Goal: Obtain resource: Download file/media

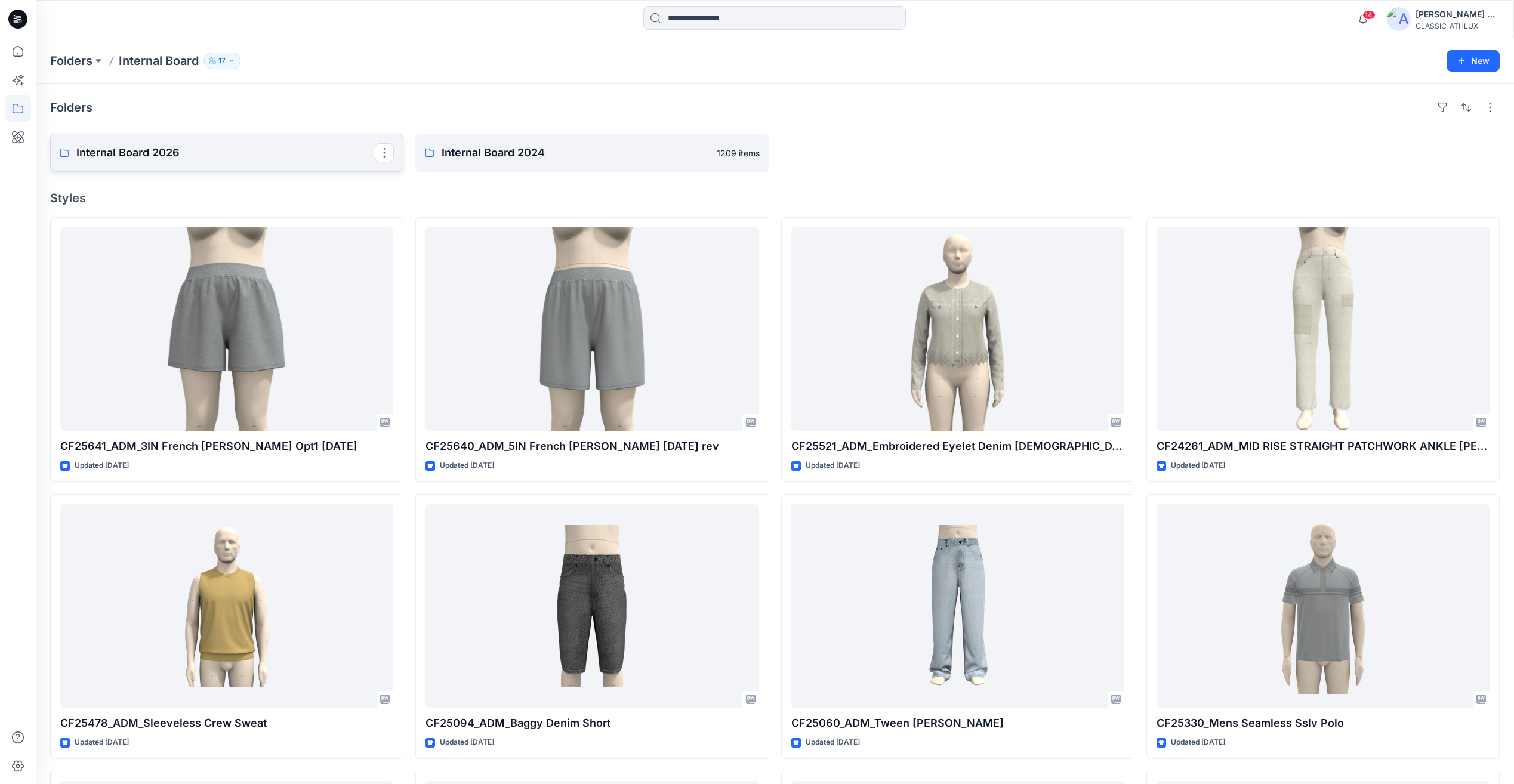
click at [264, 141] on link "Internal Board 2026" at bounding box center [227, 152] width 353 height 38
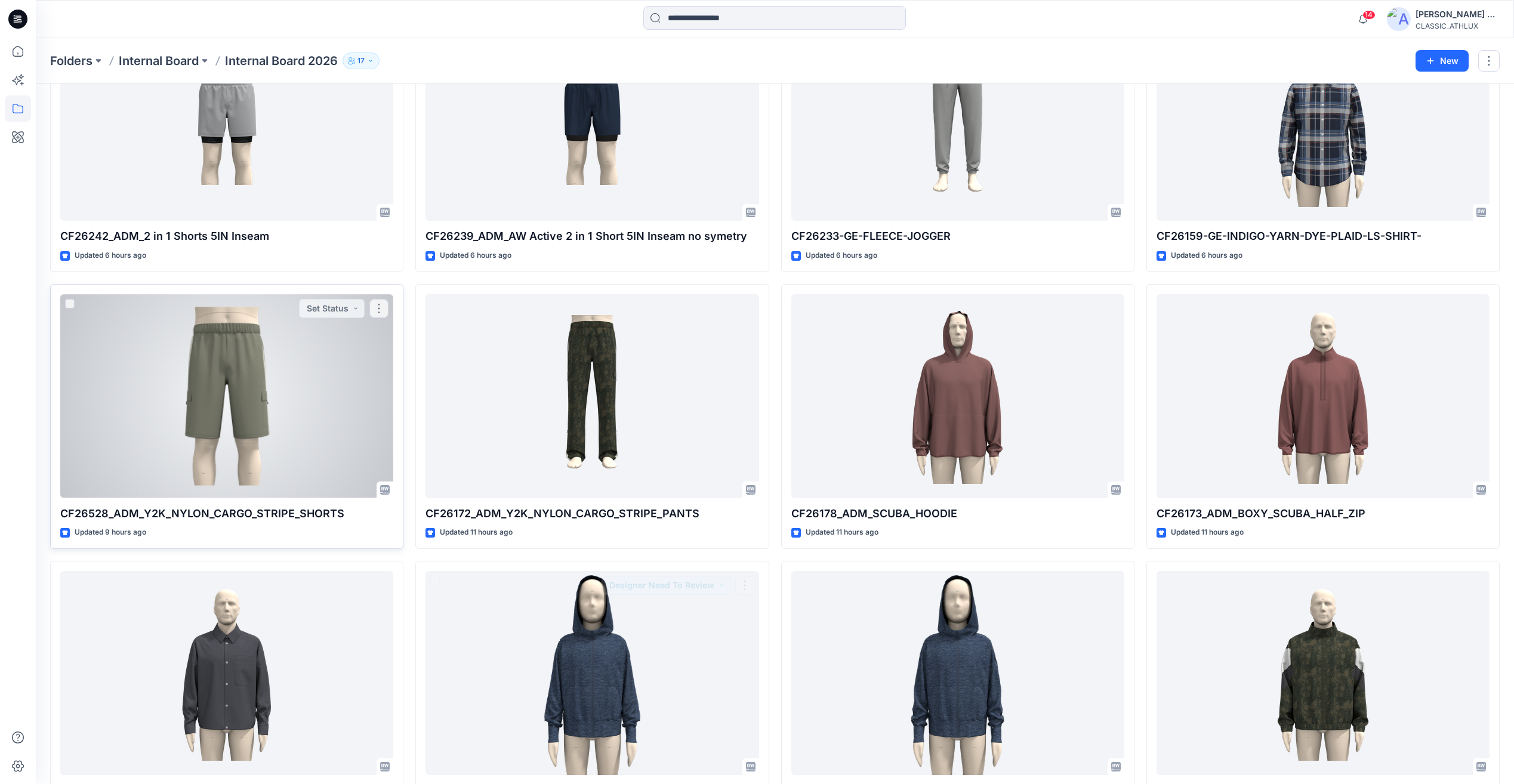
scroll to position [488, 0]
click at [334, 309] on button "Set Status" at bounding box center [331, 307] width 65 height 19
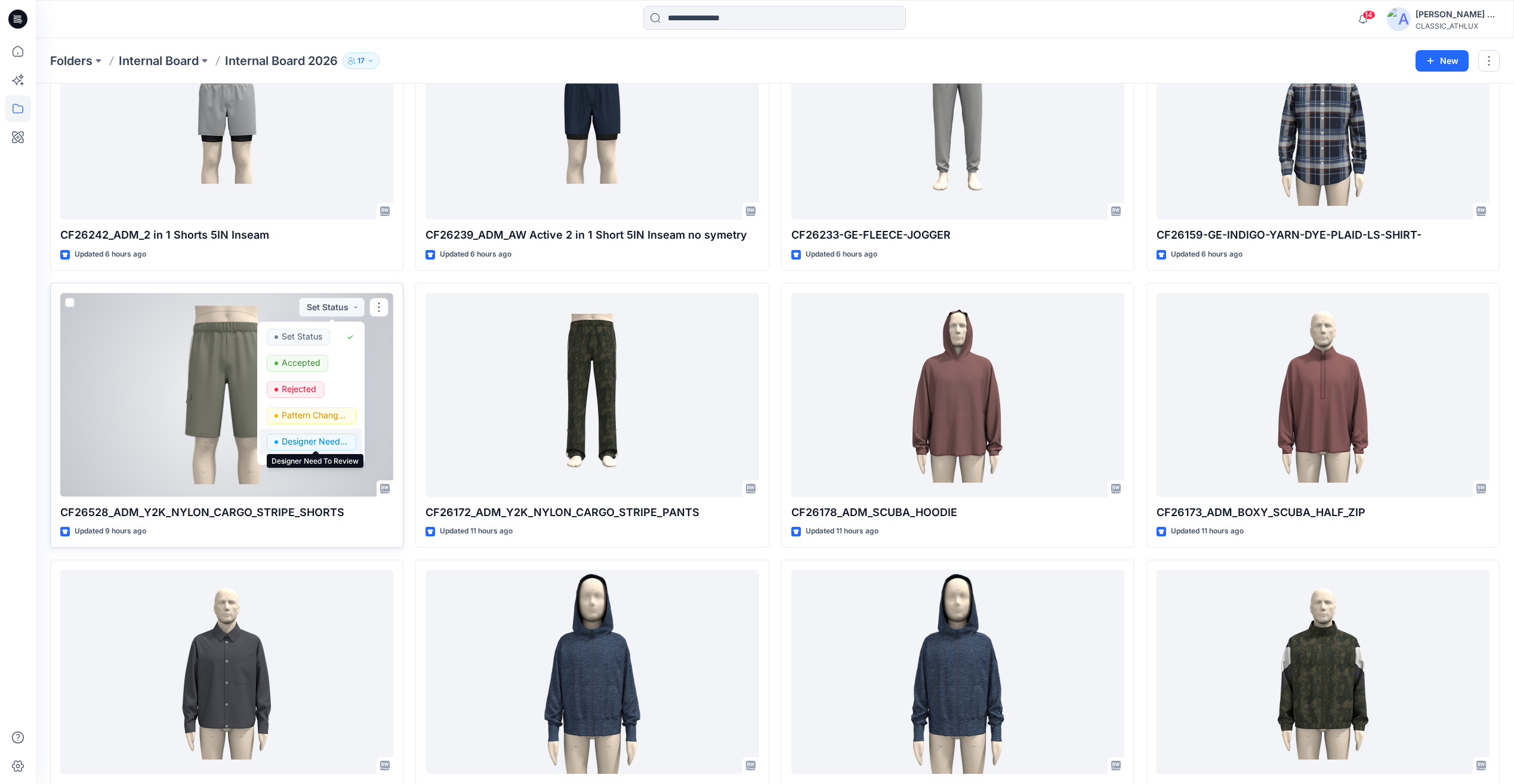
click at [313, 442] on p "Designer Need To Review" at bounding box center [314, 442] width 67 height 16
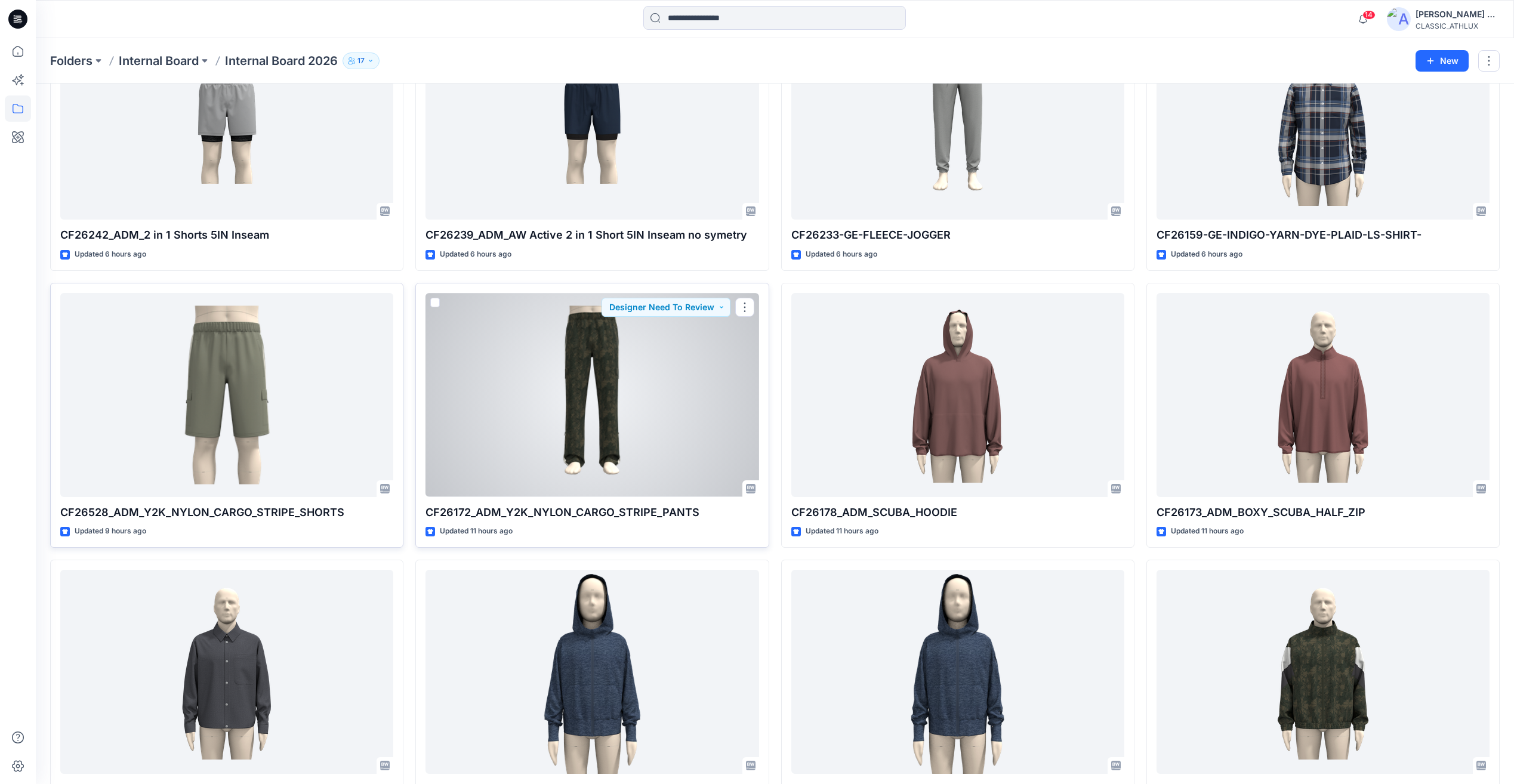
click at [612, 383] on div at bounding box center [591, 394] width 333 height 204
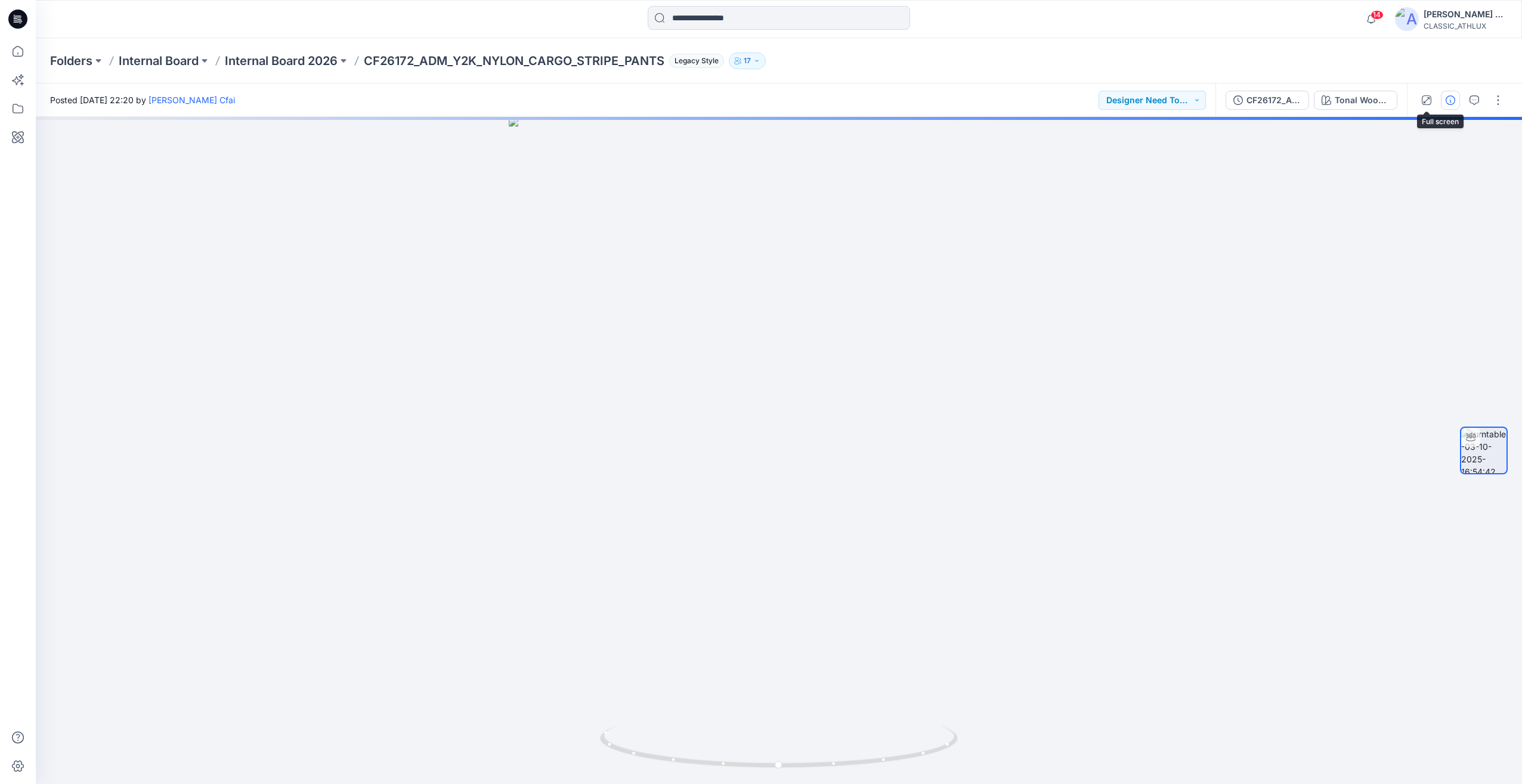
click at [1443, 101] on button "button" at bounding box center [1451, 100] width 19 height 19
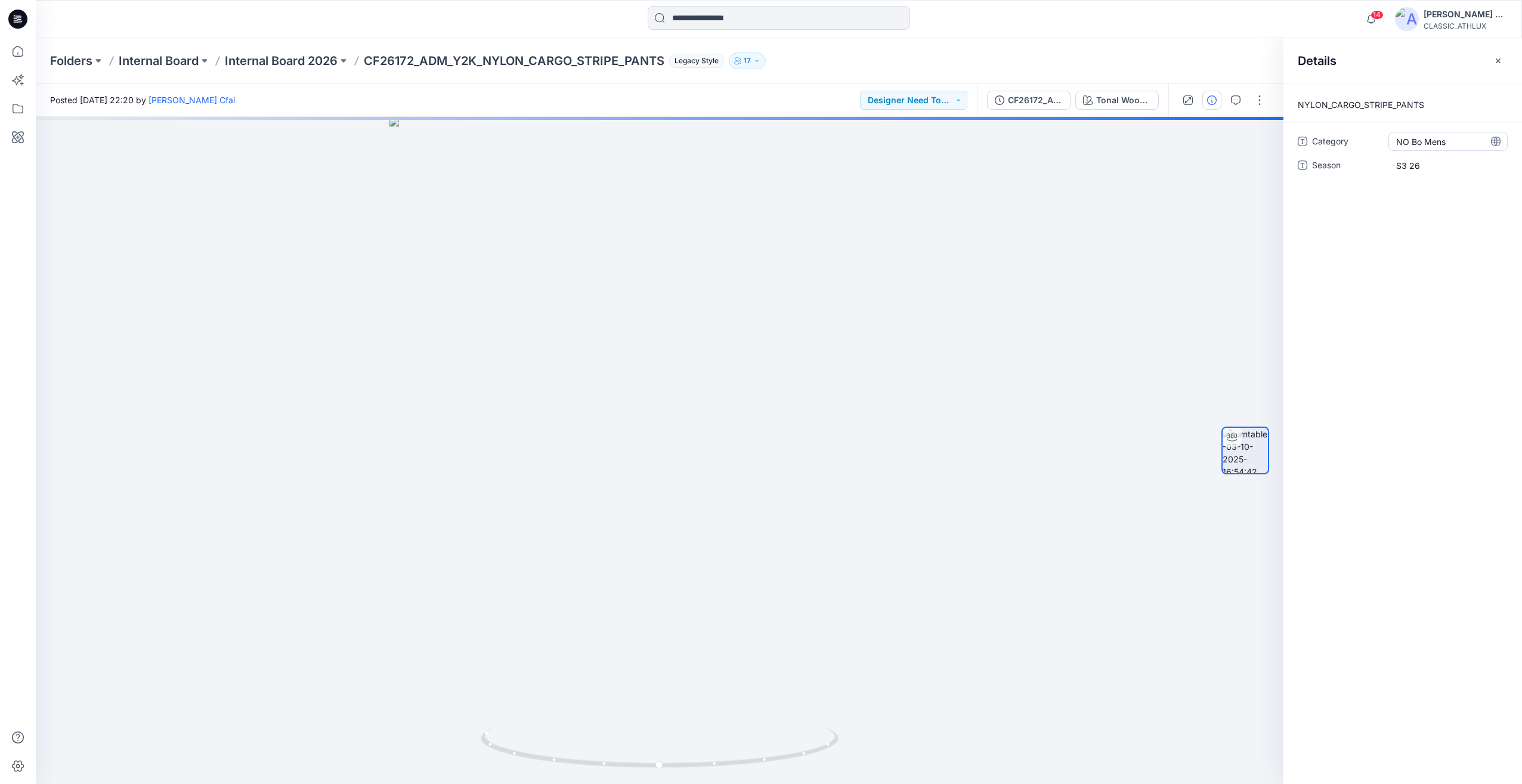
click at [1448, 140] on span "NO Bo Mens" at bounding box center [1448, 141] width 104 height 12
drag, startPoint x: 1451, startPoint y: 140, endPoint x: 1390, endPoint y: 139, distance: 61.0
click at [1390, 139] on textarea "**********" at bounding box center [1449, 141] width 119 height 19
click at [1396, 334] on div "**********" at bounding box center [1403, 434] width 239 height 701
click at [284, 64] on p "Internal Board 2026" at bounding box center [281, 60] width 113 height 17
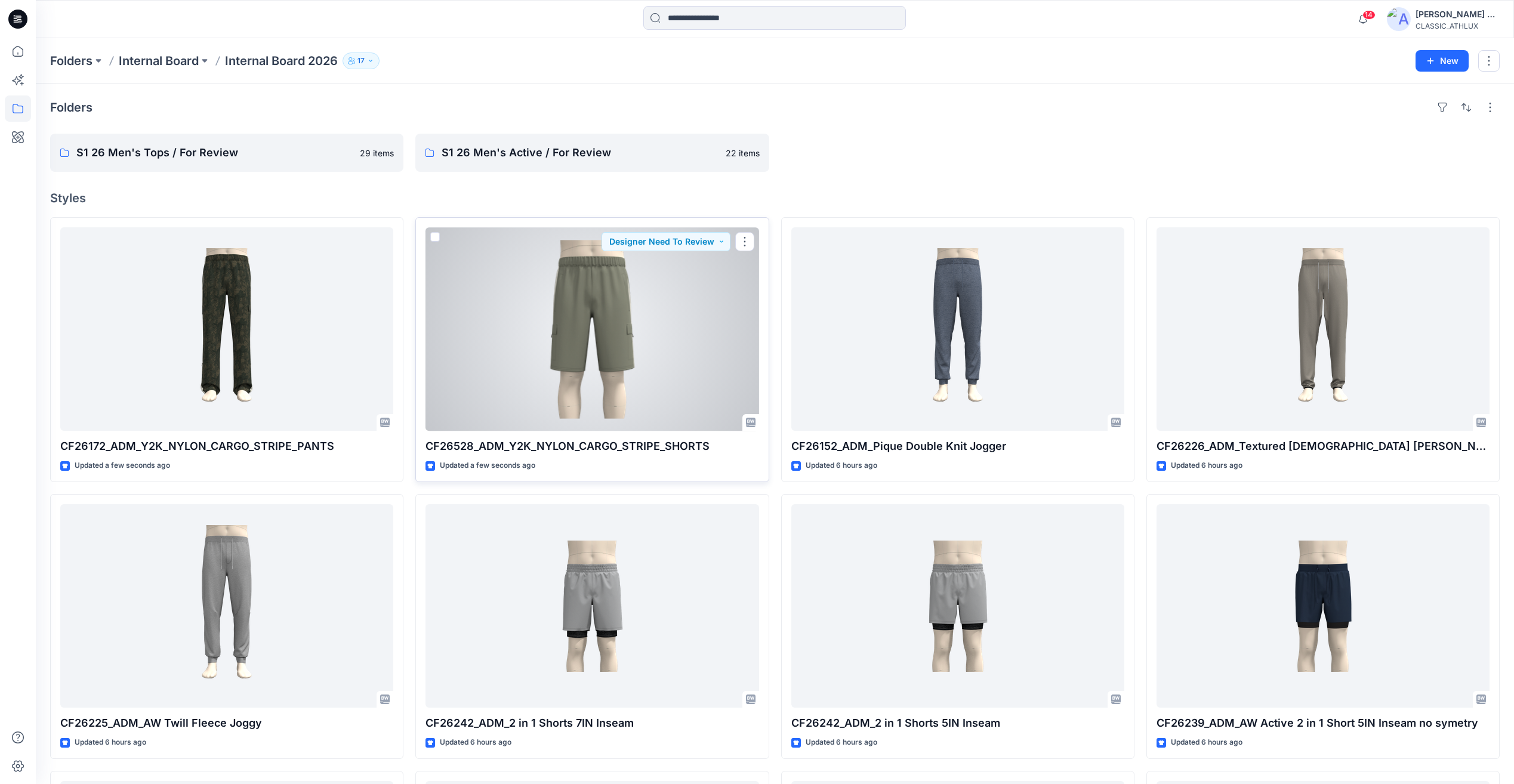
click at [617, 345] on div at bounding box center [591, 329] width 333 height 204
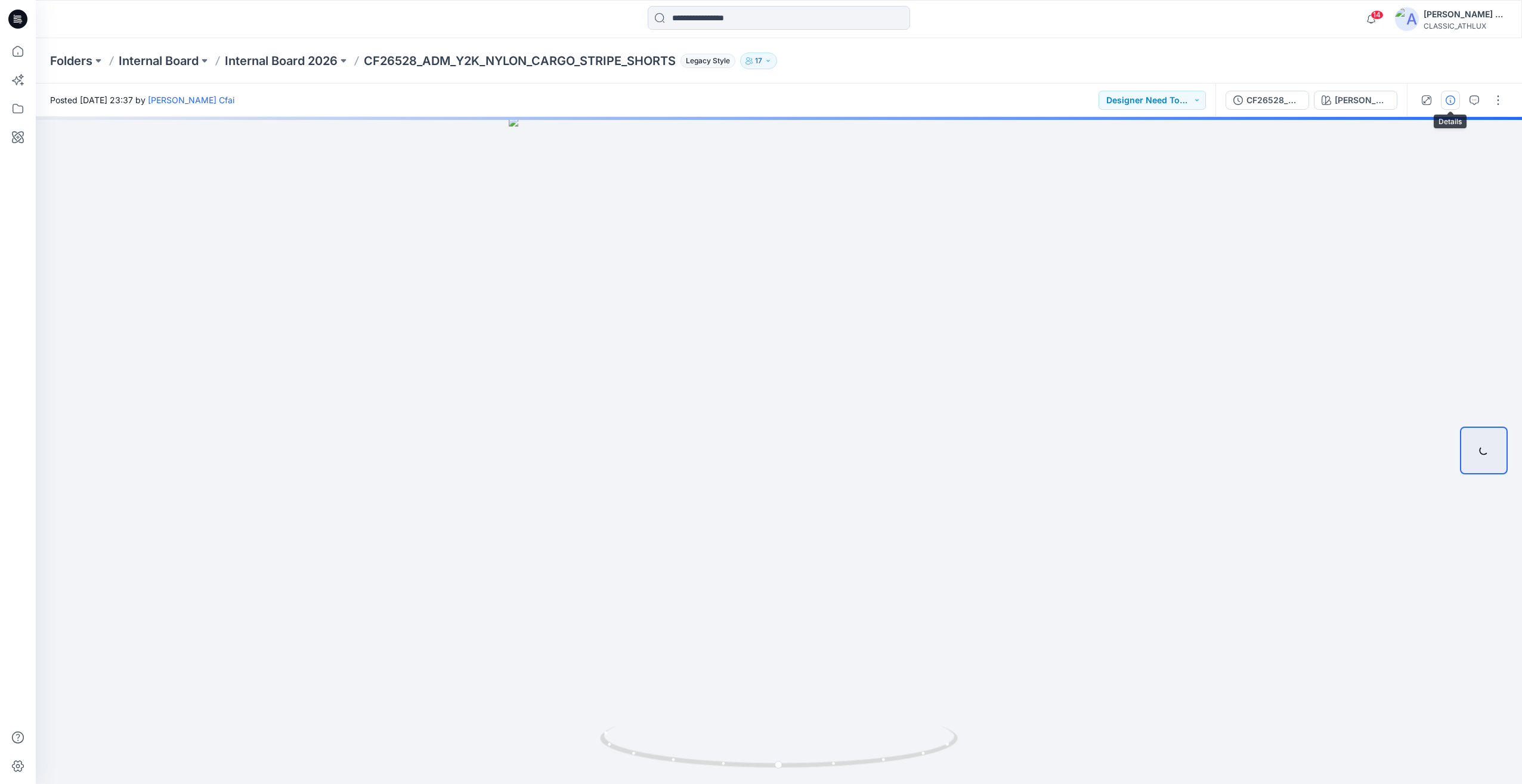
click at [1450, 99] on icon "button" at bounding box center [1450, 100] width 9 height 9
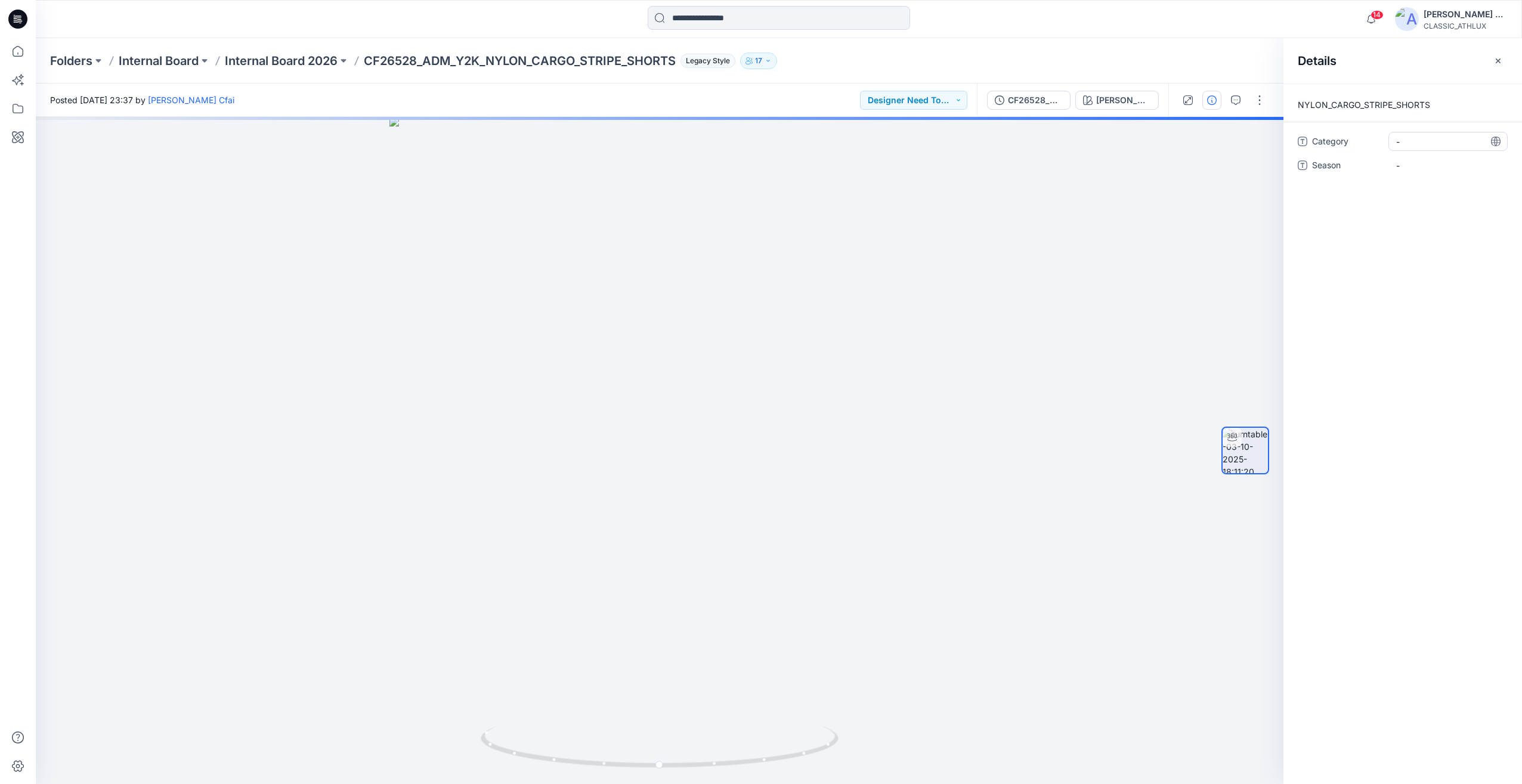
click at [1431, 138] on span "-" at bounding box center [1448, 141] width 104 height 12
click at [1431, 138] on textarea at bounding box center [1449, 141] width 119 height 19
type textarea "**********"
click at [1436, 176] on div "Category NO Bo Mens Season -" at bounding box center [1403, 160] width 210 height 58
click at [1426, 165] on span "-" at bounding box center [1448, 165] width 104 height 12
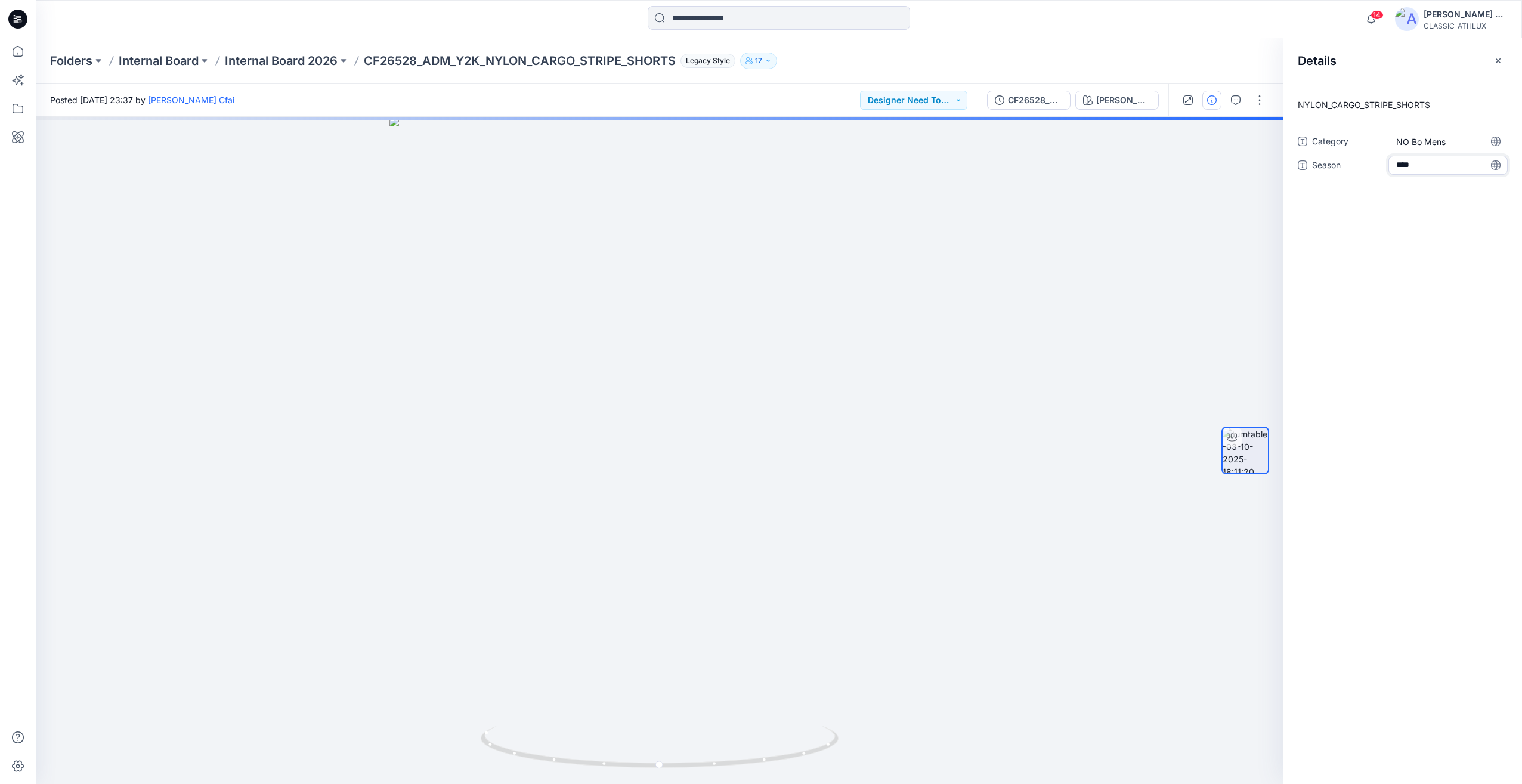
type textarea "*****"
click at [309, 57] on p "Internal Board 2026" at bounding box center [281, 60] width 113 height 17
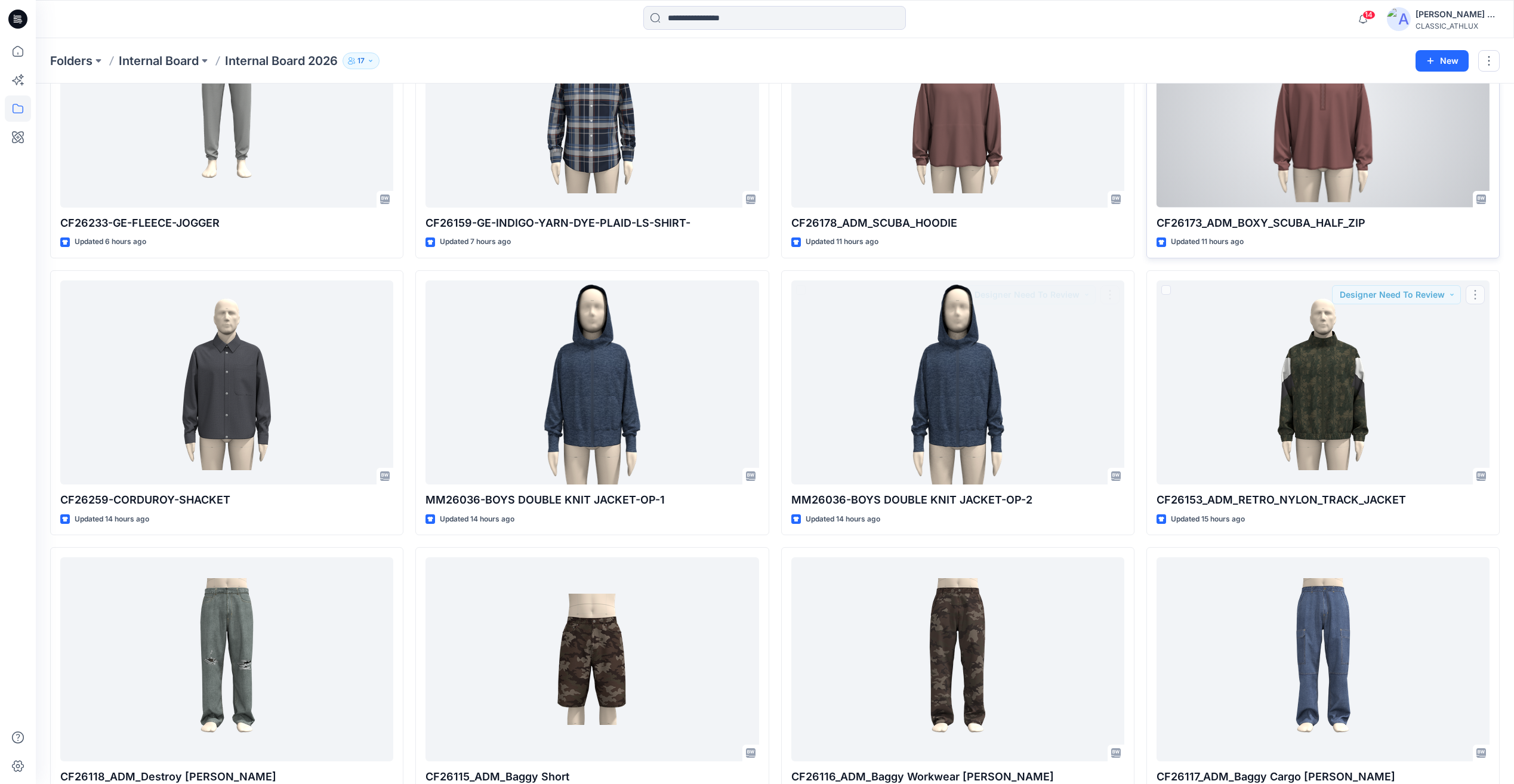
scroll to position [657, 0]
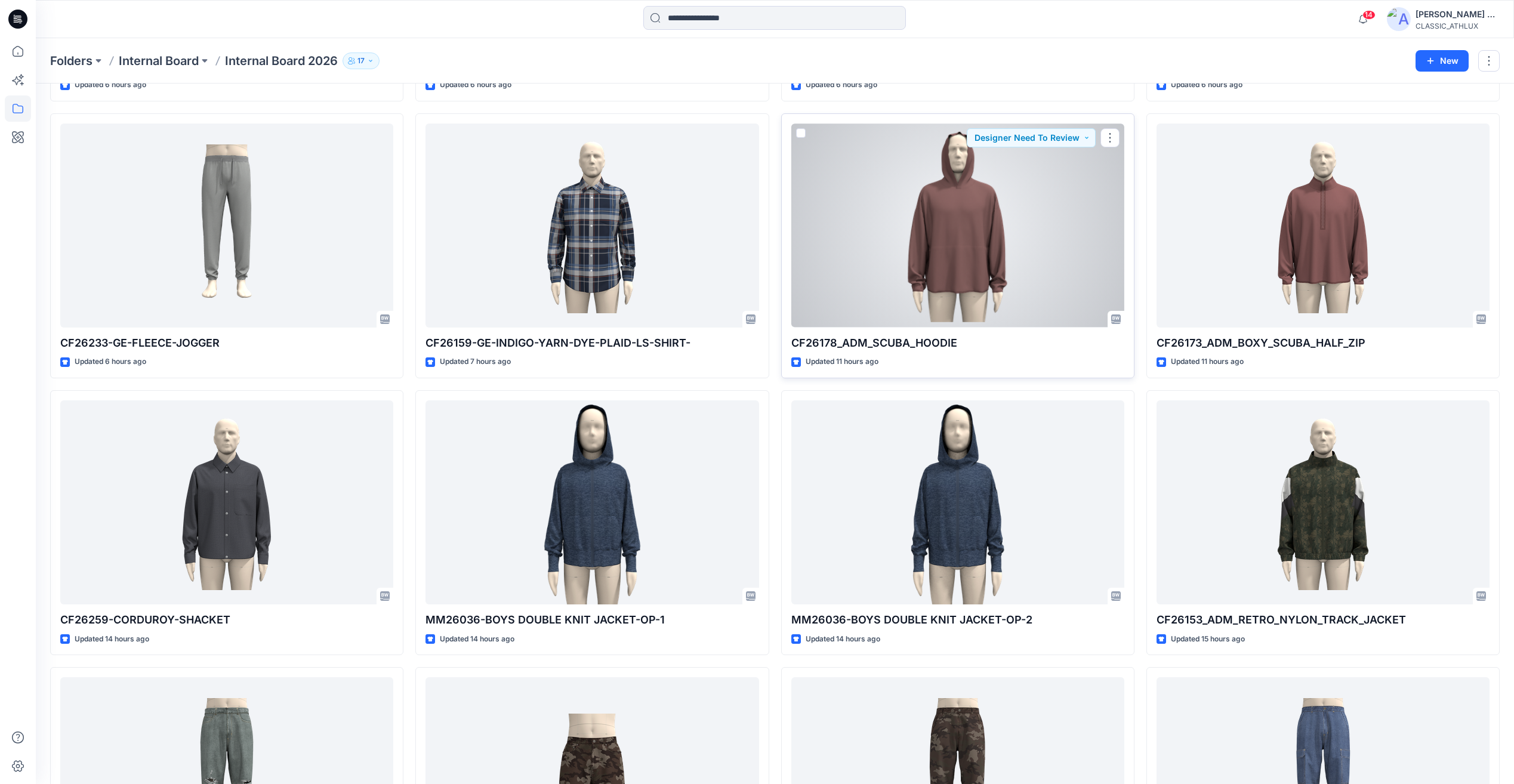
click at [913, 306] on div at bounding box center [958, 225] width 333 height 204
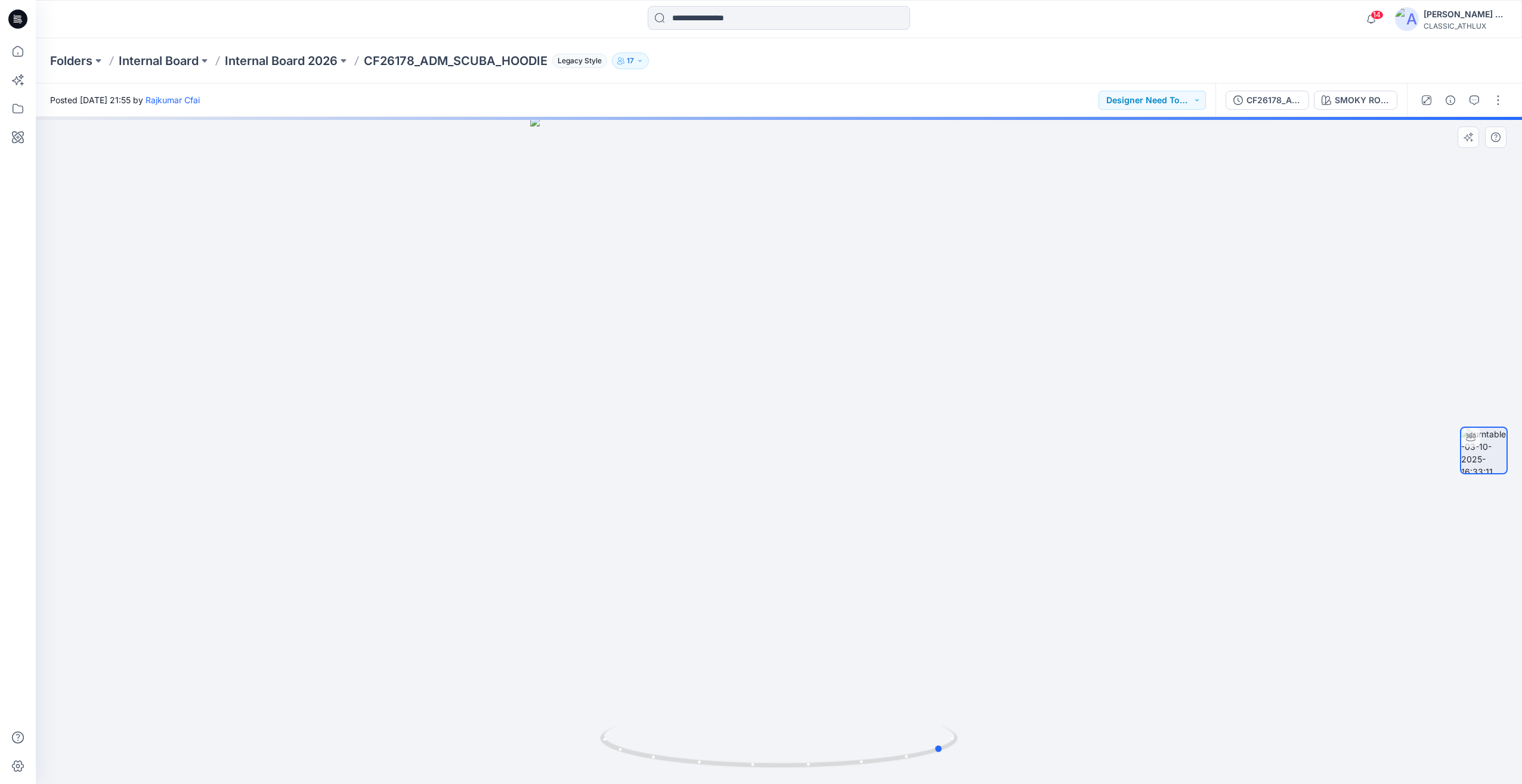
drag, startPoint x: 1054, startPoint y: 519, endPoint x: 1021, endPoint y: 521, distance: 33.1
click at [985, 522] on div at bounding box center [779, 450] width 1487 height 667
click at [1277, 99] on div "CF26178_ADM_SCUBA_HOODIE-Rev" at bounding box center [1274, 100] width 55 height 13
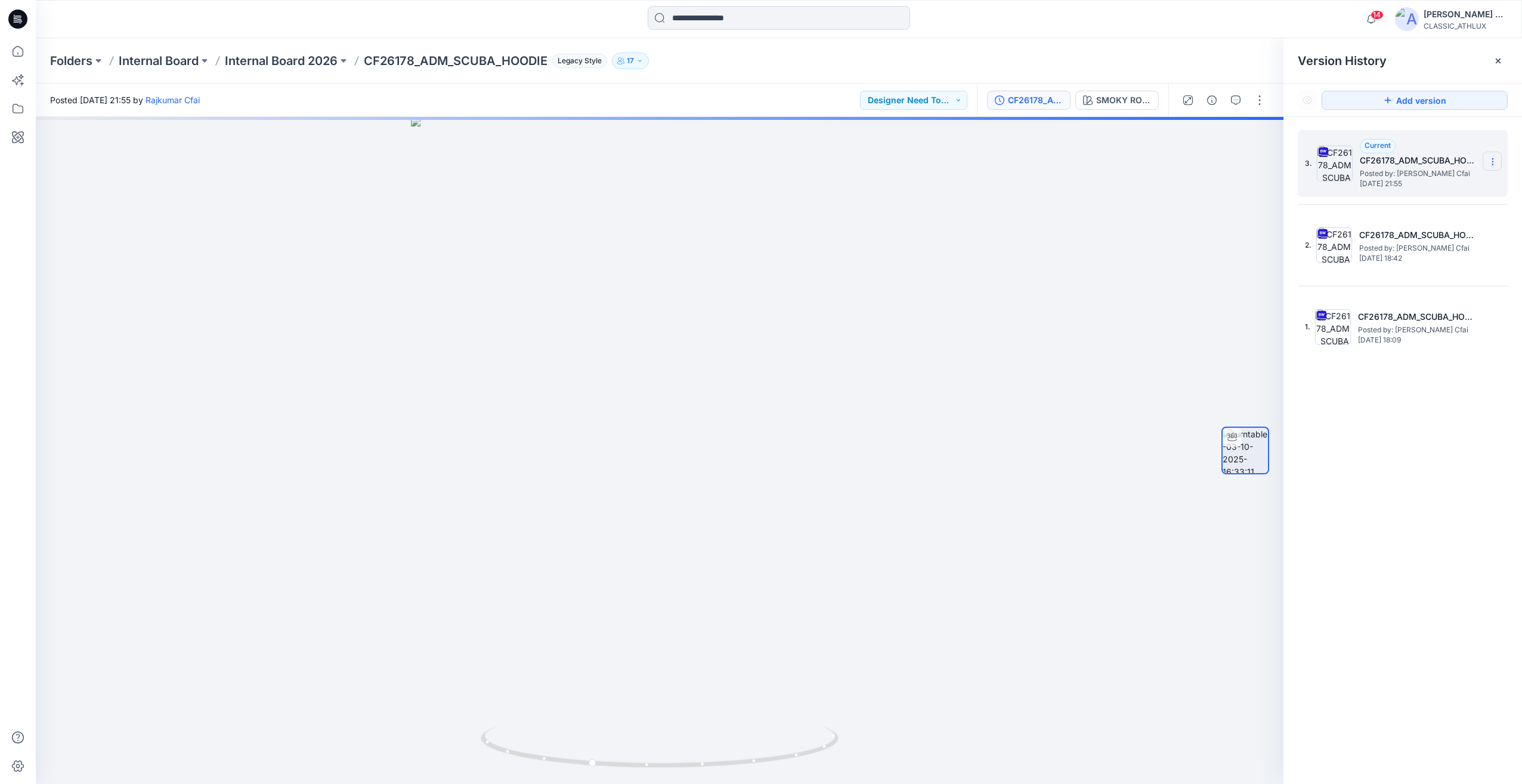
click at [1490, 158] on icon at bounding box center [1493, 161] width 9 height 9
click at [1421, 190] on span "Download Source BW File" at bounding box center [1432, 185] width 100 height 14
click at [272, 67] on p "Internal Board 2026" at bounding box center [281, 60] width 113 height 17
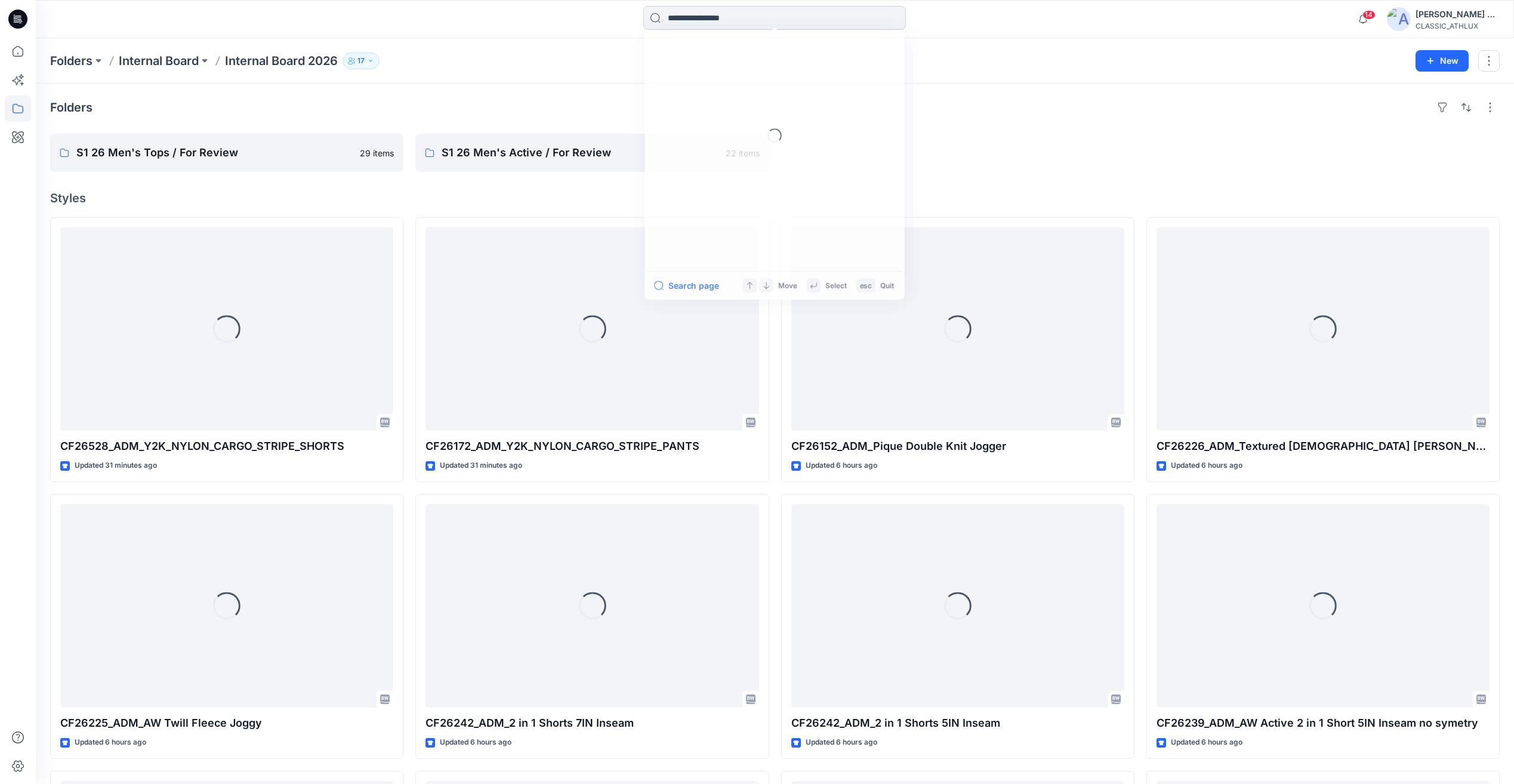
click at [727, 22] on input at bounding box center [774, 17] width 263 height 24
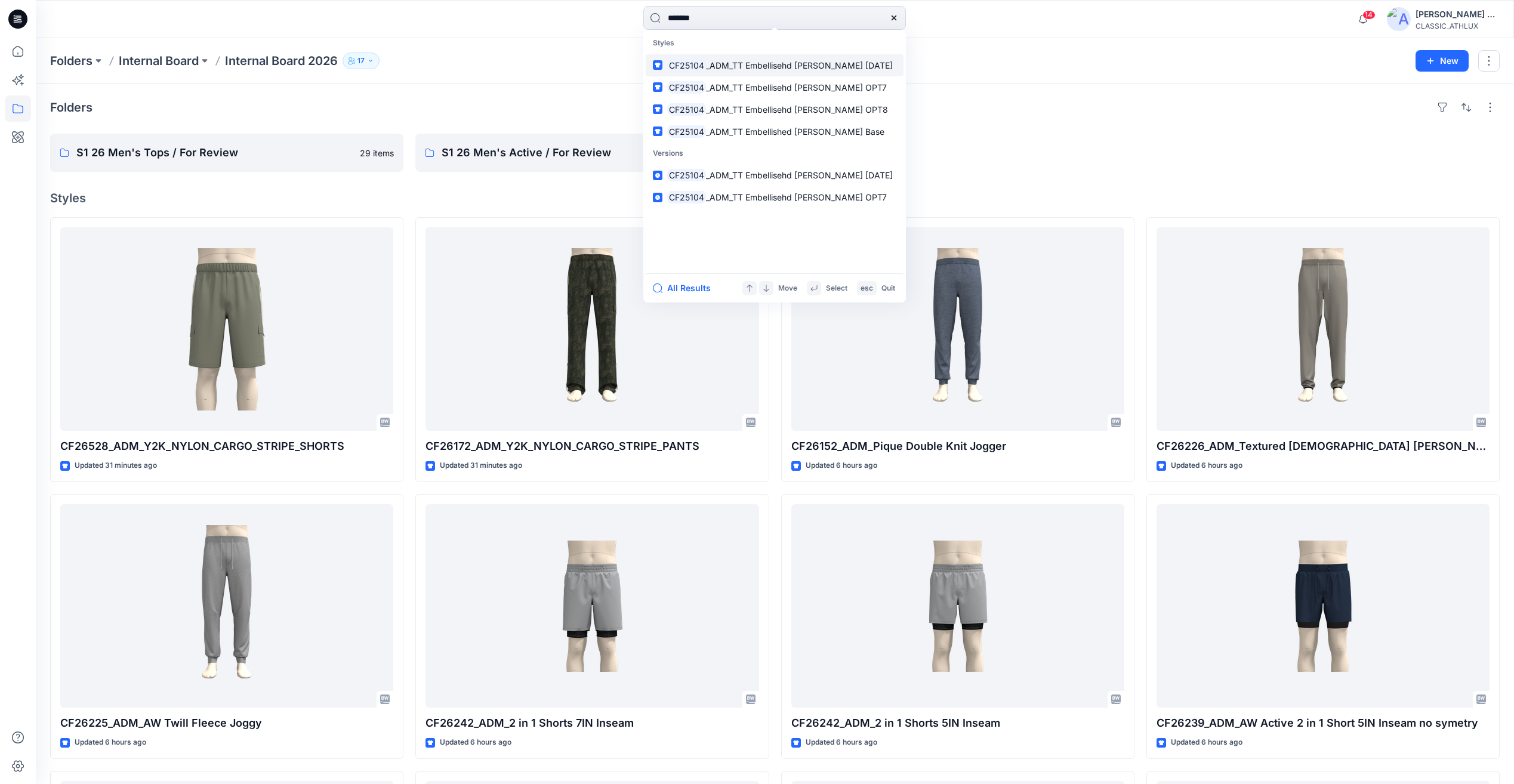
type input "*******"
click at [761, 70] on p "CF25104 _ADM_TT Embellisehd [PERSON_NAME] [DATE]" at bounding box center [779, 65] width 225 height 12
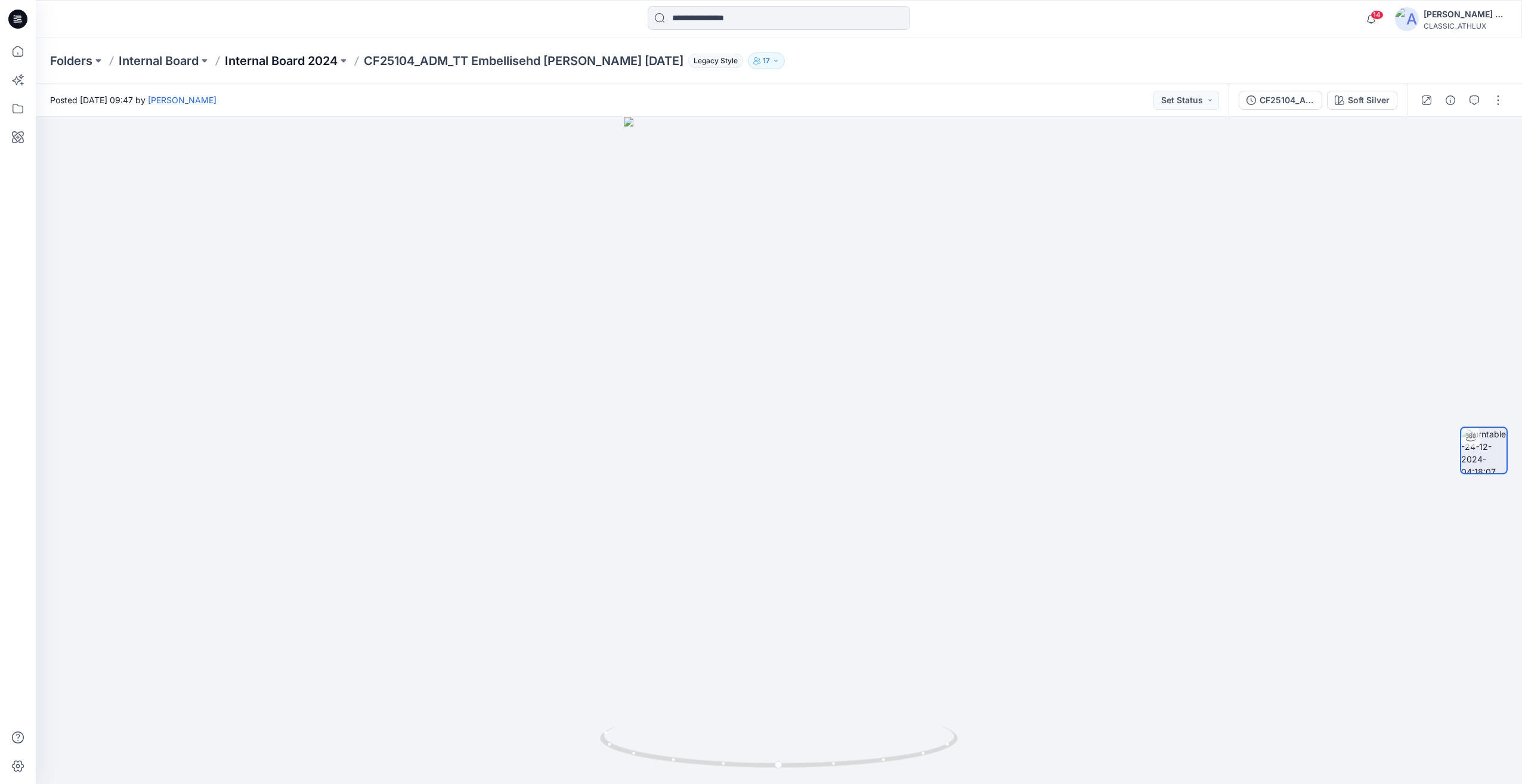
click at [315, 64] on p "Internal Board 2024" at bounding box center [281, 60] width 113 height 17
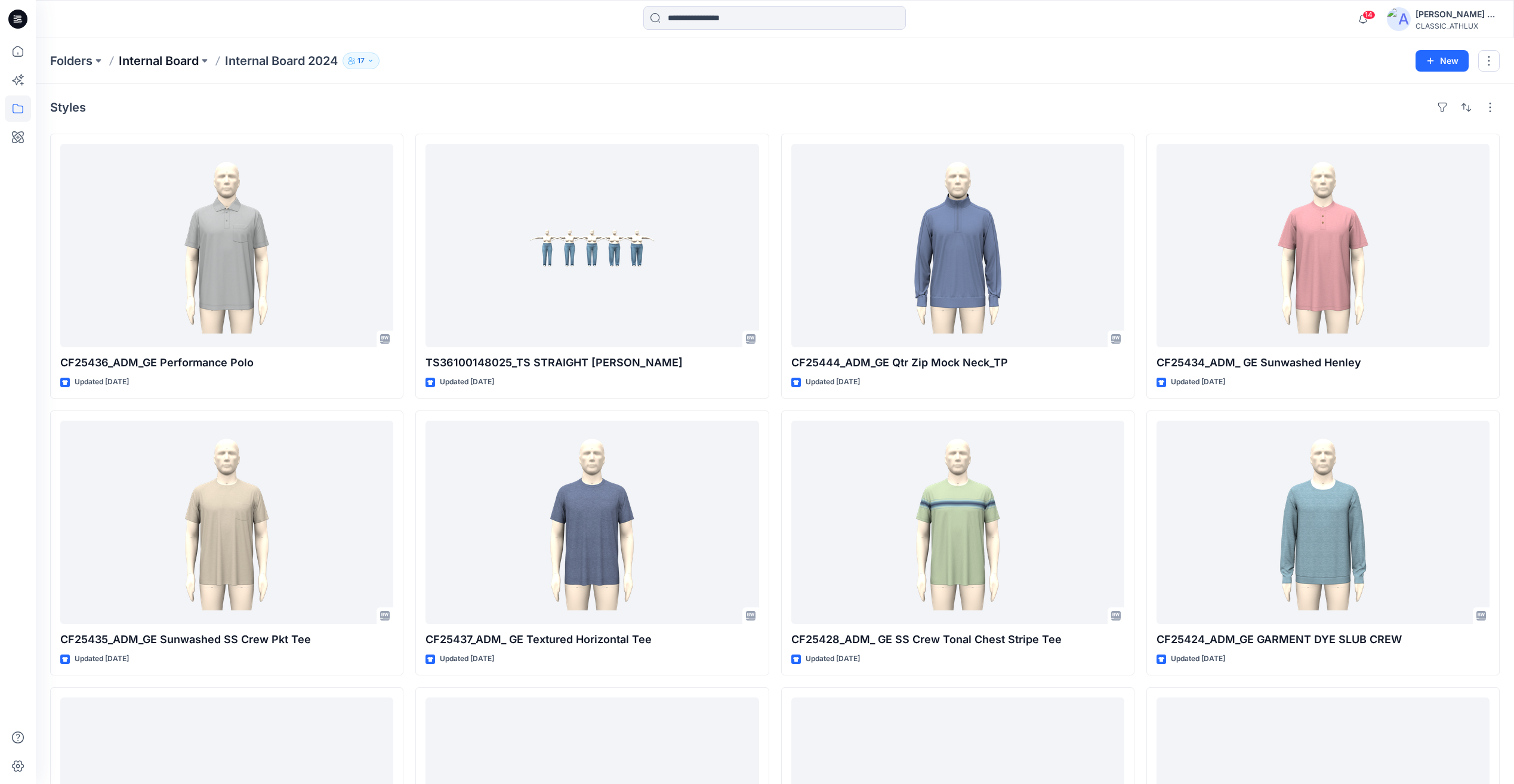
click at [155, 53] on p "Internal Board" at bounding box center [158, 60] width 80 height 17
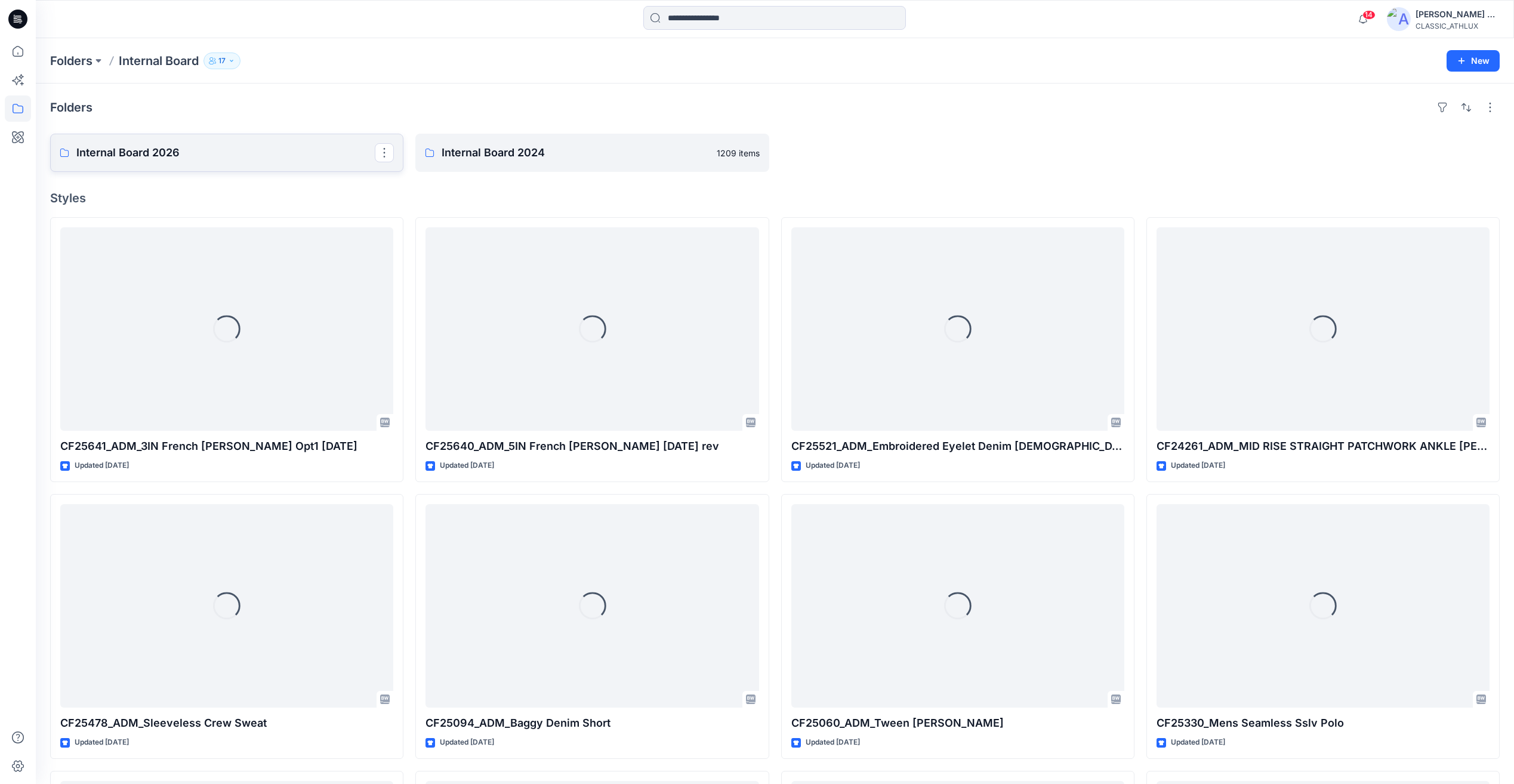
click at [191, 160] on p "Internal Board 2026" at bounding box center [225, 152] width 299 height 17
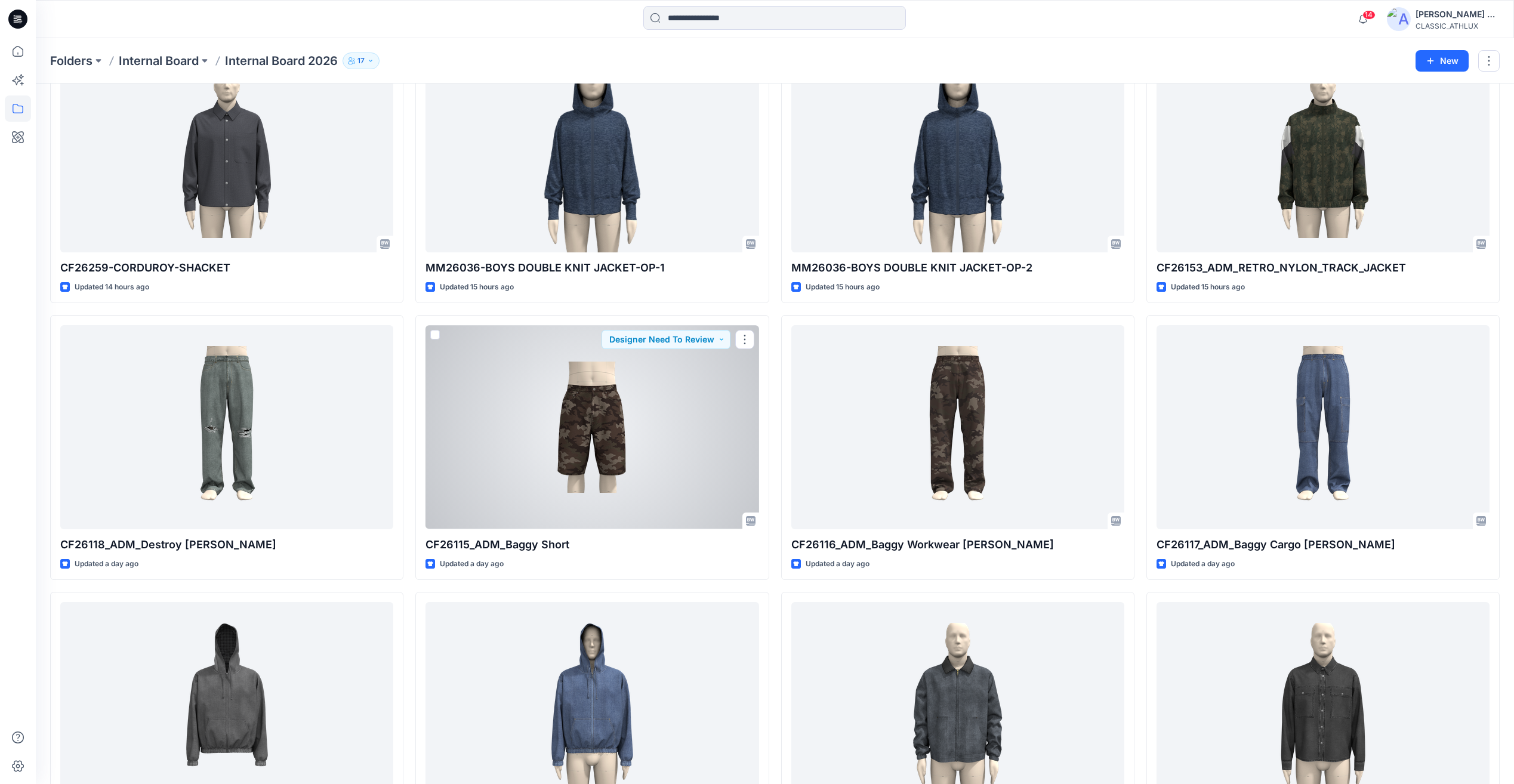
scroll to position [1025, 0]
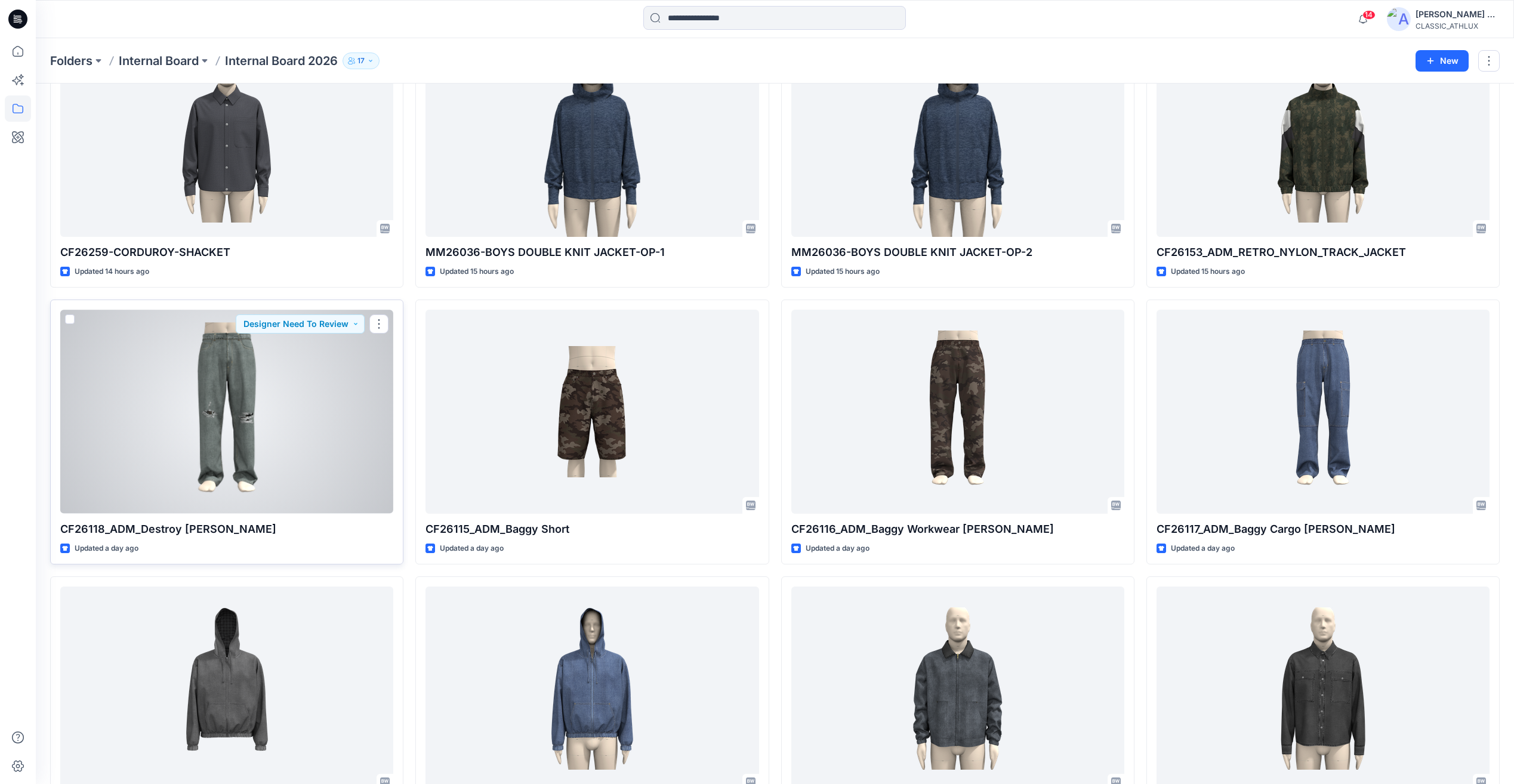
click at [357, 452] on div at bounding box center [227, 411] width 333 height 204
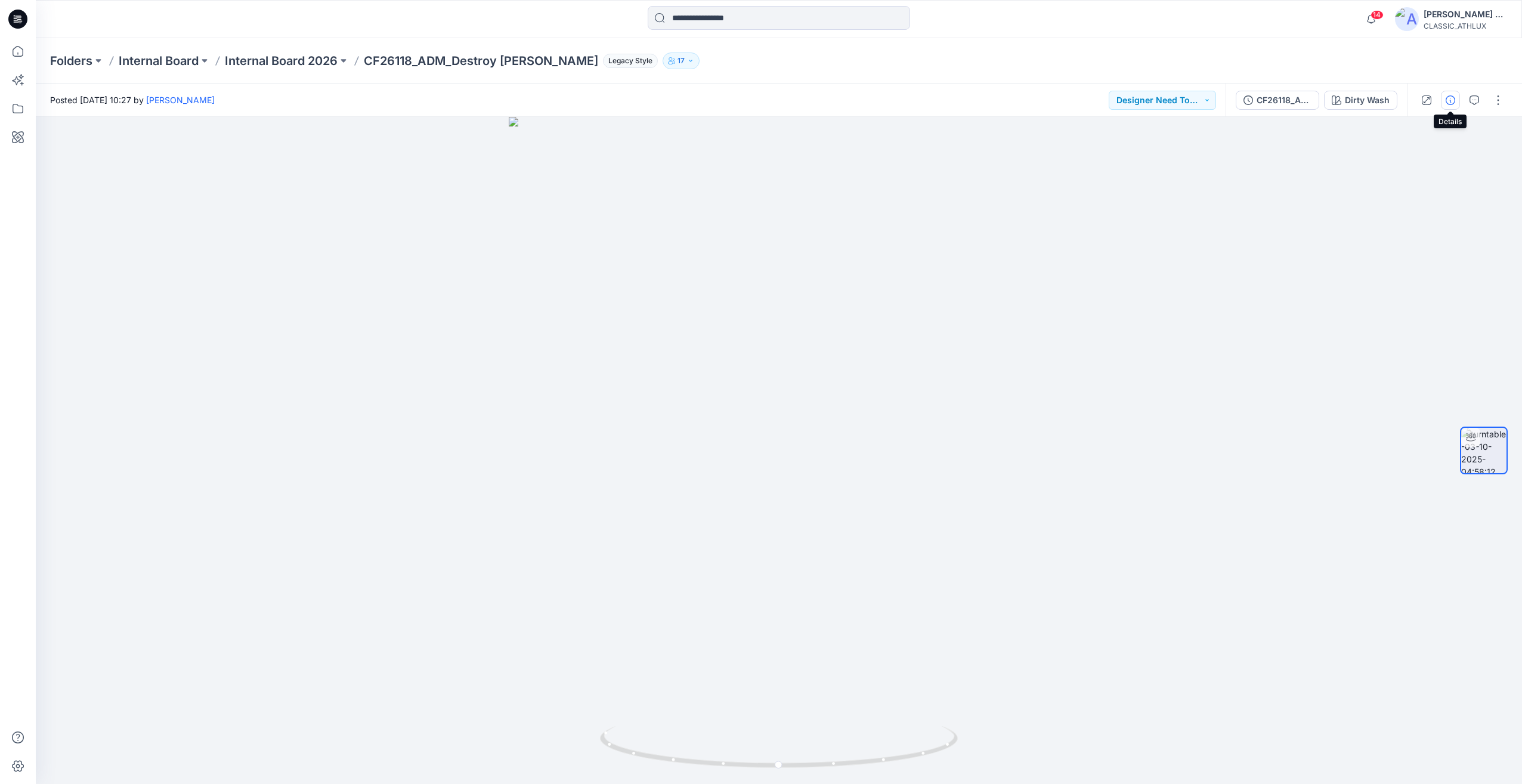
click at [1442, 102] on button "button" at bounding box center [1451, 100] width 19 height 19
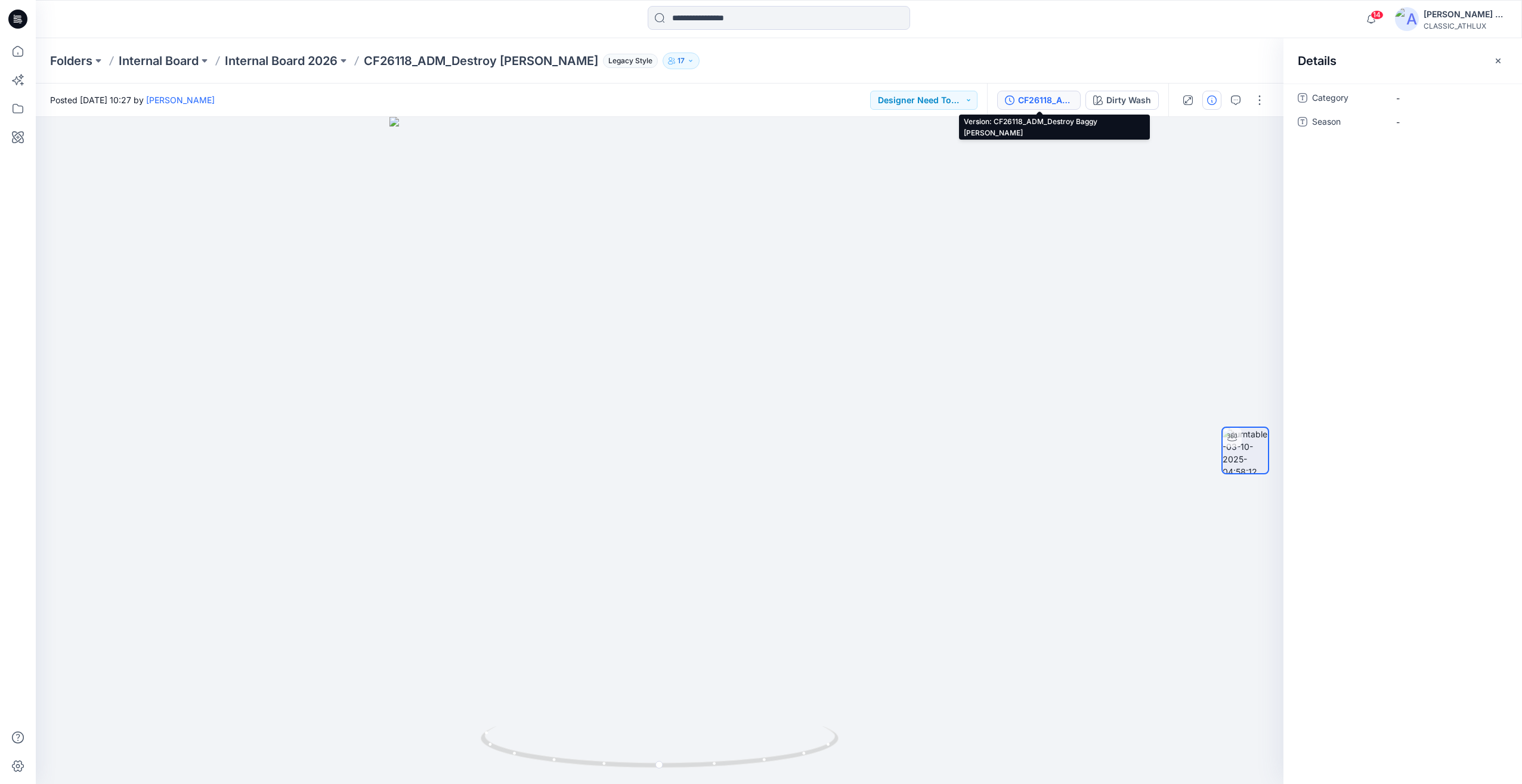
click at [1060, 99] on div "CF26118_ADM_Destroy [PERSON_NAME]" at bounding box center [1046, 100] width 55 height 13
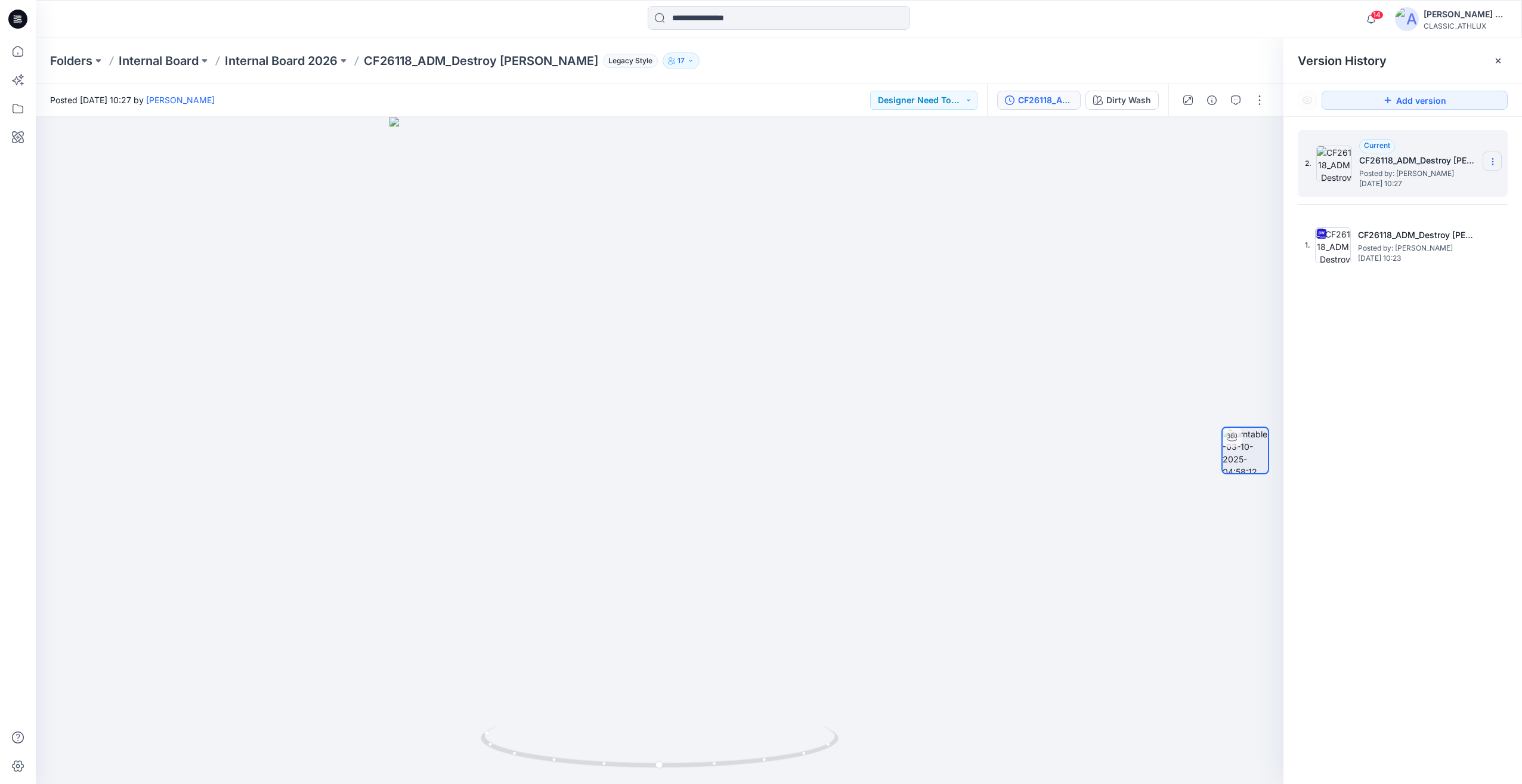
click at [1491, 161] on icon at bounding box center [1493, 161] width 9 height 9
click at [1435, 379] on div "2. Current CF26118_ADM_Destroy Baggy [PERSON_NAME] Posted by: [PERSON_NAME] [DA…" at bounding box center [1403, 459] width 239 height 684
click at [279, 68] on p "Internal Board 2026" at bounding box center [281, 60] width 113 height 17
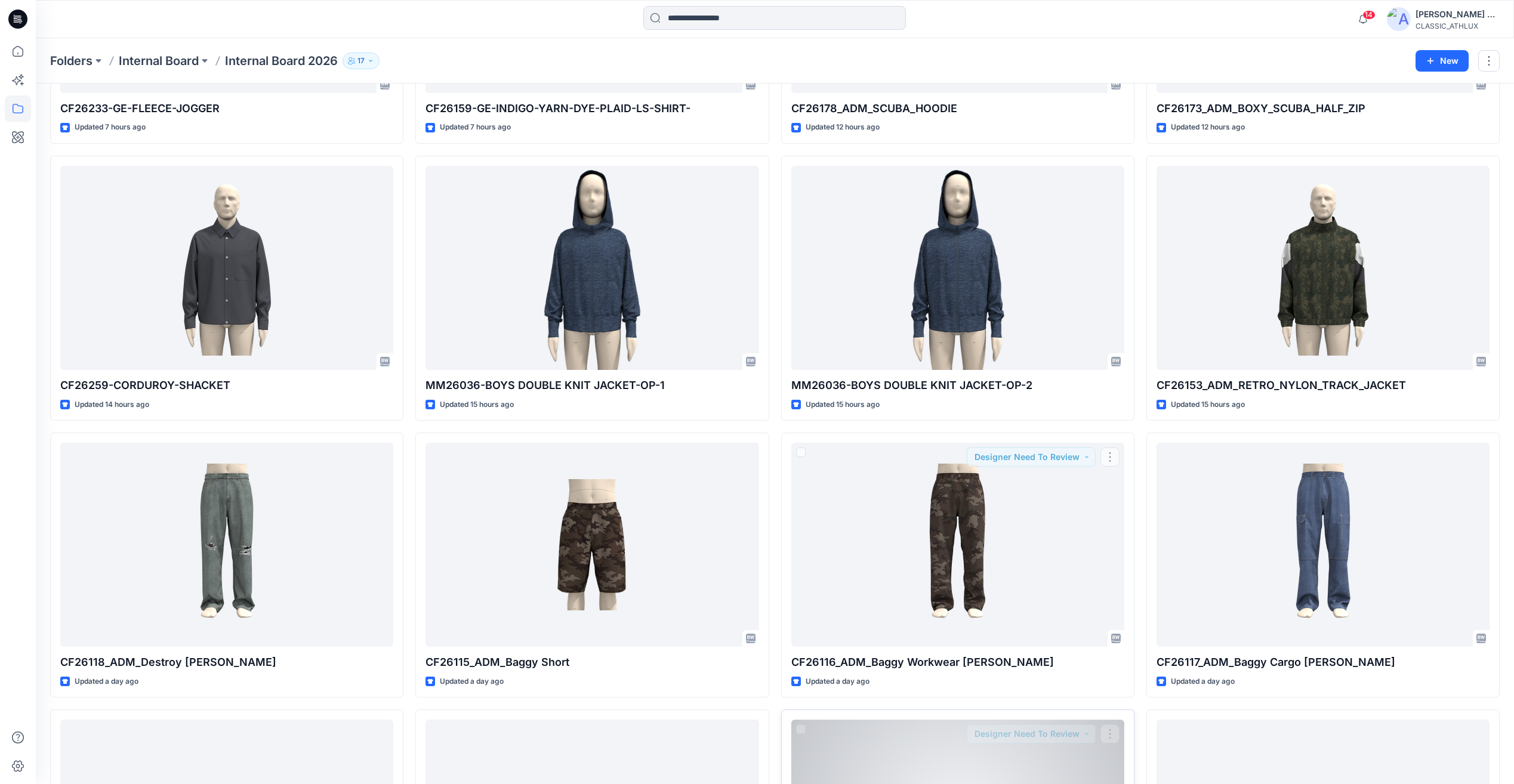
scroll to position [1014, 0]
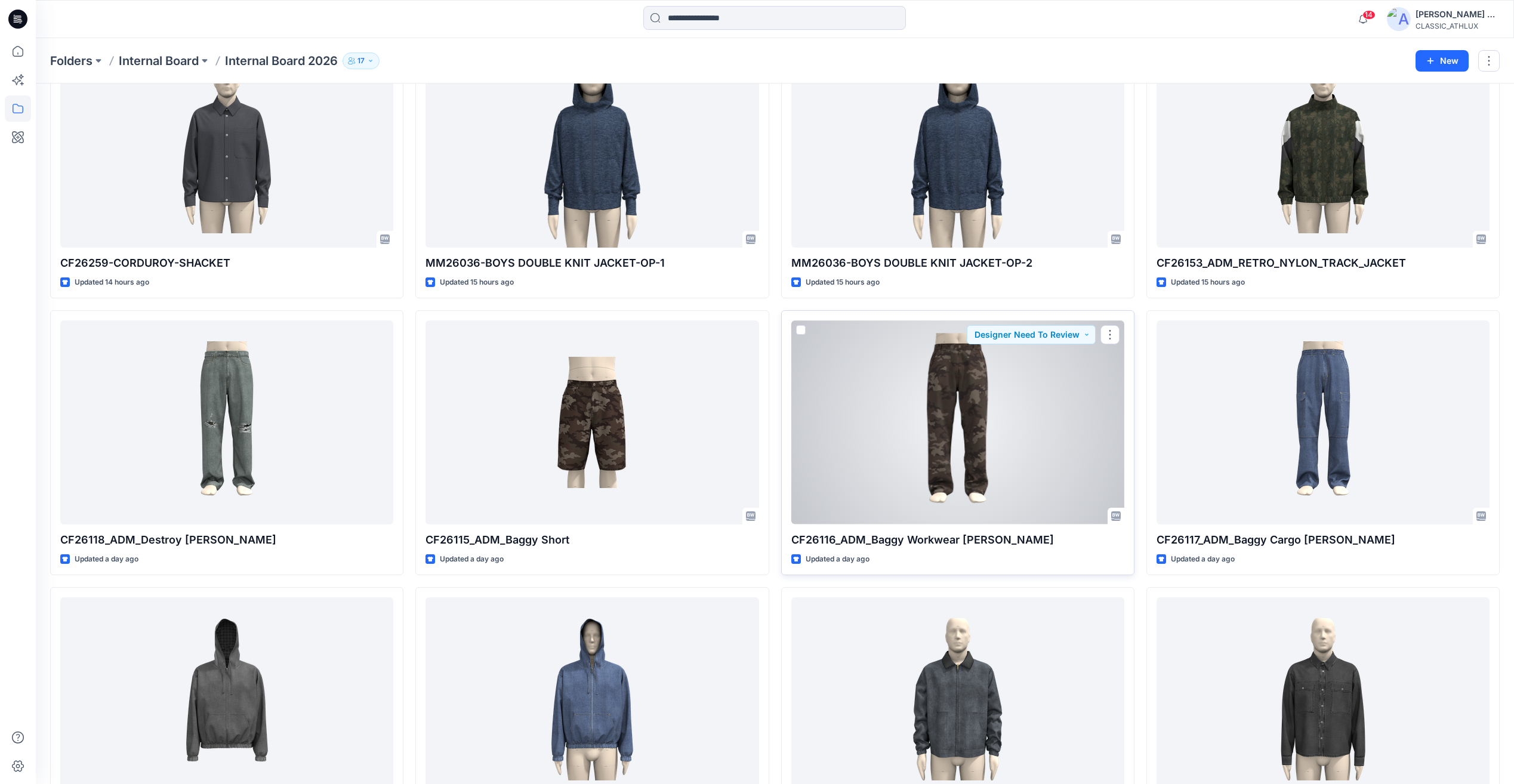
click at [1070, 434] on div at bounding box center [958, 421] width 333 height 204
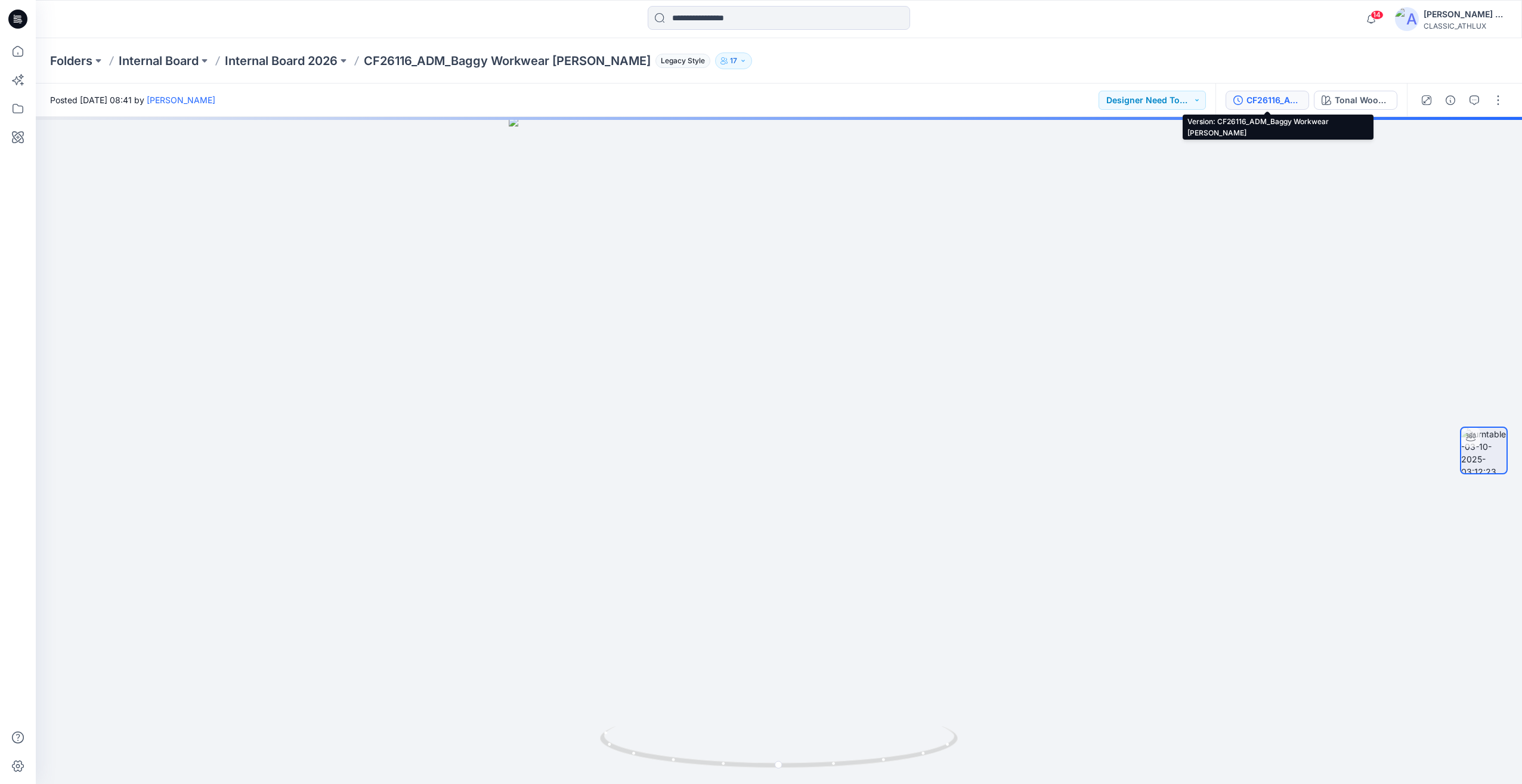
click at [1265, 102] on div "CF26116_ADM_Baggy Workwear [PERSON_NAME]" at bounding box center [1274, 100] width 55 height 13
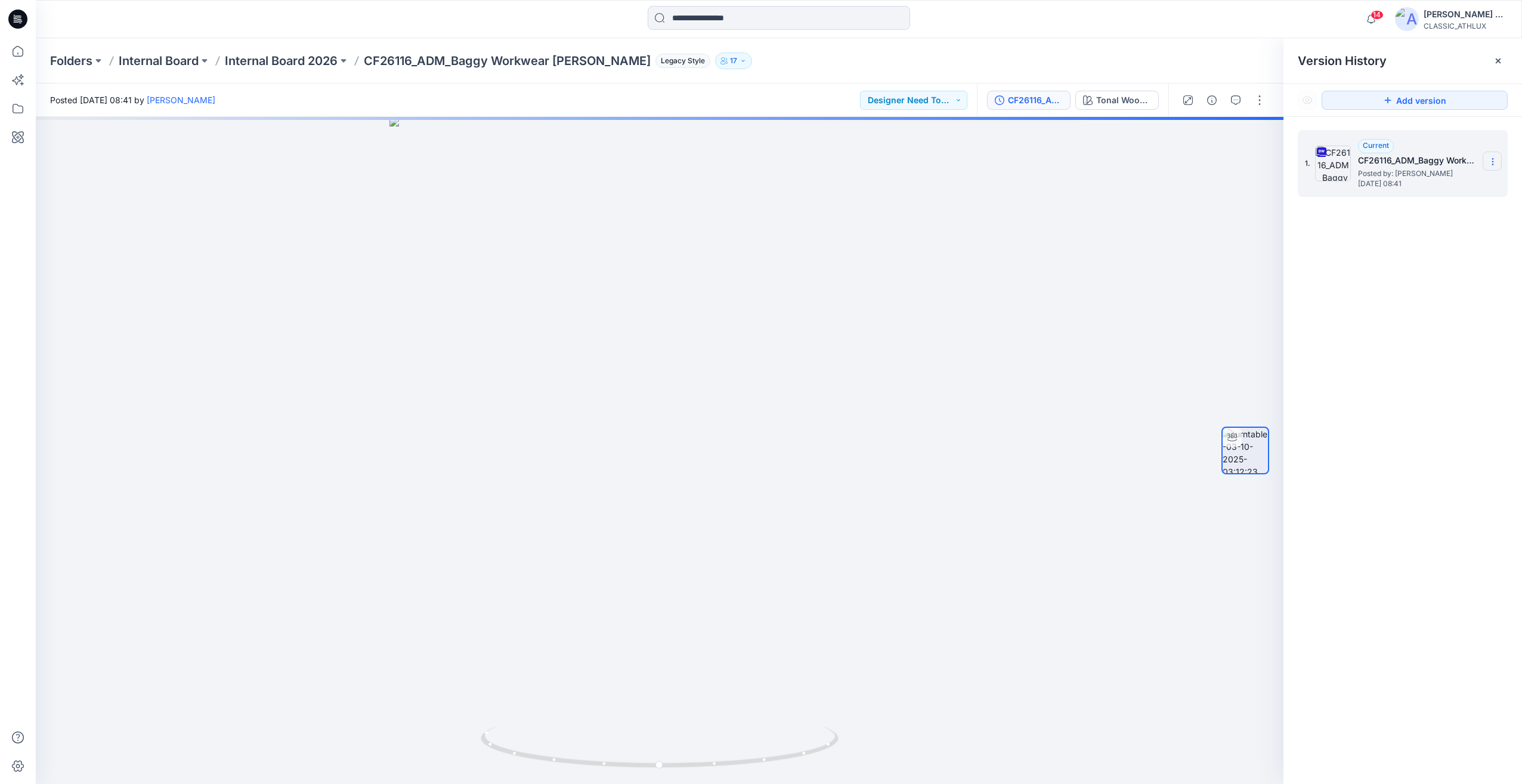
click at [1493, 161] on icon at bounding box center [1493, 161] width 9 height 9
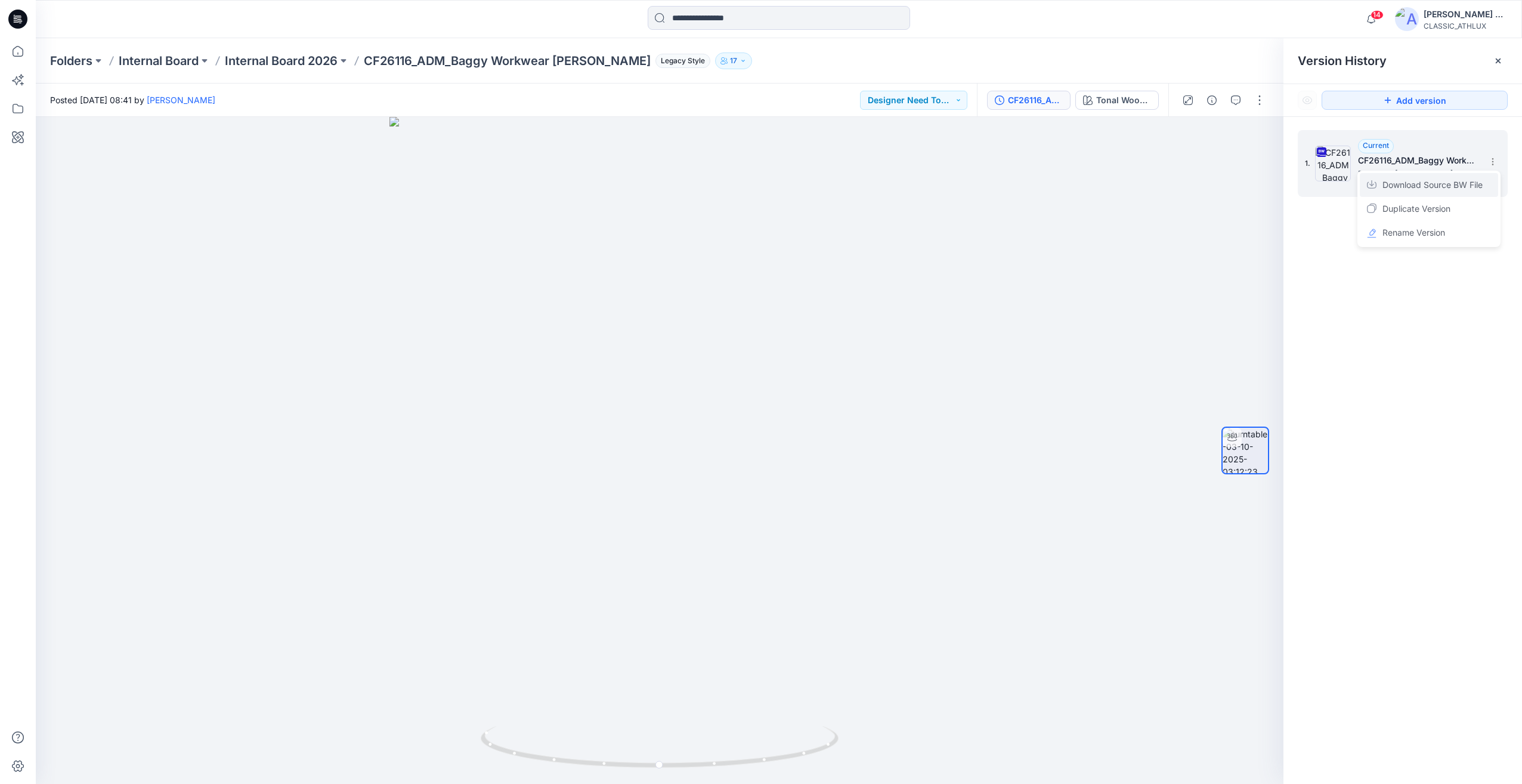
click at [1464, 187] on span "Download Source BW File" at bounding box center [1432, 185] width 100 height 14
click at [312, 61] on p "Internal Board 2026" at bounding box center [281, 60] width 113 height 17
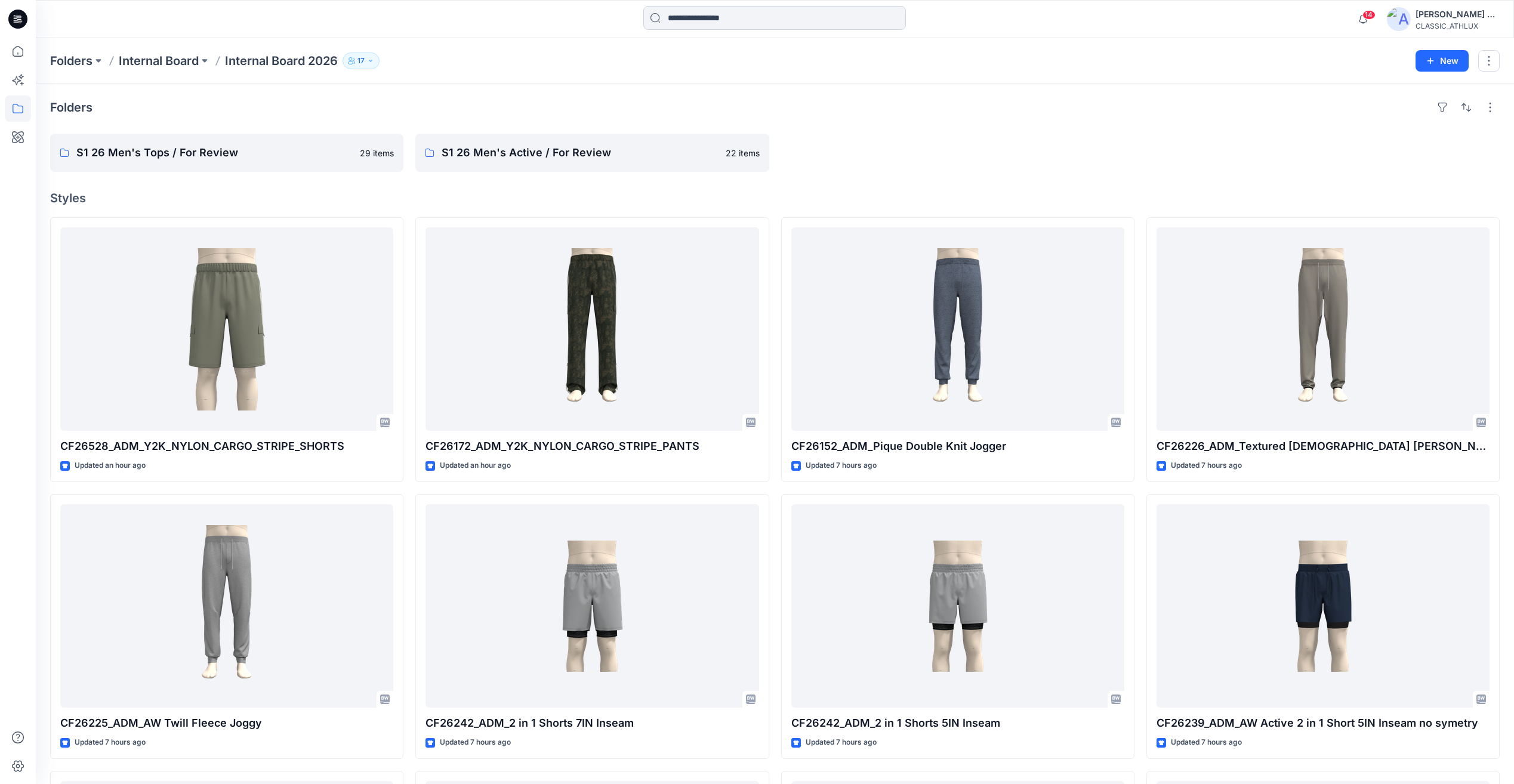
click at [692, 26] on input at bounding box center [774, 17] width 263 height 24
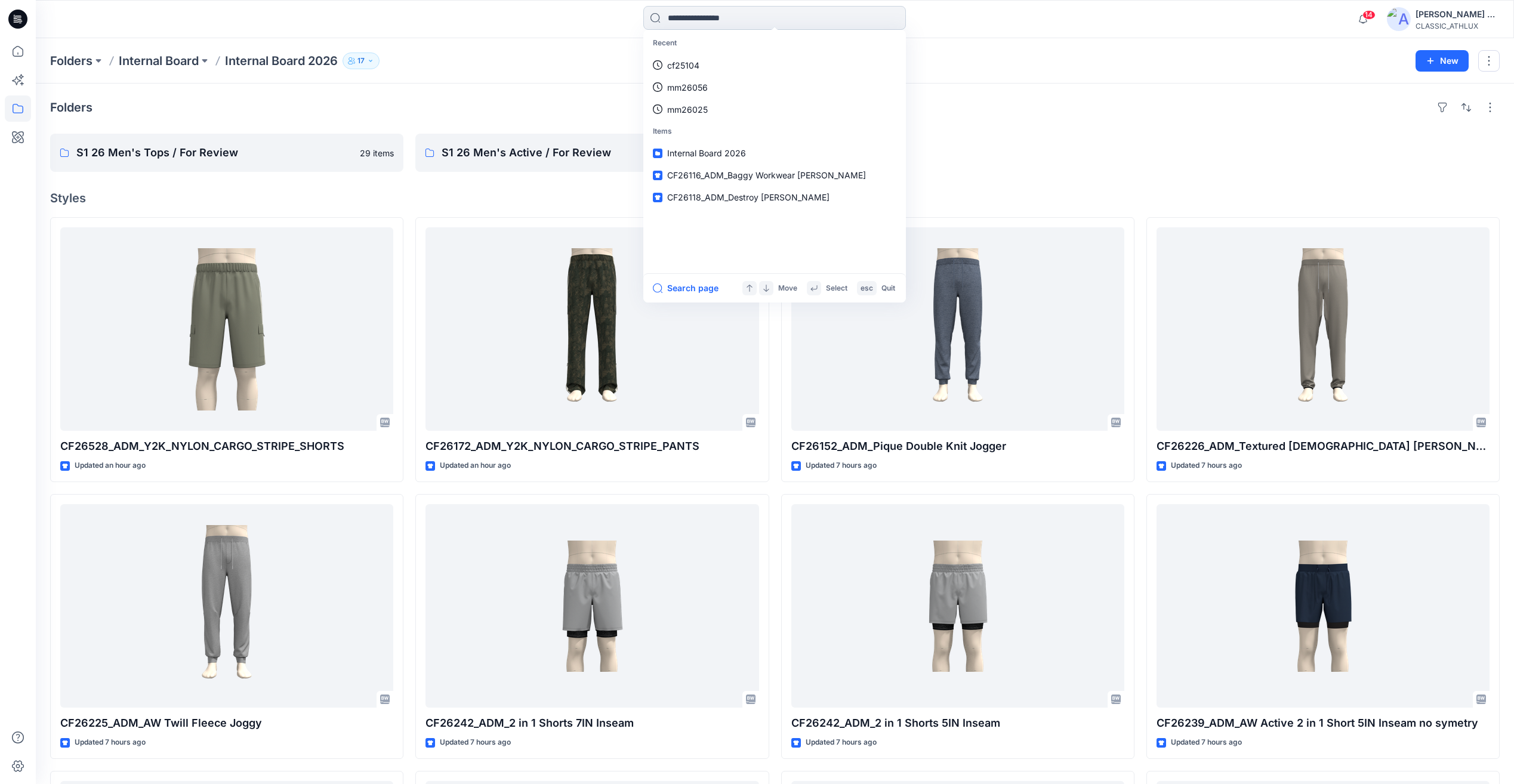
paste input "*******"
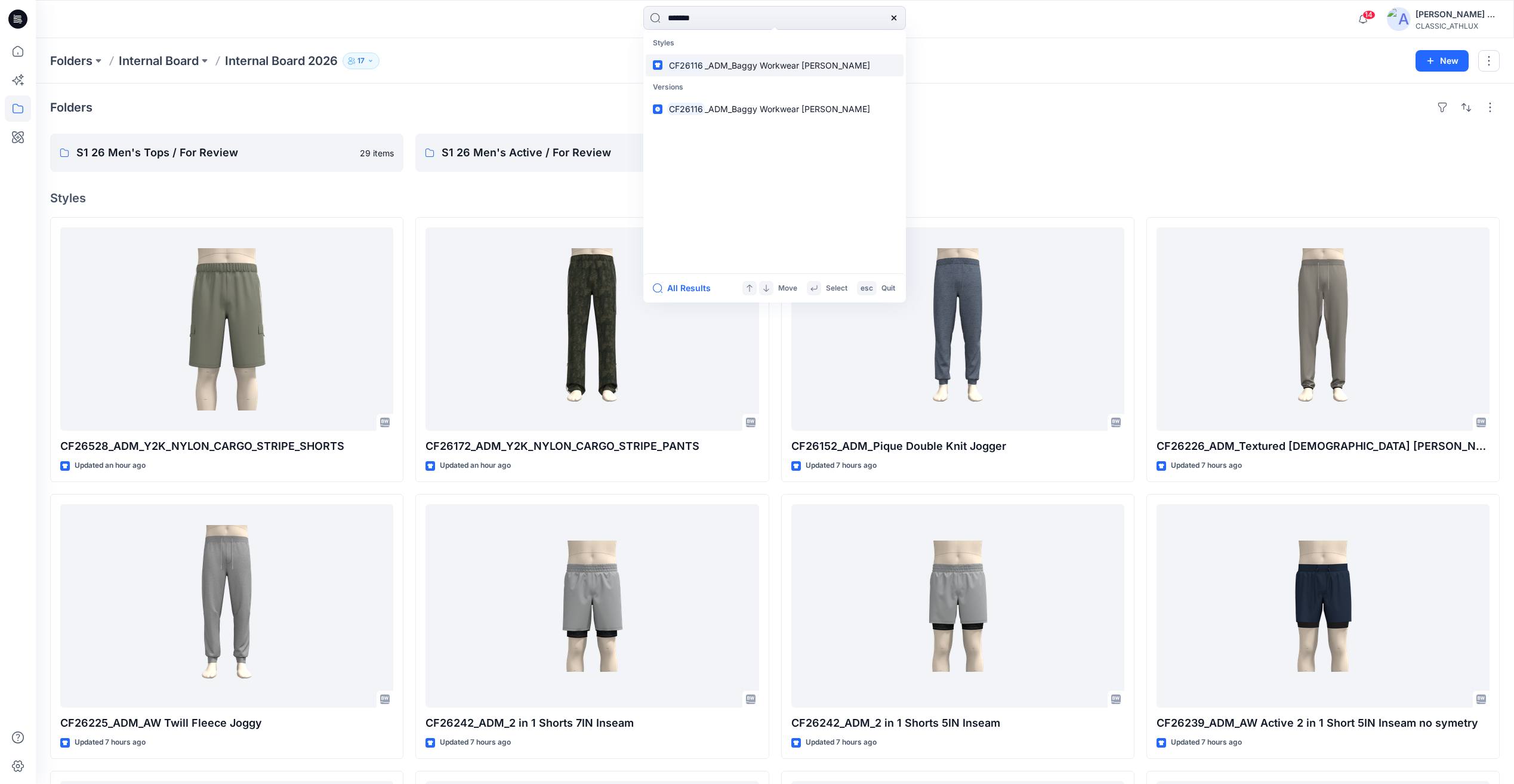
type input "*******"
click at [712, 68] on span "_ADM_Baggy Workwear [PERSON_NAME]" at bounding box center [787, 65] width 166 height 10
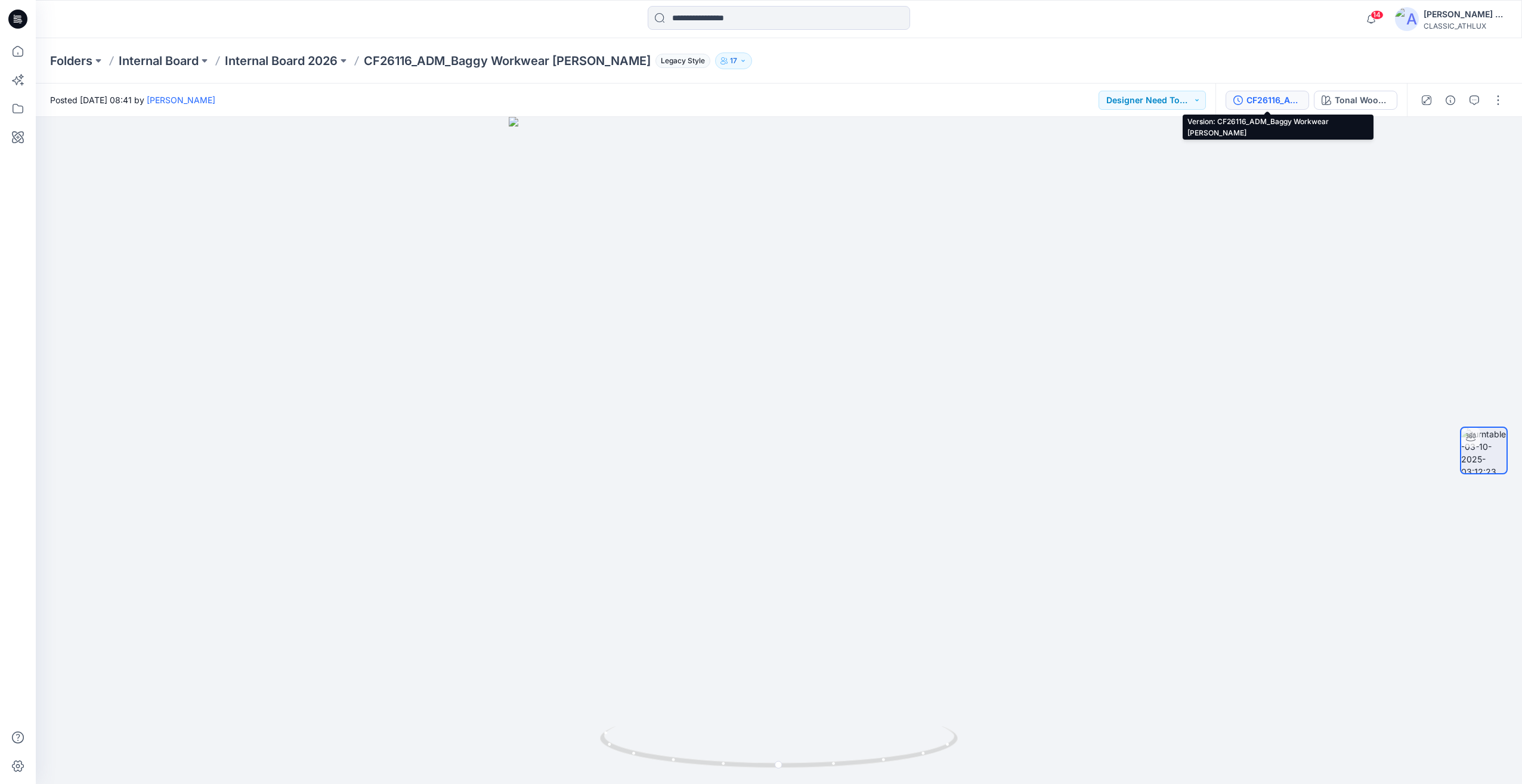
click at [1293, 106] on button "CF26116_ADM_Baggy Workwear [PERSON_NAME]" at bounding box center [1267, 100] width 83 height 19
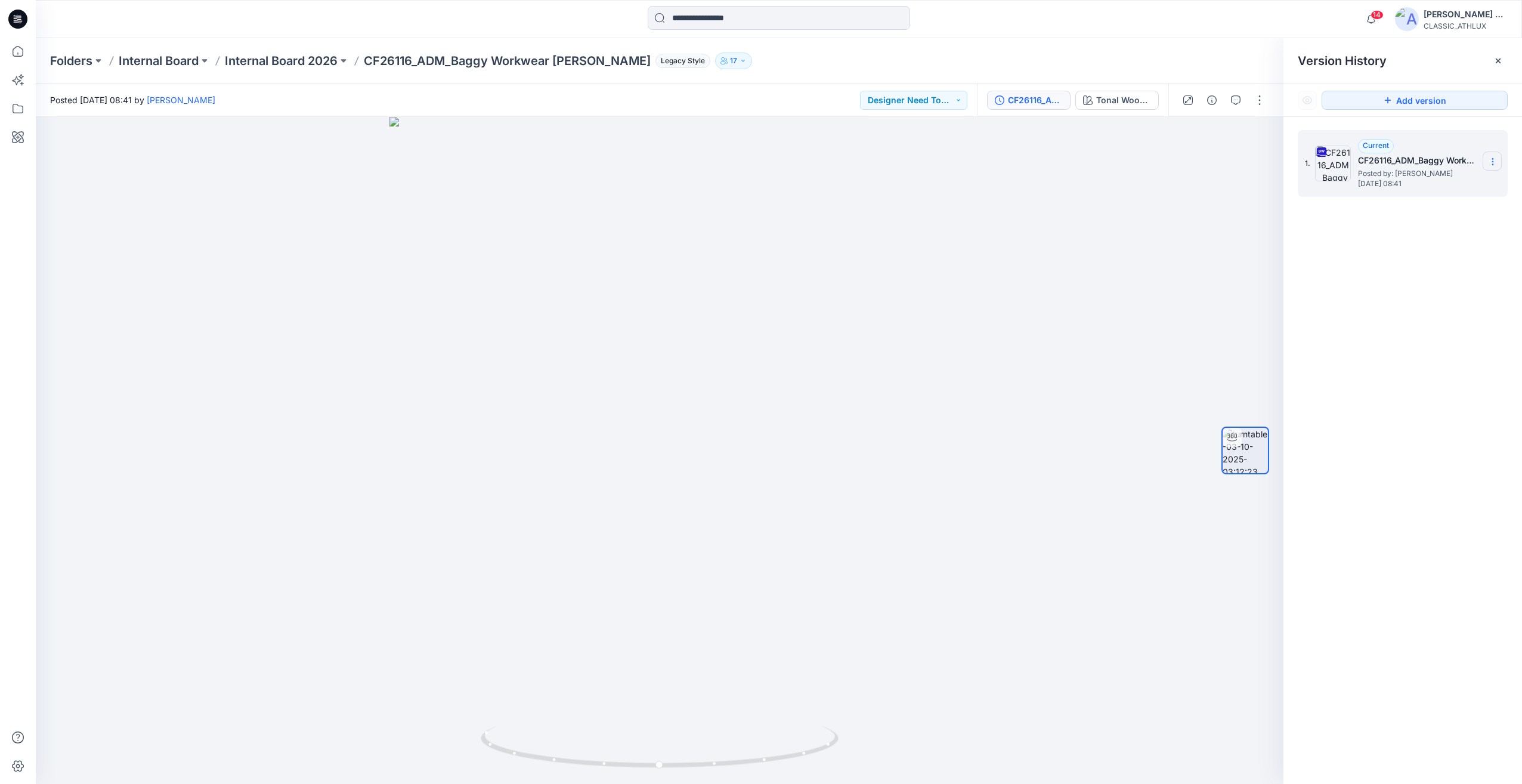
click at [1493, 165] on icon at bounding box center [1493, 164] width 1 height 1
click at [691, 22] on input at bounding box center [779, 17] width 263 height 24
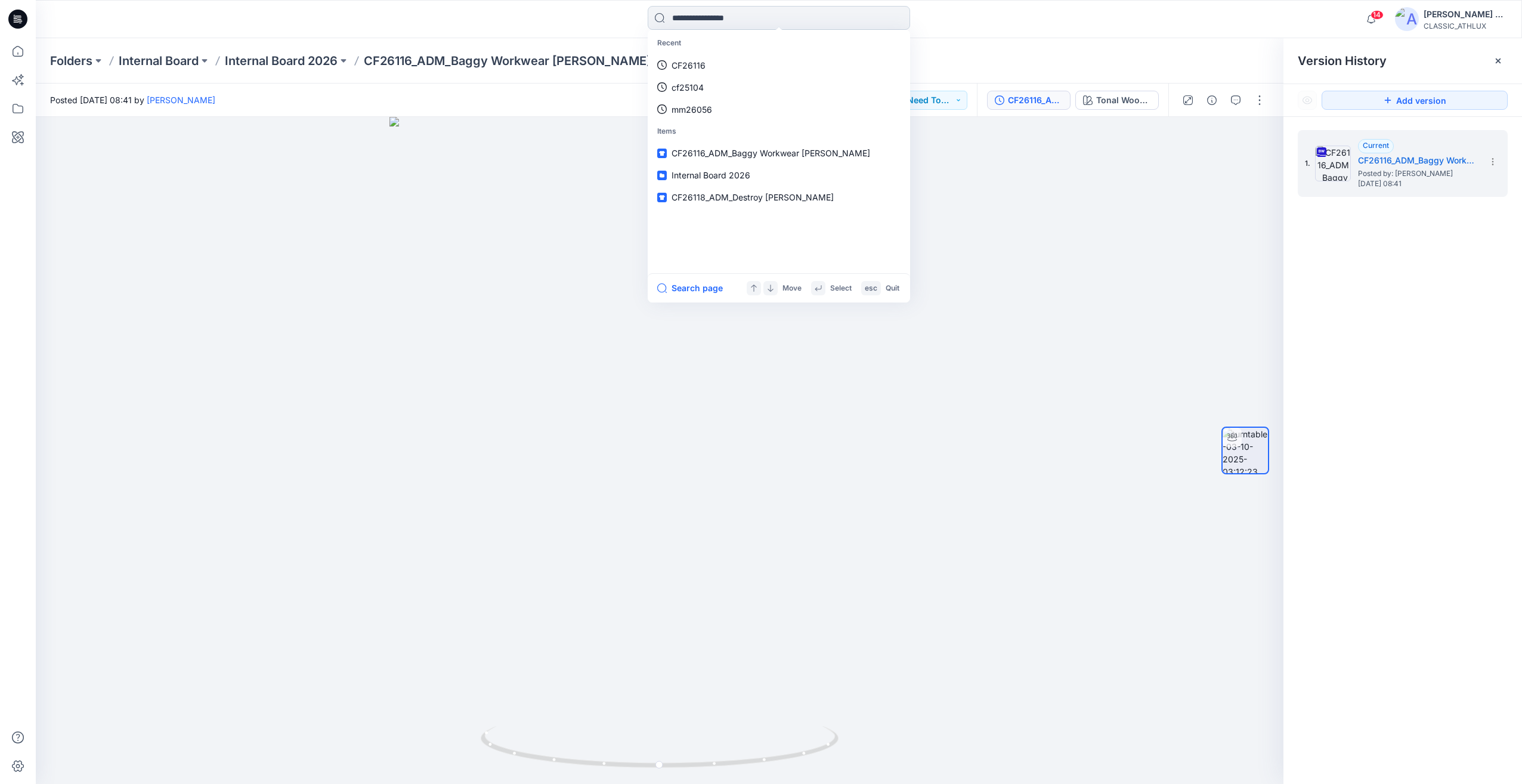
paste input "*******"
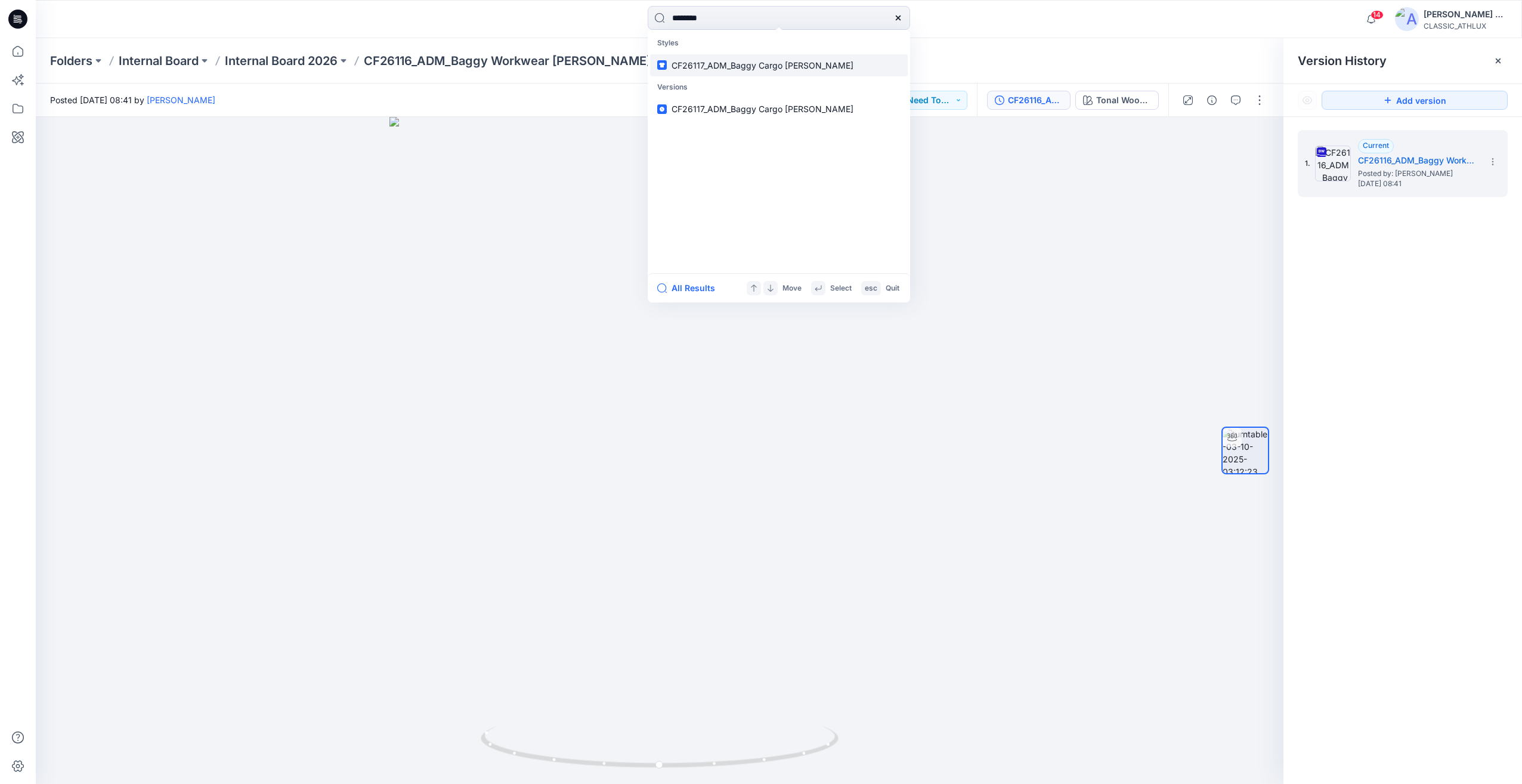
type input "*******"
click at [693, 68] on span "CF26117_ADM_Baggy Cargo [PERSON_NAME]" at bounding box center [762, 65] width 182 height 10
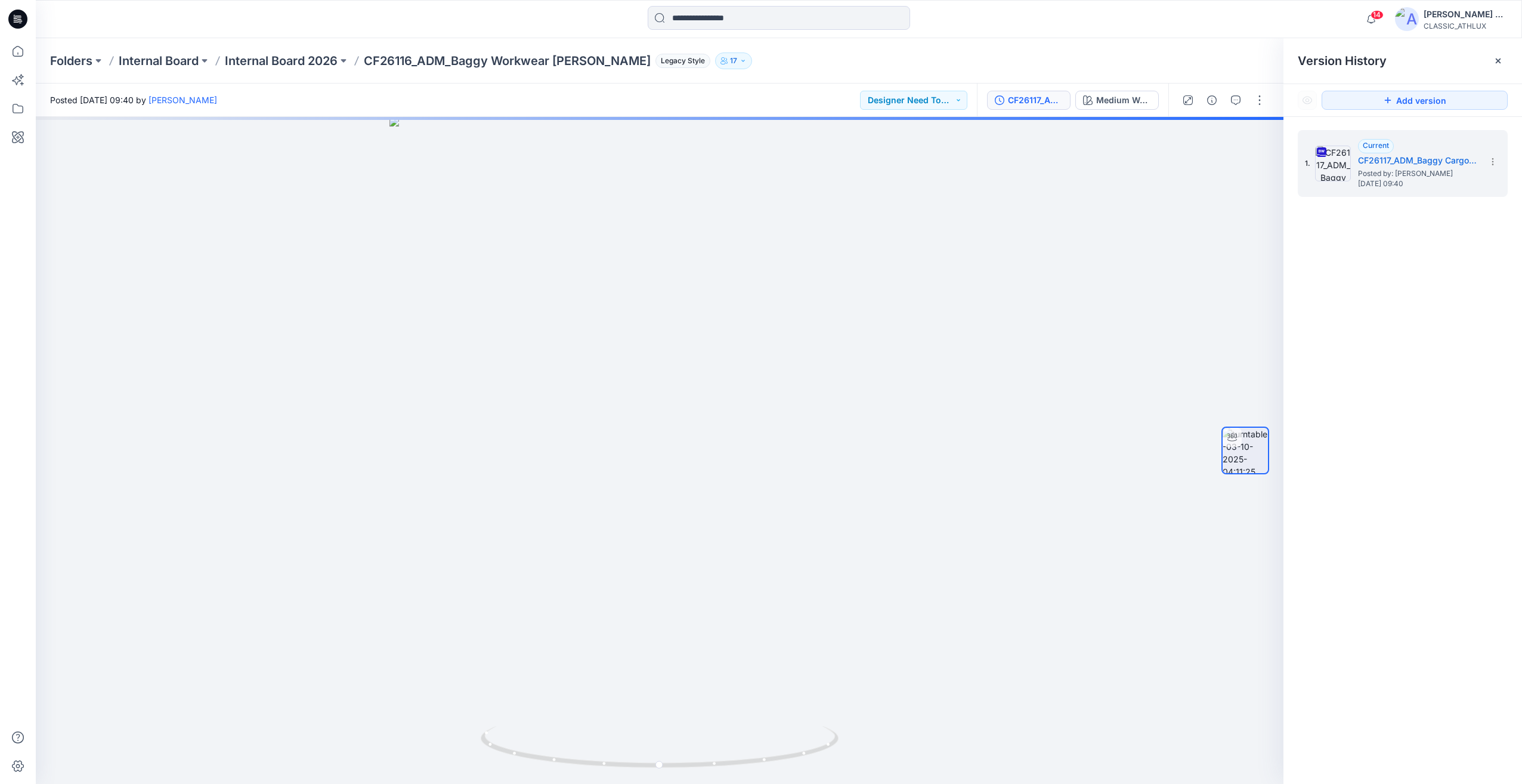
click at [1049, 104] on div "CF26117_ADM_Baggy Cargo [PERSON_NAME]" at bounding box center [1036, 100] width 55 height 13
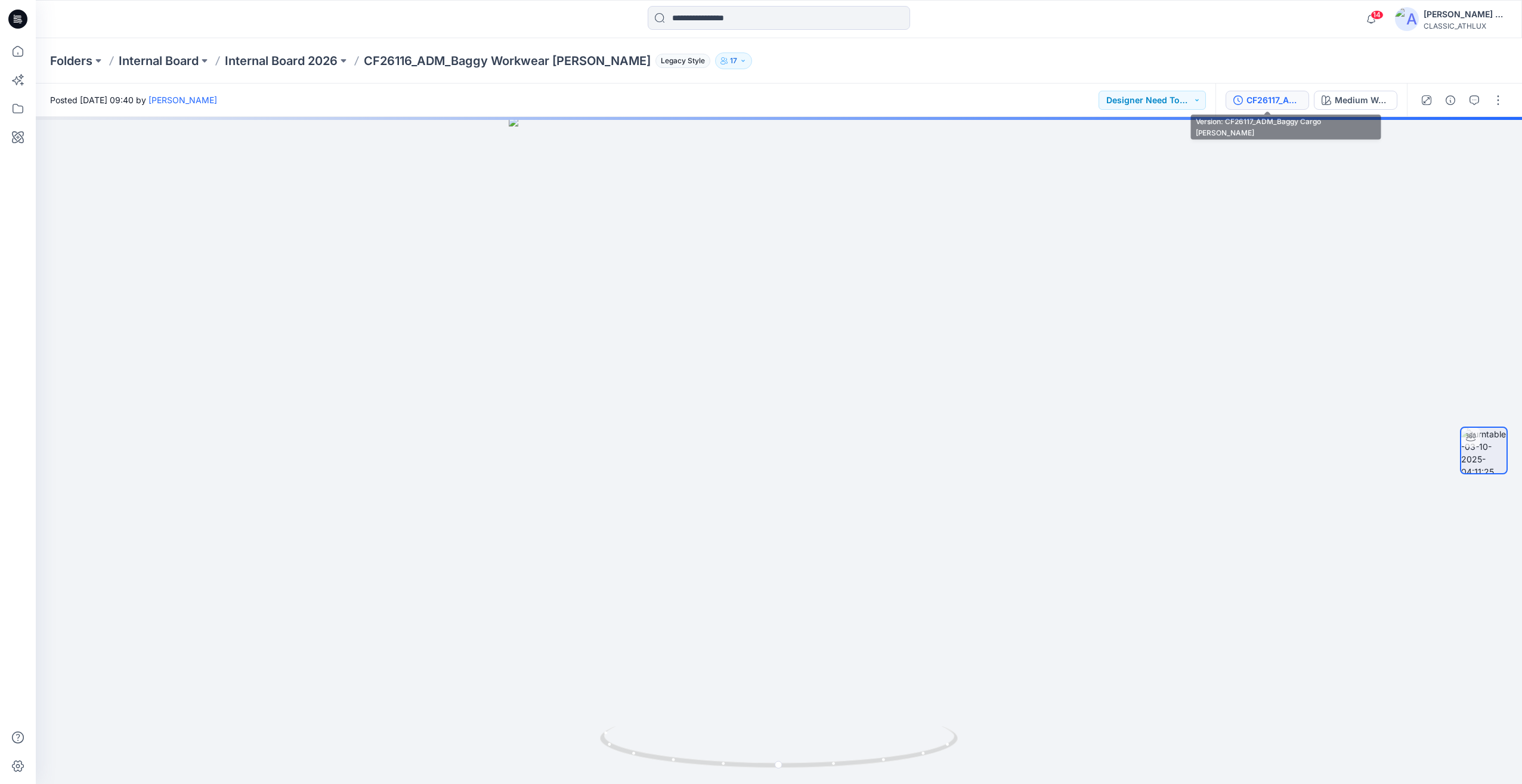
click at [1270, 106] on button "CF26117_ADM_Baggy Cargo [PERSON_NAME]" at bounding box center [1267, 100] width 83 height 19
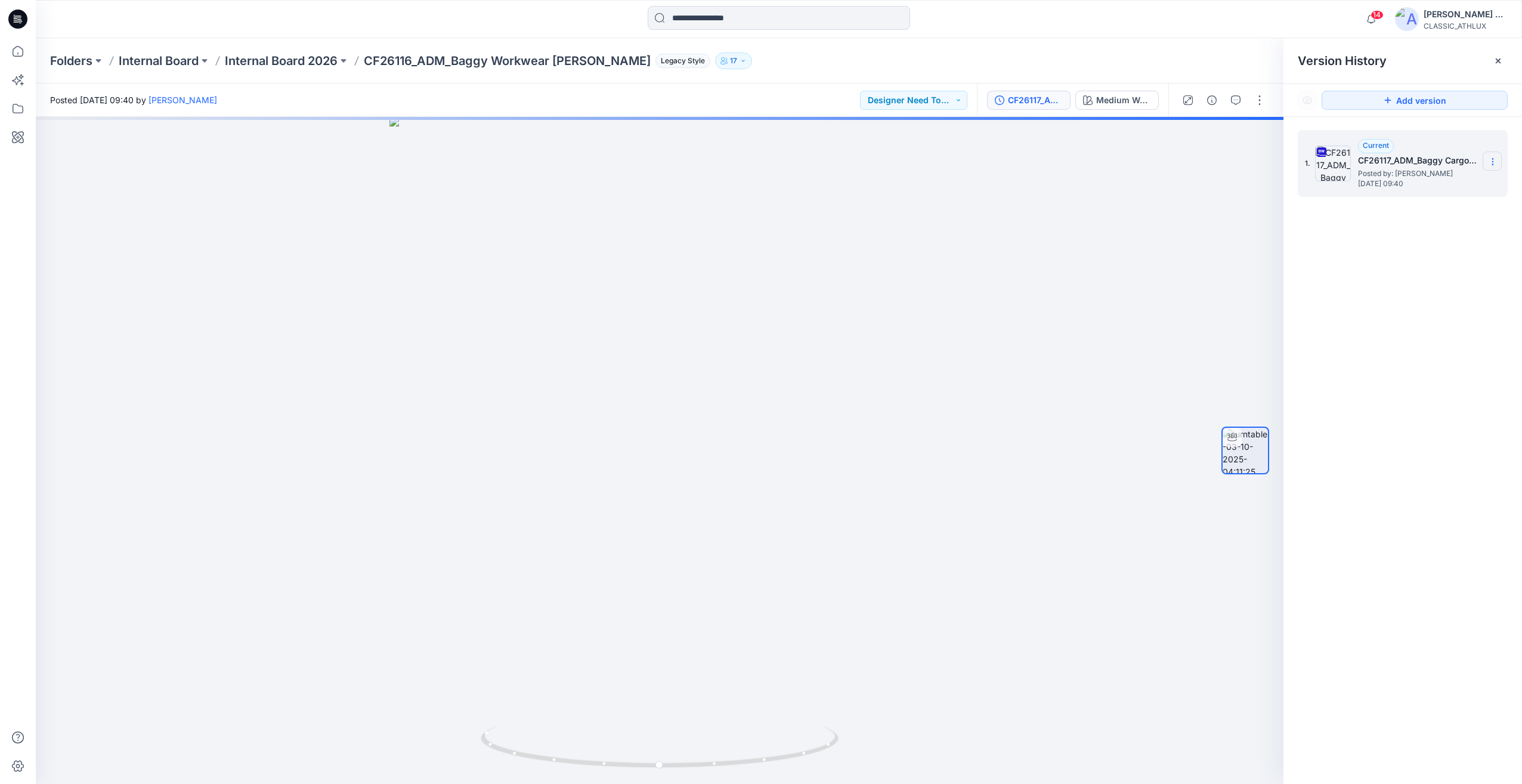
click at [1498, 163] on icon at bounding box center [1493, 161] width 9 height 9
click at [1422, 186] on span "Download Source BW File" at bounding box center [1432, 185] width 100 height 14
click at [718, 14] on input at bounding box center [779, 17] width 263 height 24
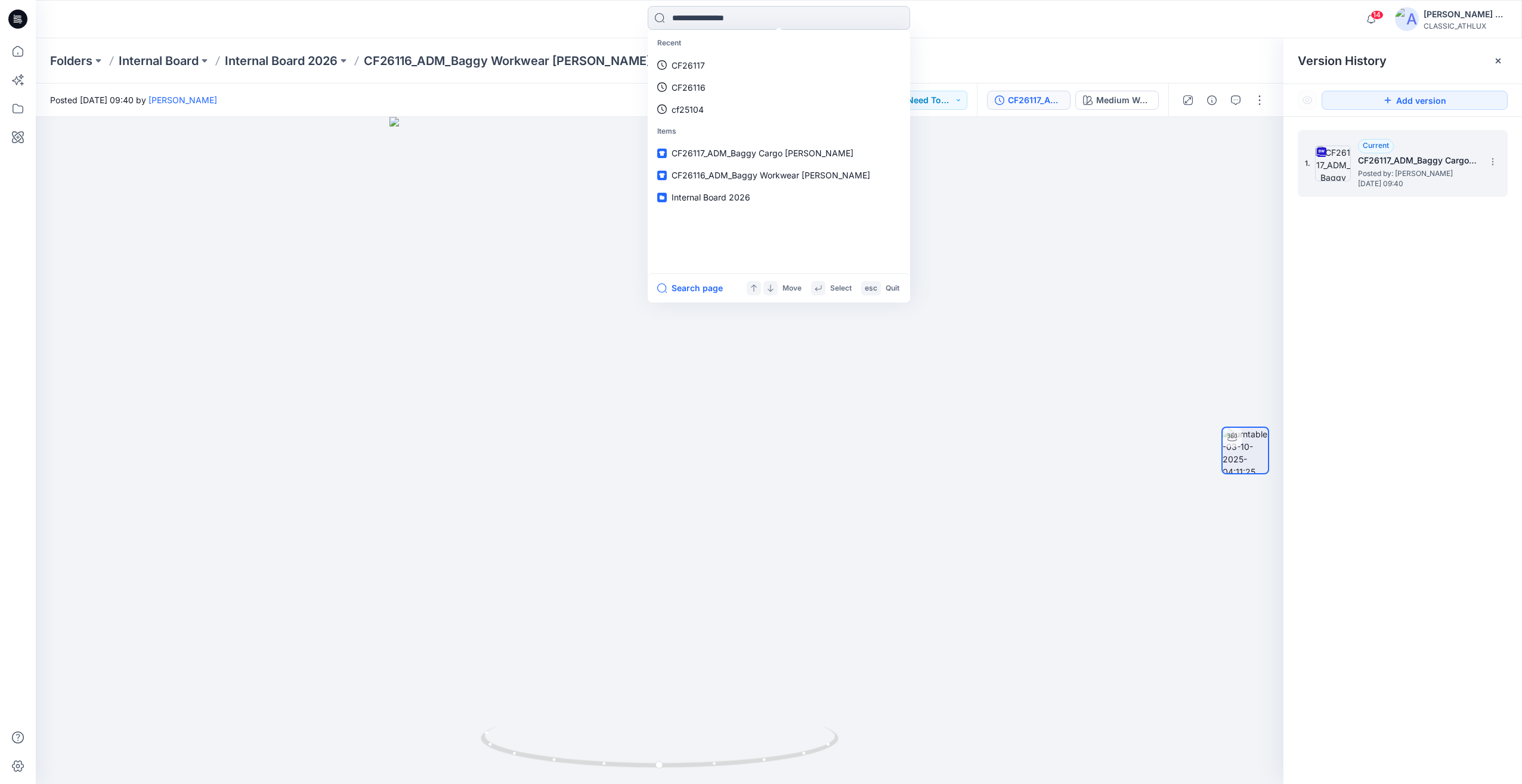
paste input "*******"
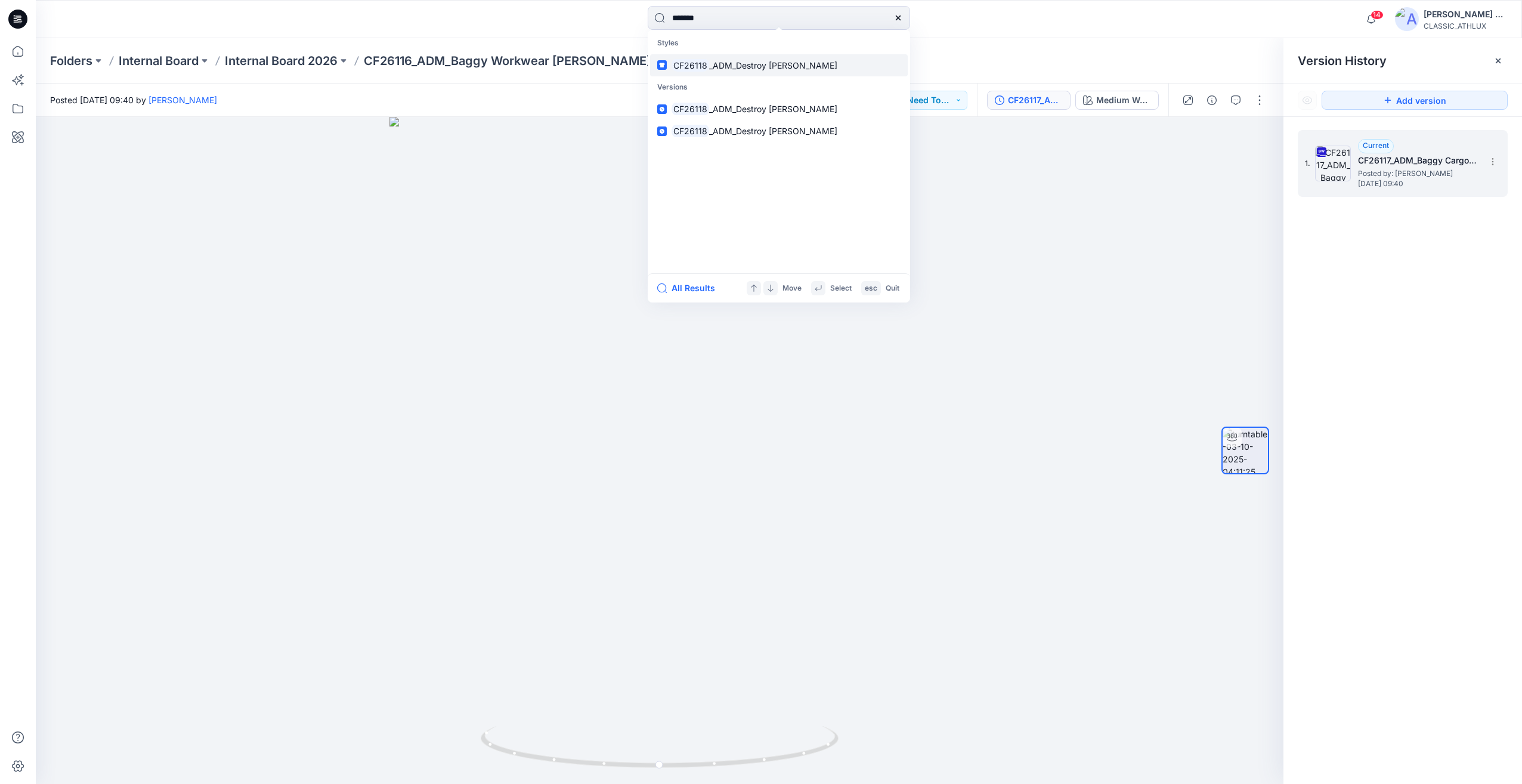
type input "*******"
click at [711, 72] on link "CF26118 _ADM_Destroy [PERSON_NAME]" at bounding box center [779, 65] width 258 height 22
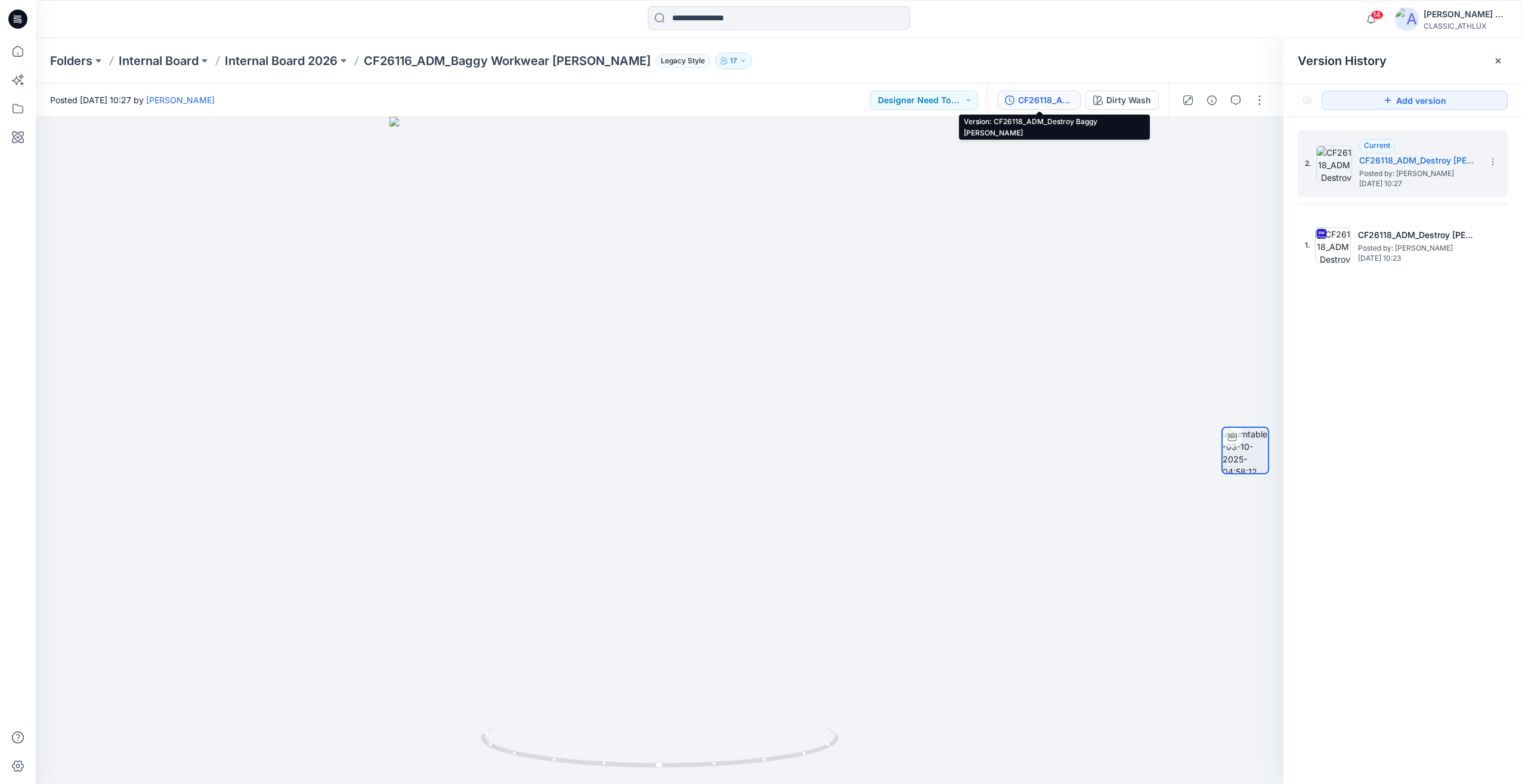
click at [1052, 99] on div "CF26118_ADM_Destroy [PERSON_NAME]" at bounding box center [1046, 100] width 55 height 13
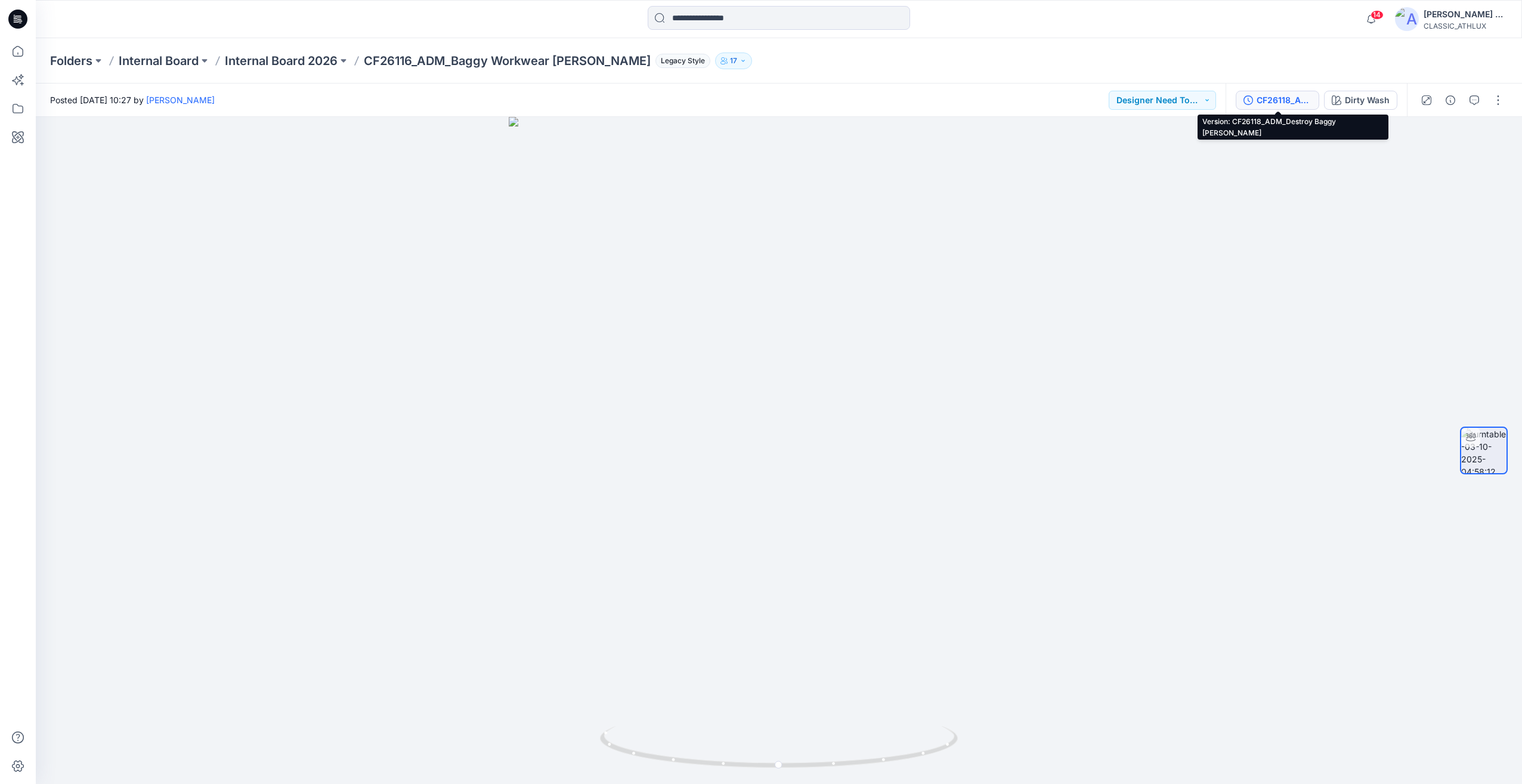
click at [1297, 108] on button "CF26118_ADM_Destroy [PERSON_NAME]" at bounding box center [1277, 100] width 83 height 19
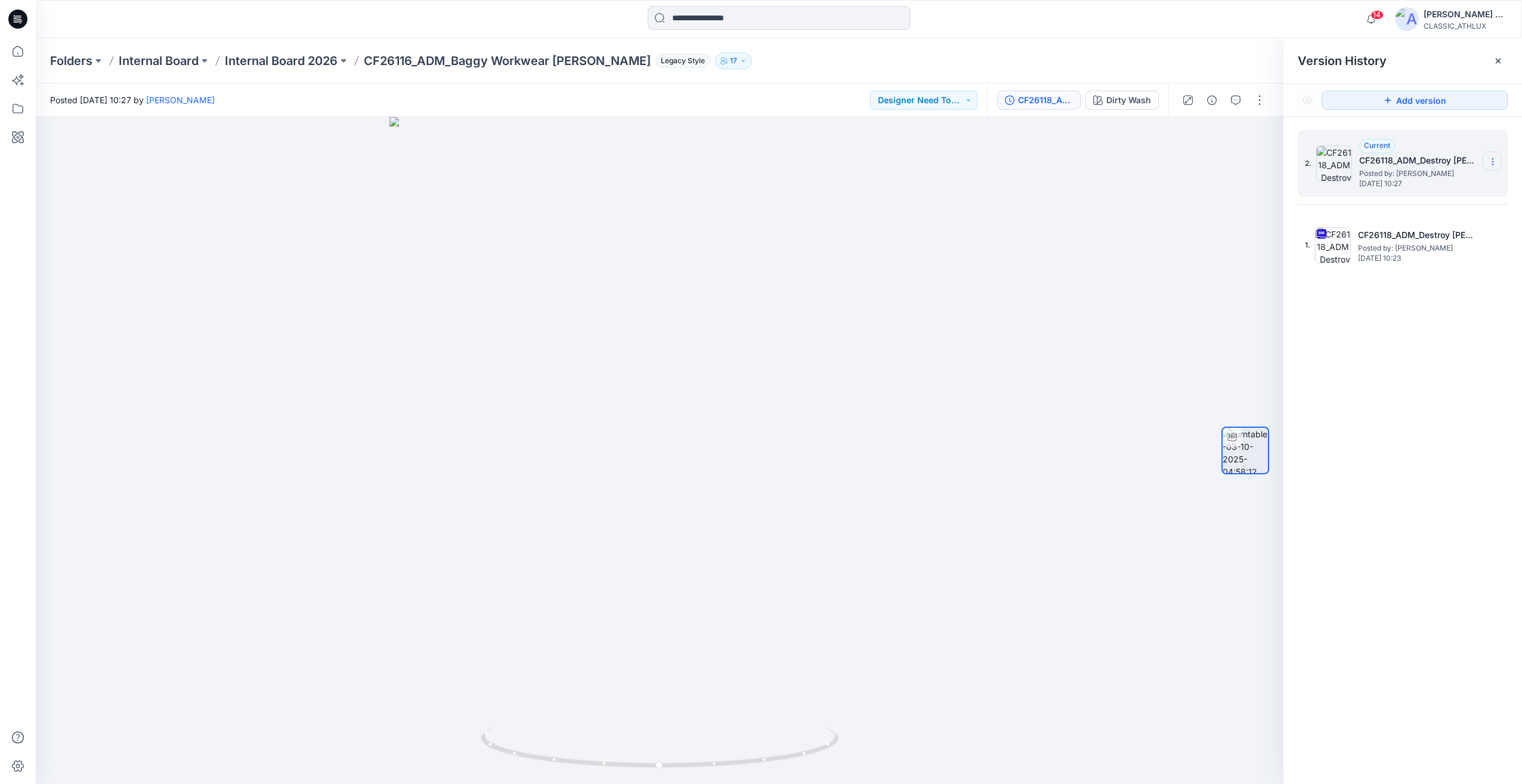
click at [1494, 166] on icon at bounding box center [1493, 161] width 9 height 9
click at [1415, 360] on div "2. Current CF26118_ADM_Destroy [PERSON_NAME] Posted by: [PERSON_NAME] [DATE] 10…" at bounding box center [1403, 459] width 239 height 684
click at [1496, 163] on icon at bounding box center [1493, 161] width 9 height 9
click at [1439, 376] on div "2. Current CF26118_ADM_Destroy [PERSON_NAME] Posted by: [PERSON_NAME] [DATE] 10…" at bounding box center [1403, 459] width 239 height 684
click at [1493, 244] on icon at bounding box center [1493, 243] width 1 height 1
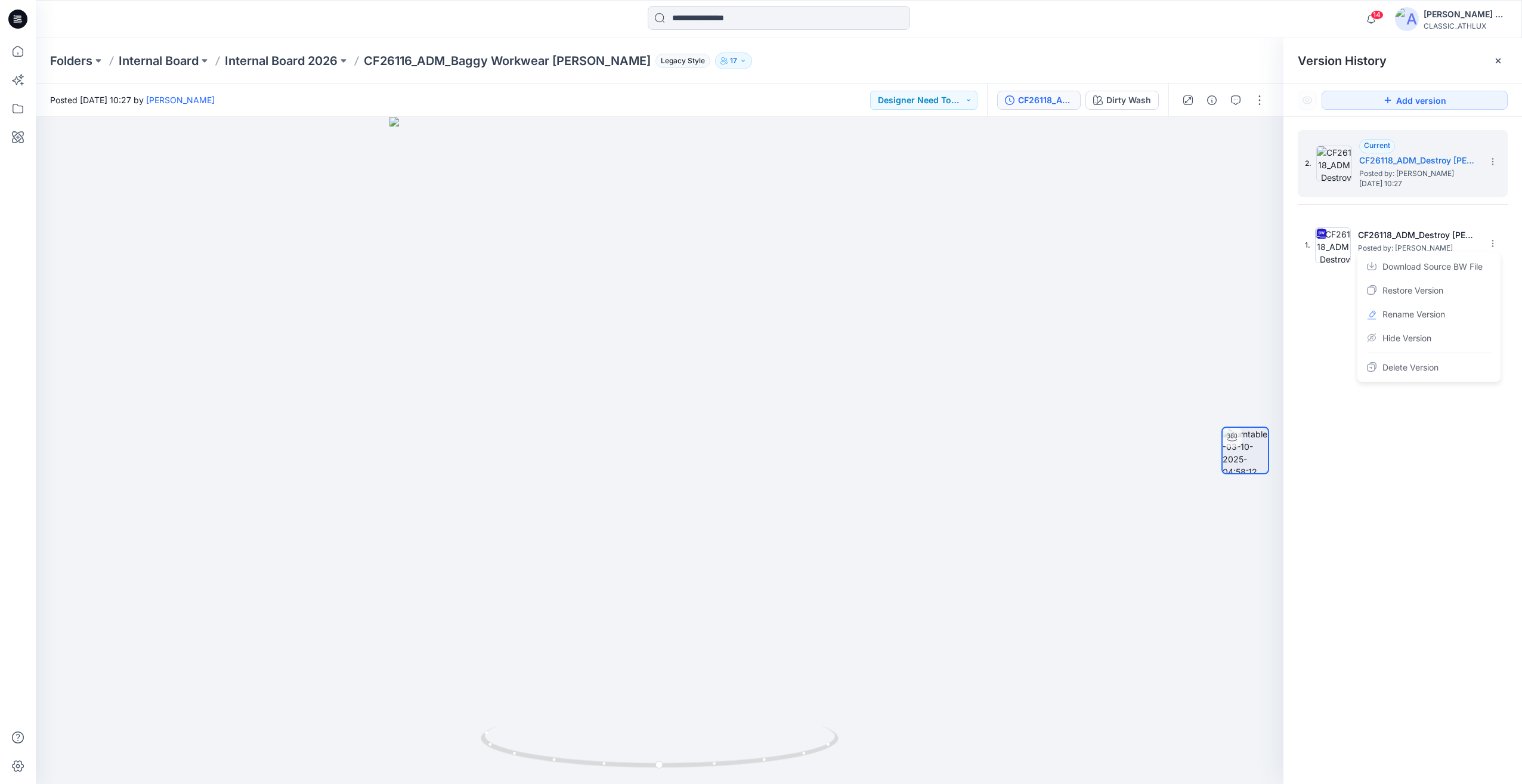
click at [1367, 555] on div "2. Current CF26118_ADM_Destroy [PERSON_NAME] Posted by: [PERSON_NAME] [DATE] 10…" at bounding box center [1403, 459] width 239 height 684
click at [715, 14] on input at bounding box center [779, 17] width 263 height 24
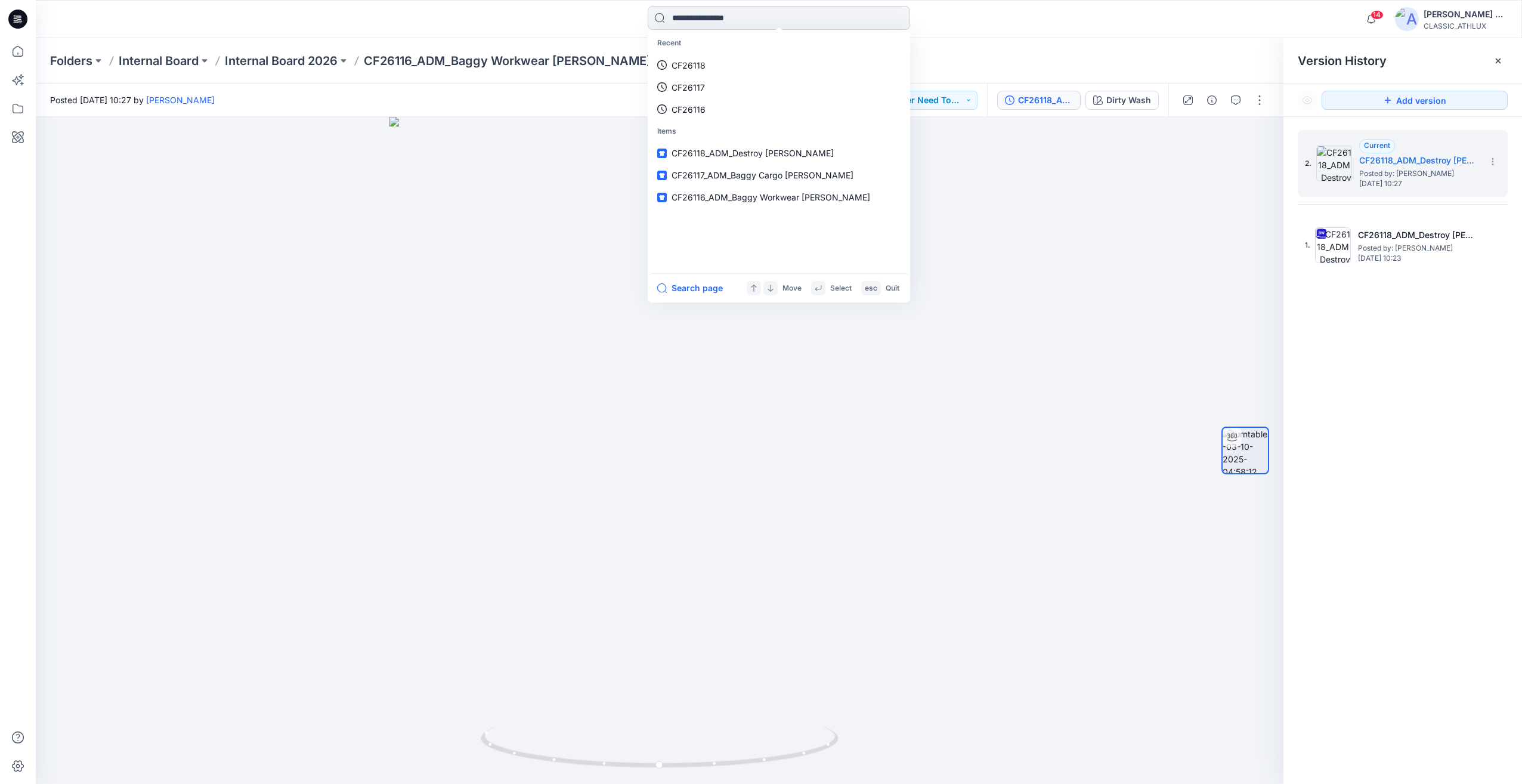
paste input "*******"
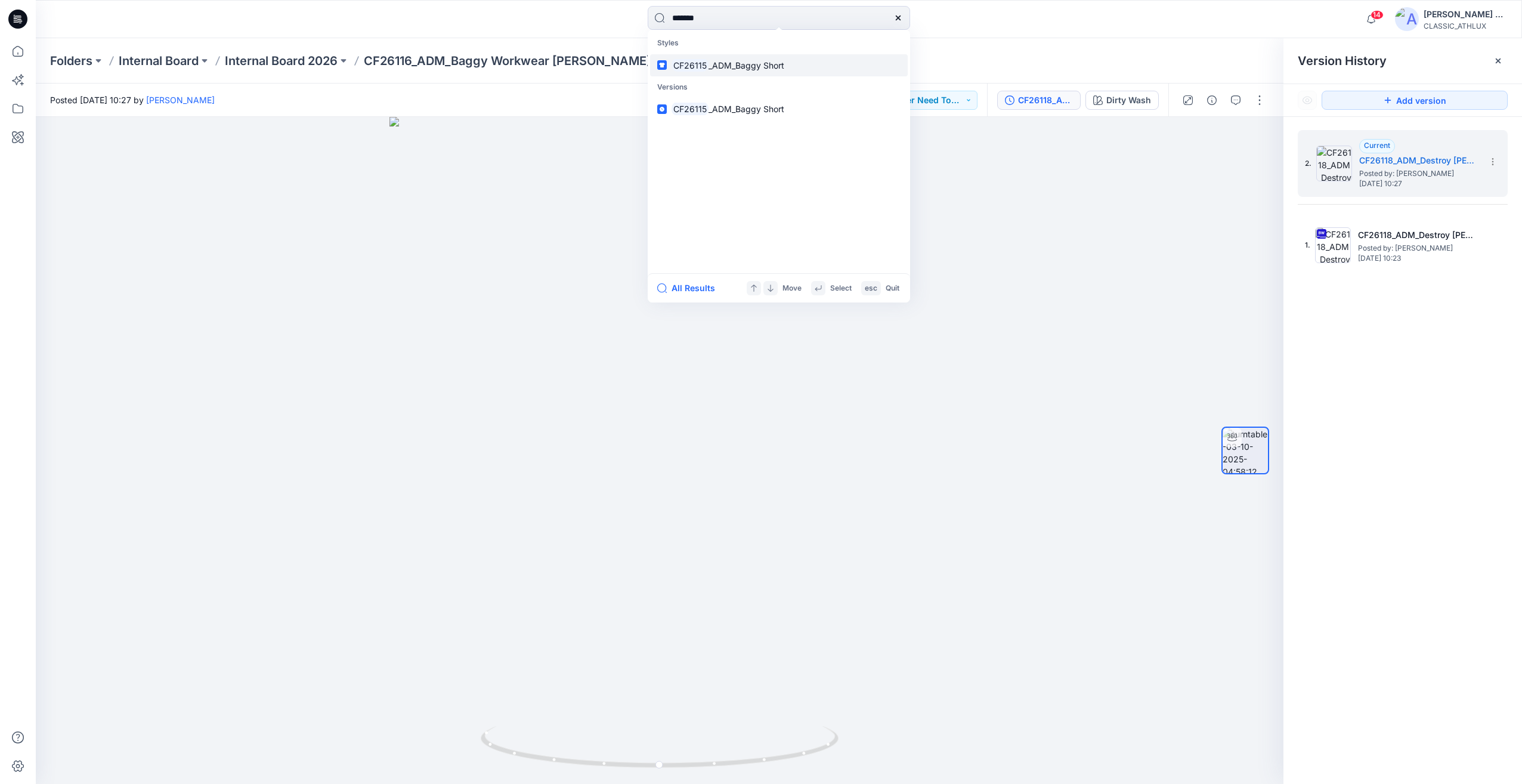
type input "*******"
click at [745, 63] on span "_ADM_Baggy Short" at bounding box center [746, 65] width 76 height 10
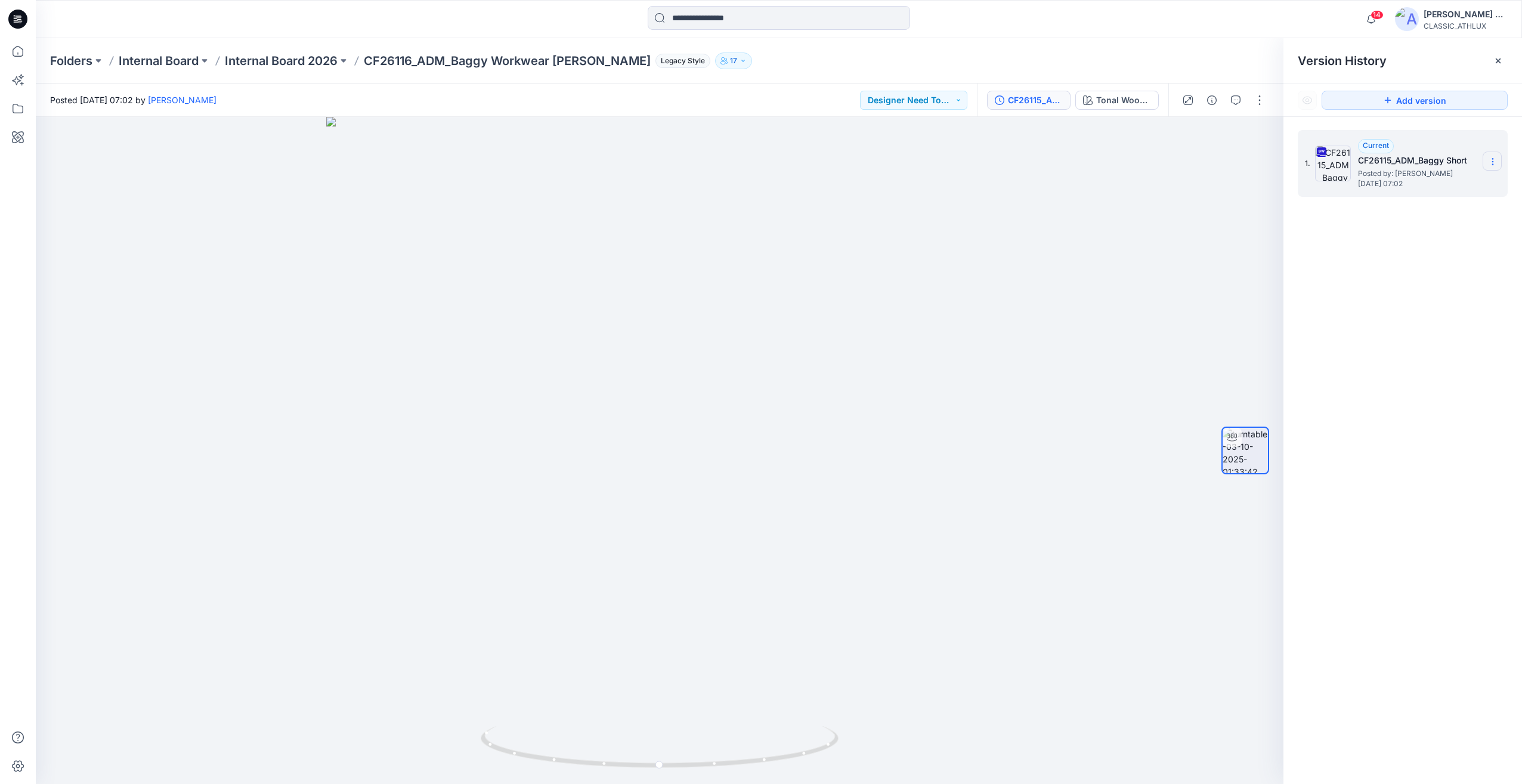
click at [1493, 162] on icon at bounding box center [1493, 162] width 1 height 1
click at [1444, 183] on span "Download Source BW File" at bounding box center [1432, 185] width 100 height 14
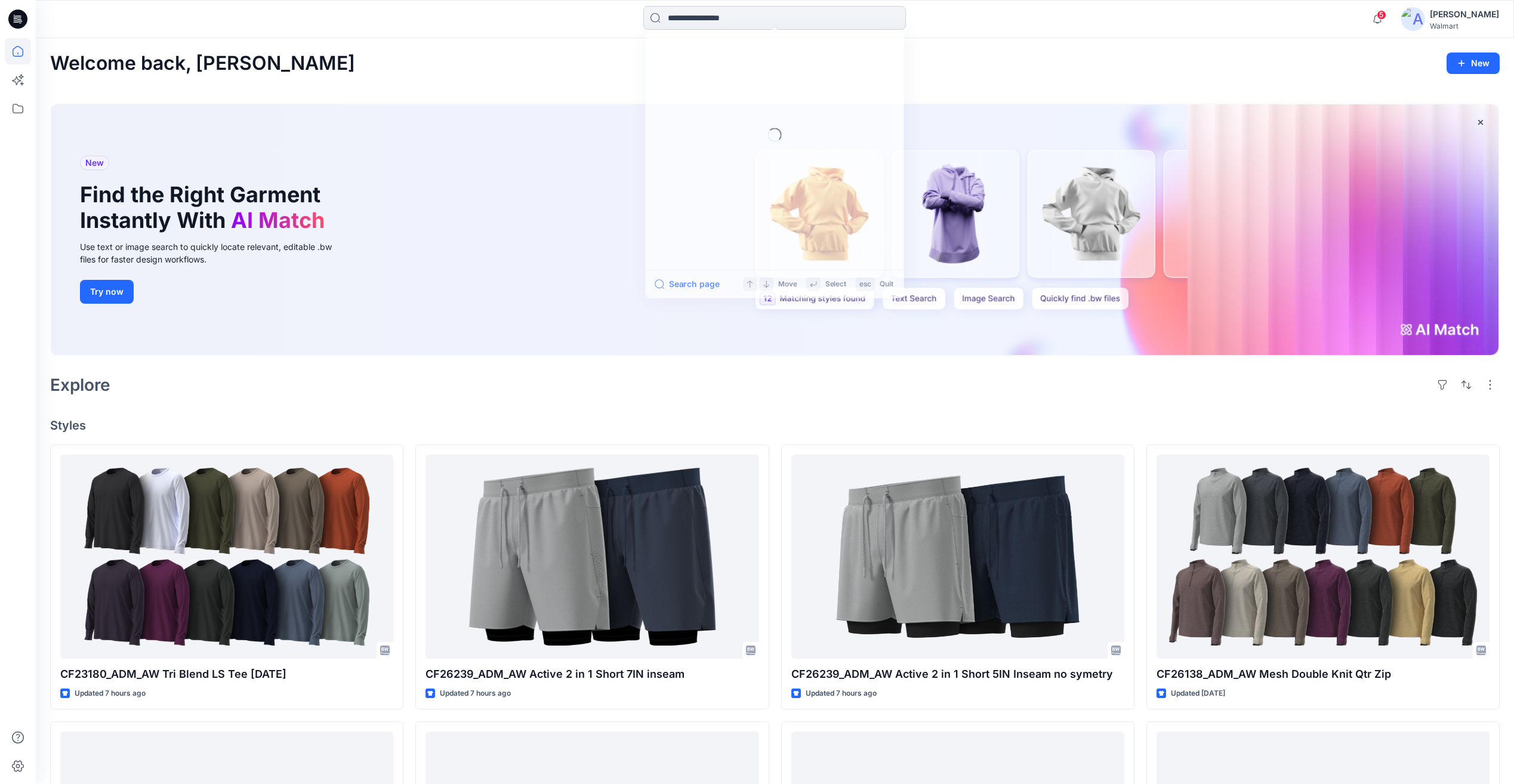
click at [710, 22] on input at bounding box center [774, 17] width 263 height 24
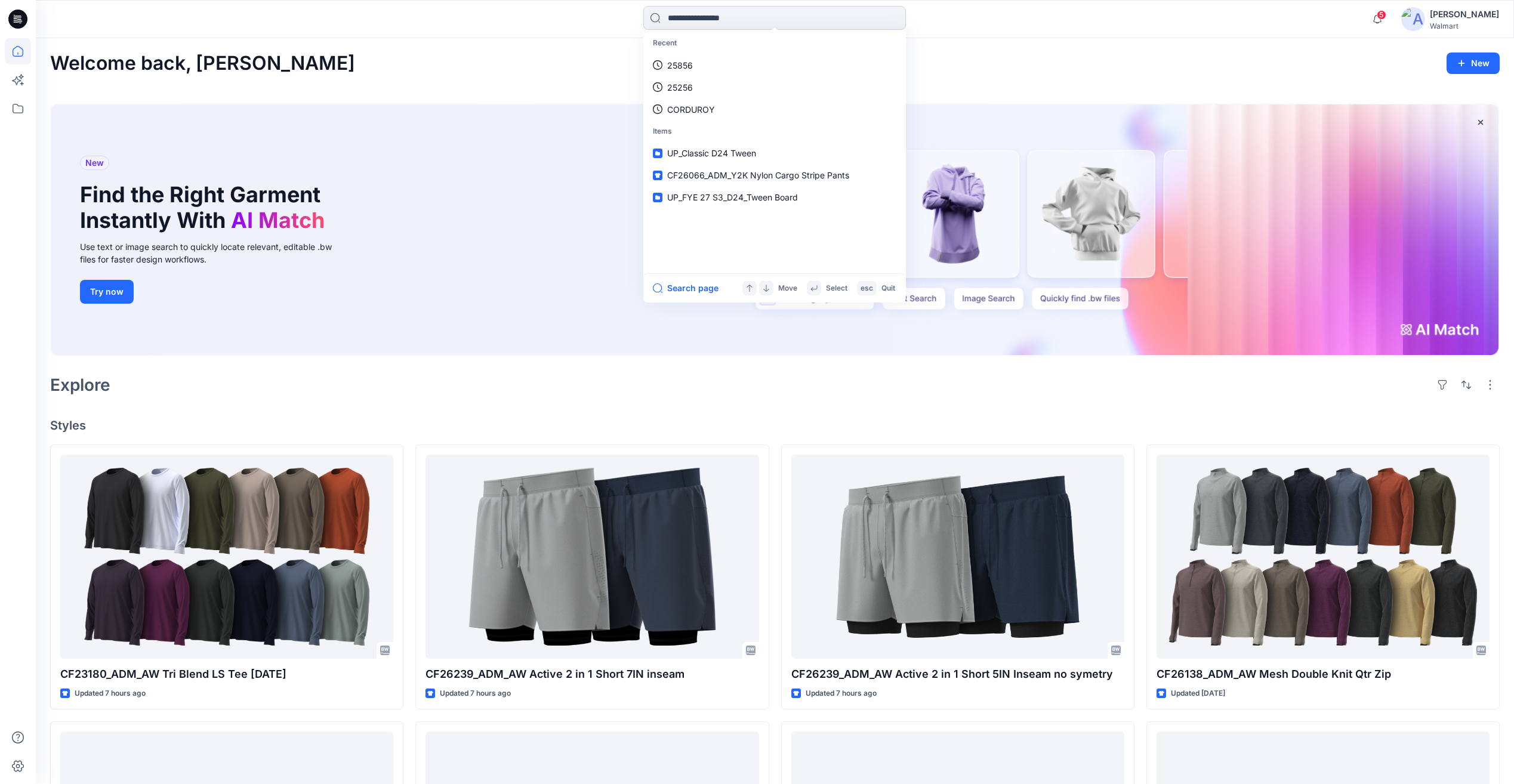
paste input "******"
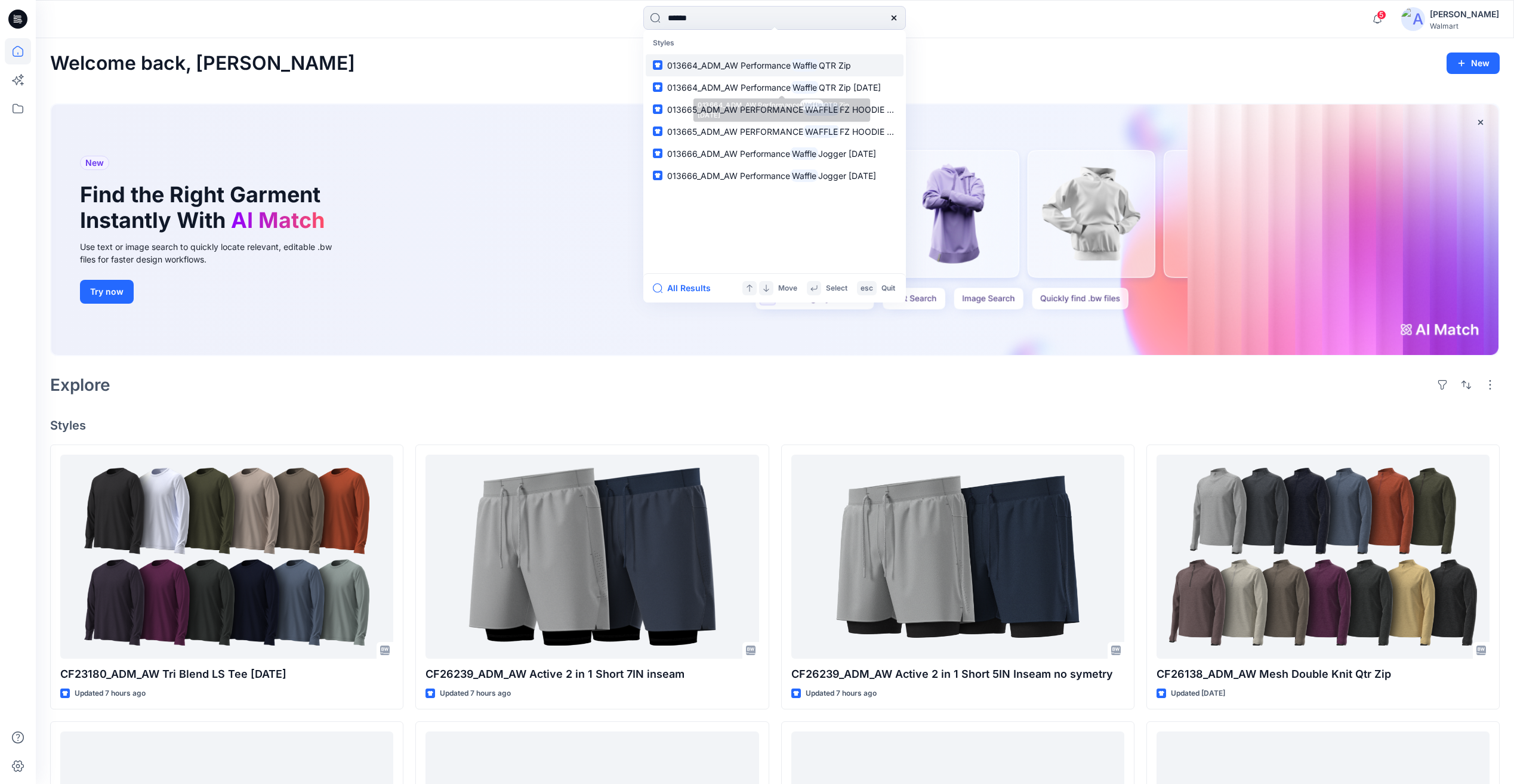
type input "******"
click at [773, 68] on span "013664_ADM_AW Performance" at bounding box center [729, 65] width 124 height 10
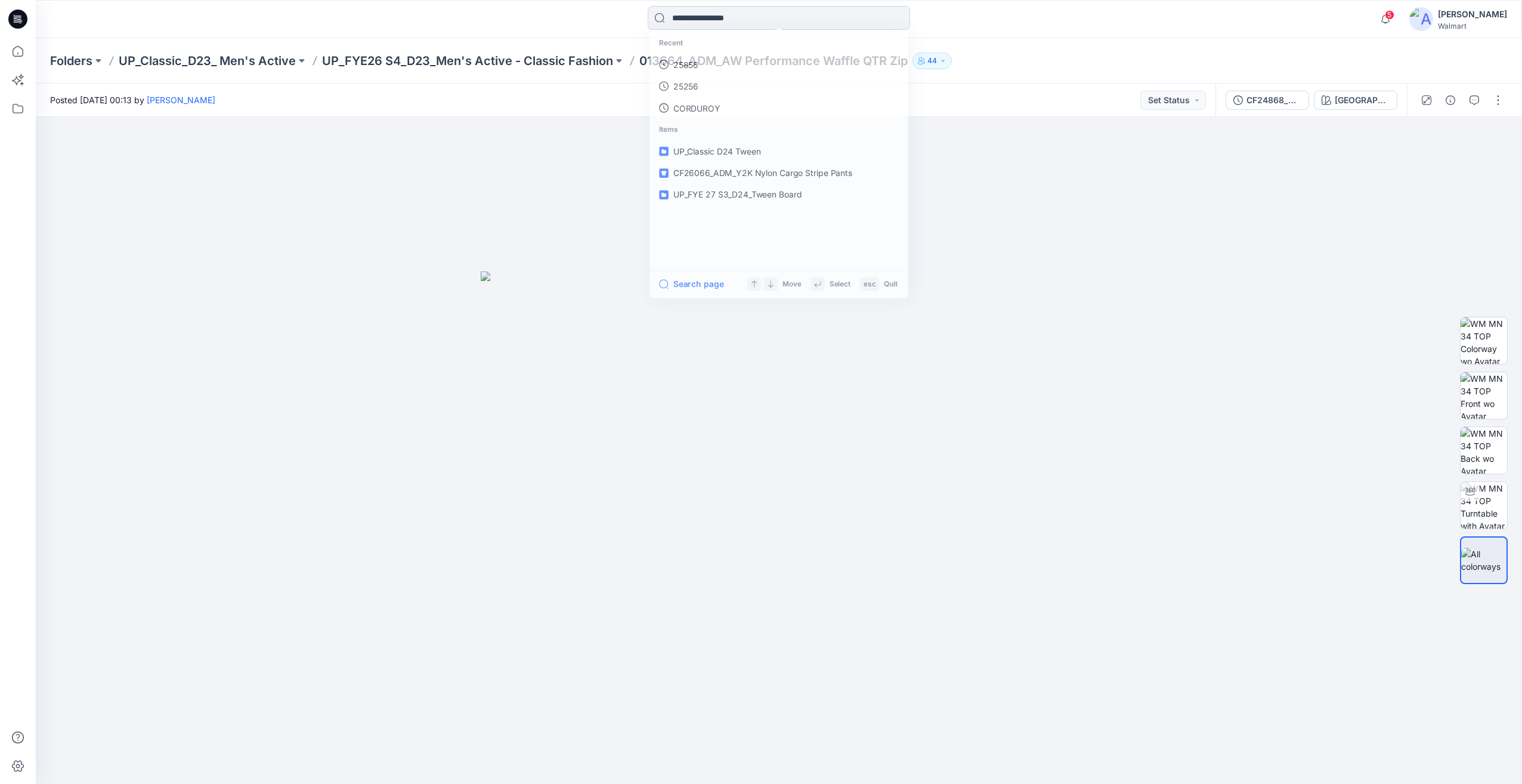
click at [729, 23] on input at bounding box center [779, 17] width 263 height 24
click at [708, 65] on link "WAFFLE" at bounding box center [779, 65] width 258 height 22
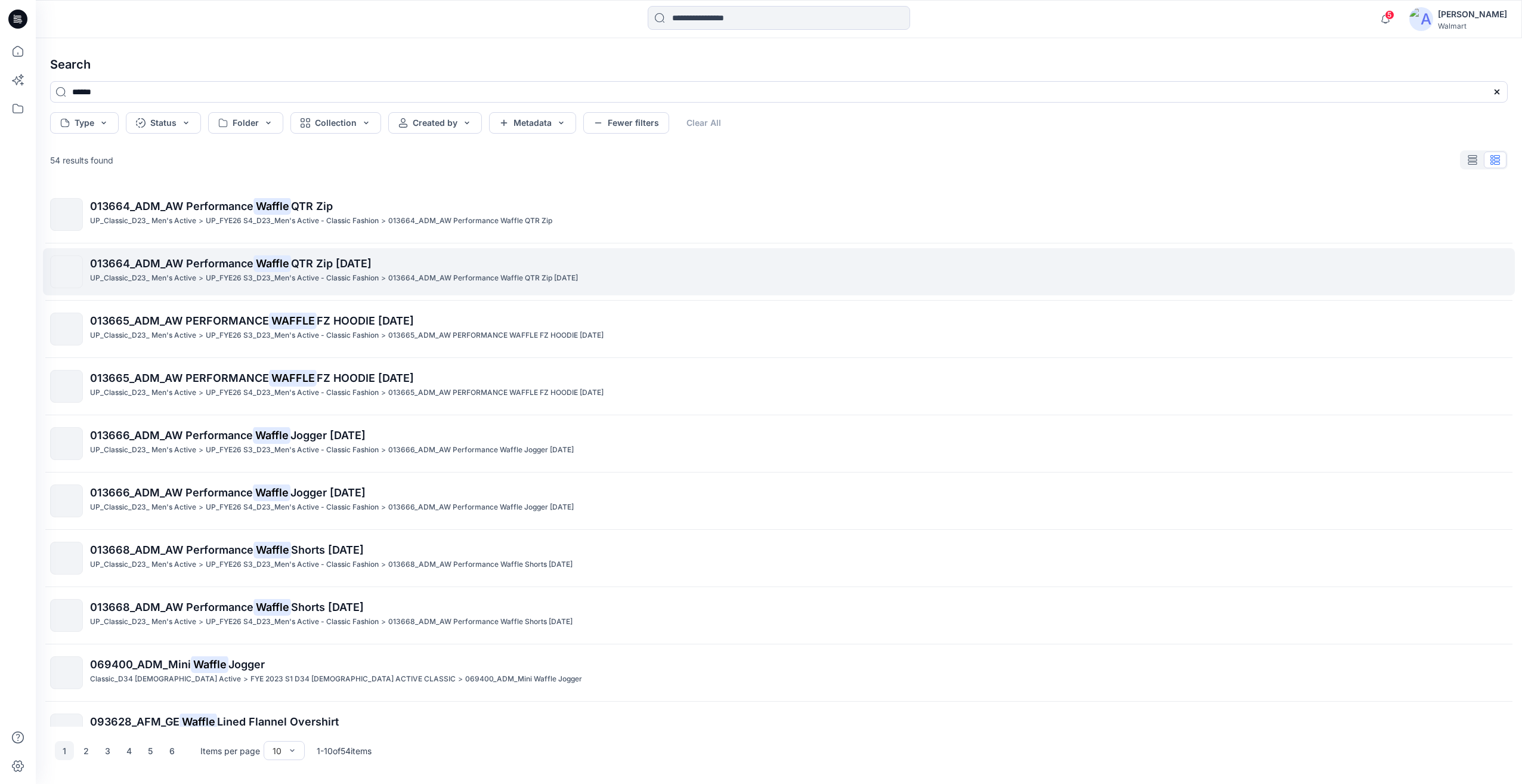
click at [274, 281] on p "UP_FYE26 S3_D23_Men's Active - Classic Fashion" at bounding box center [292, 278] width 173 height 12
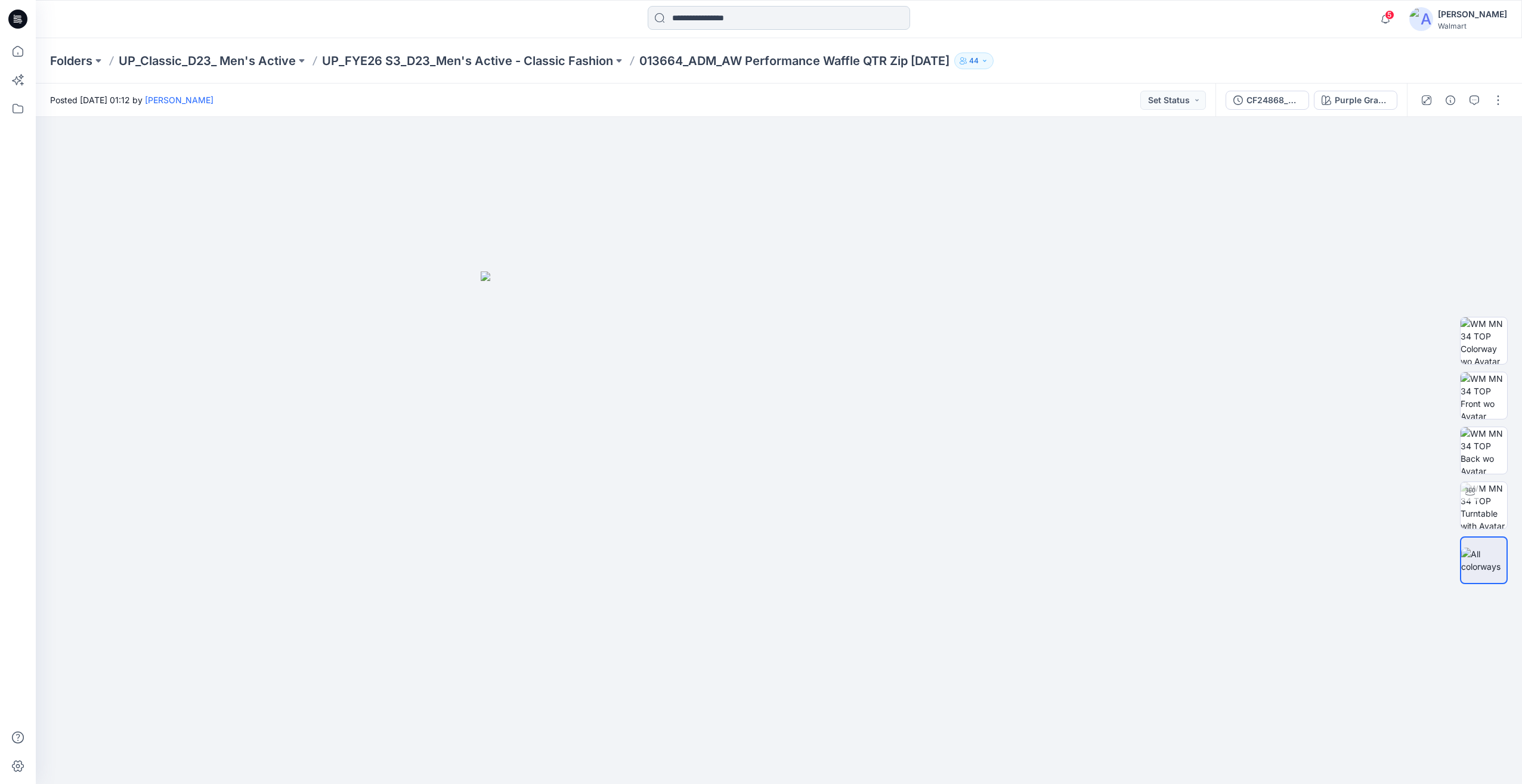
click at [742, 19] on input at bounding box center [779, 17] width 263 height 24
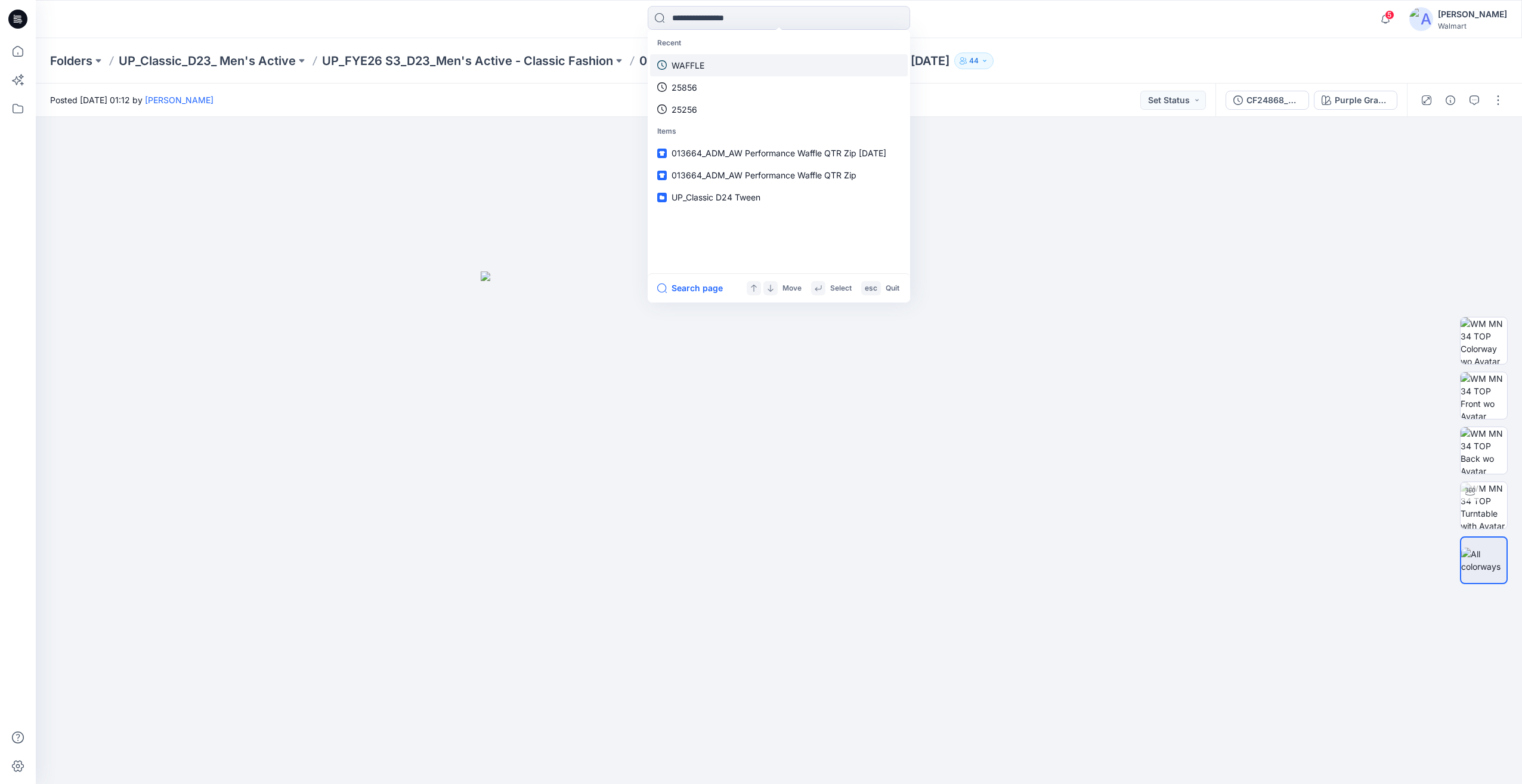
click at [701, 64] on p "WAFFLE" at bounding box center [688, 65] width 33 height 12
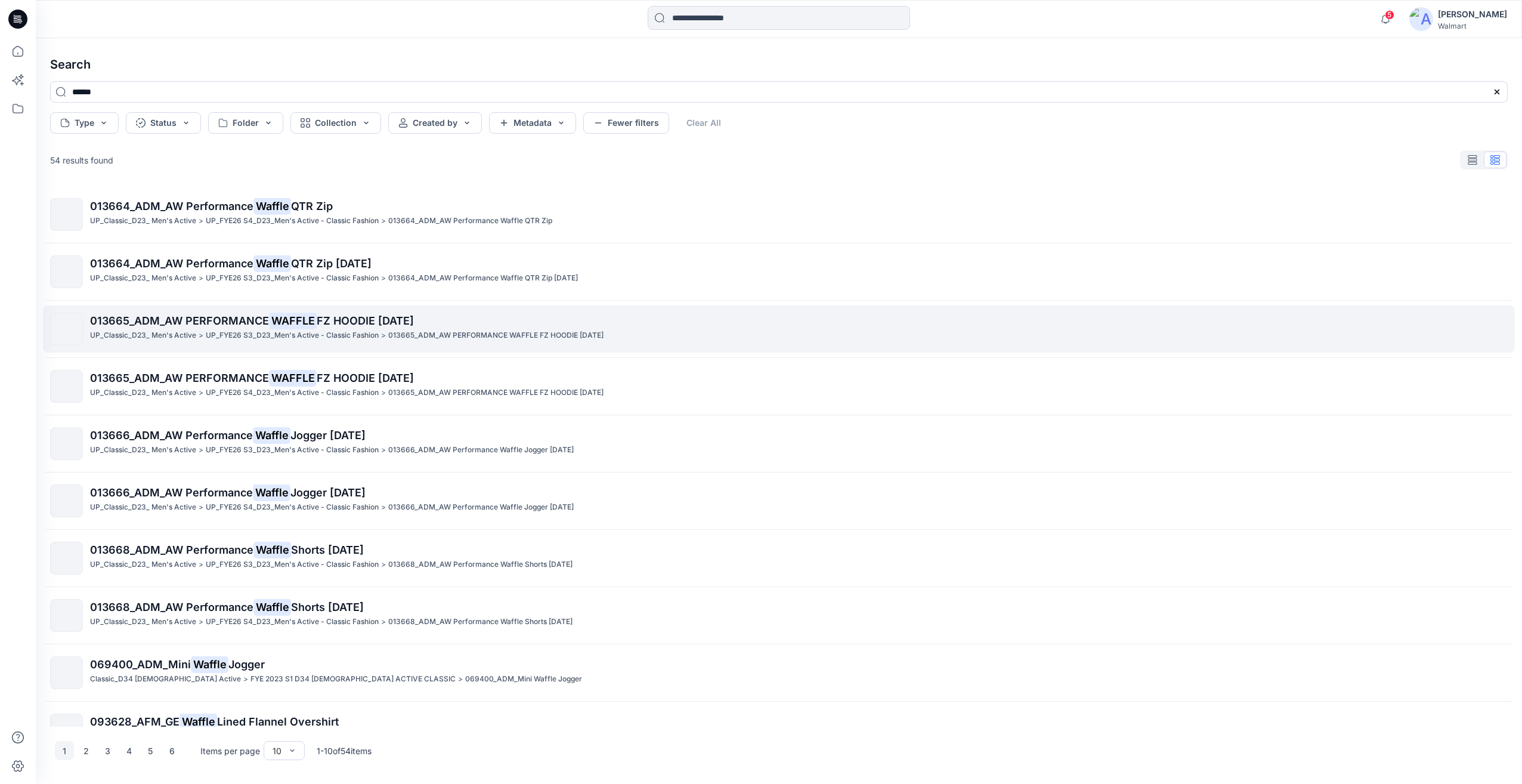
click at [286, 341] on p "UP_FYE26 S3_D23_Men's Active - Classic Fashion" at bounding box center [292, 335] width 173 height 12
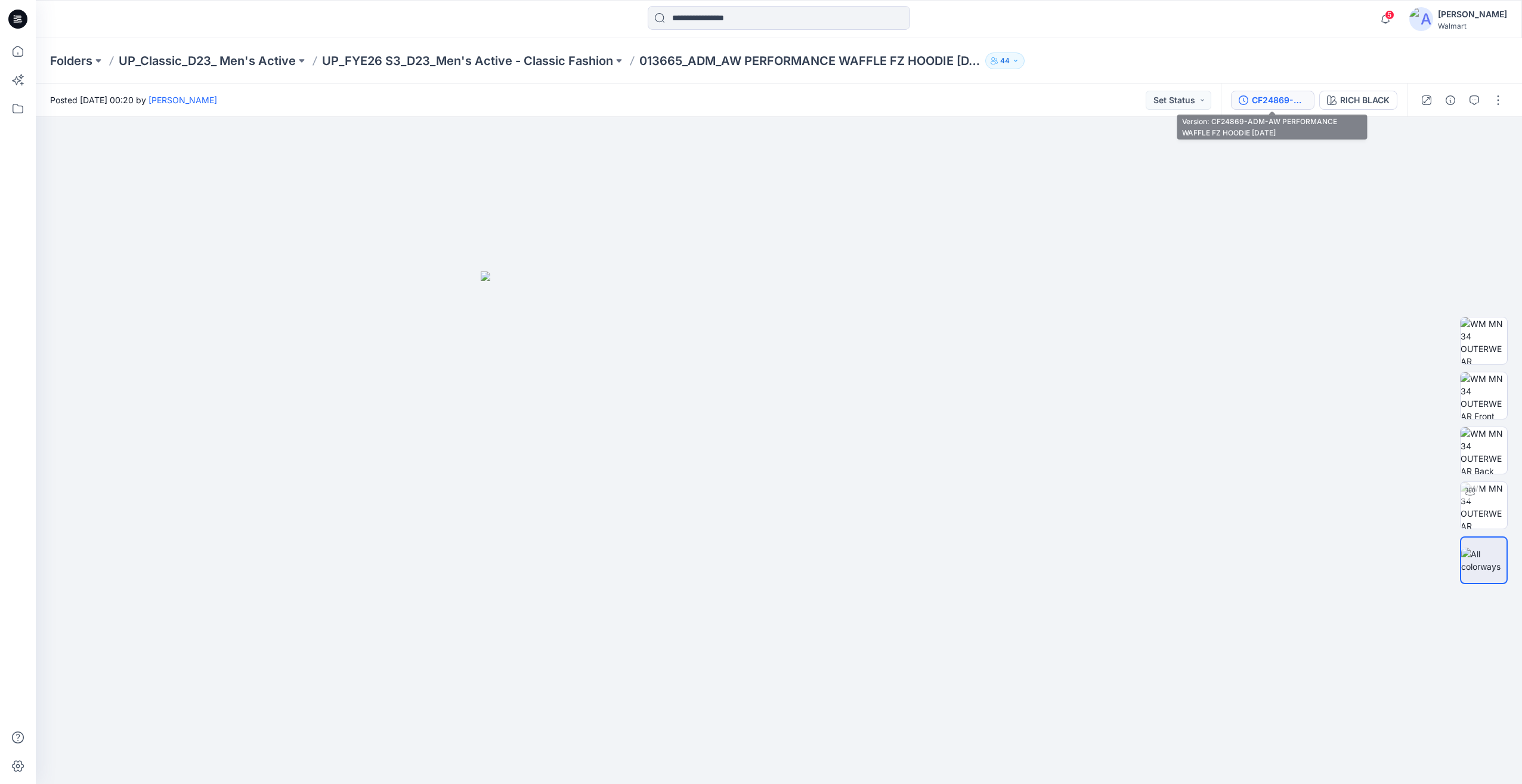
click at [1291, 105] on div "CF24869-ADM-AW PERFORMANCE WAFFLE FZ HOODIE 18SEP24" at bounding box center [1280, 100] width 55 height 13
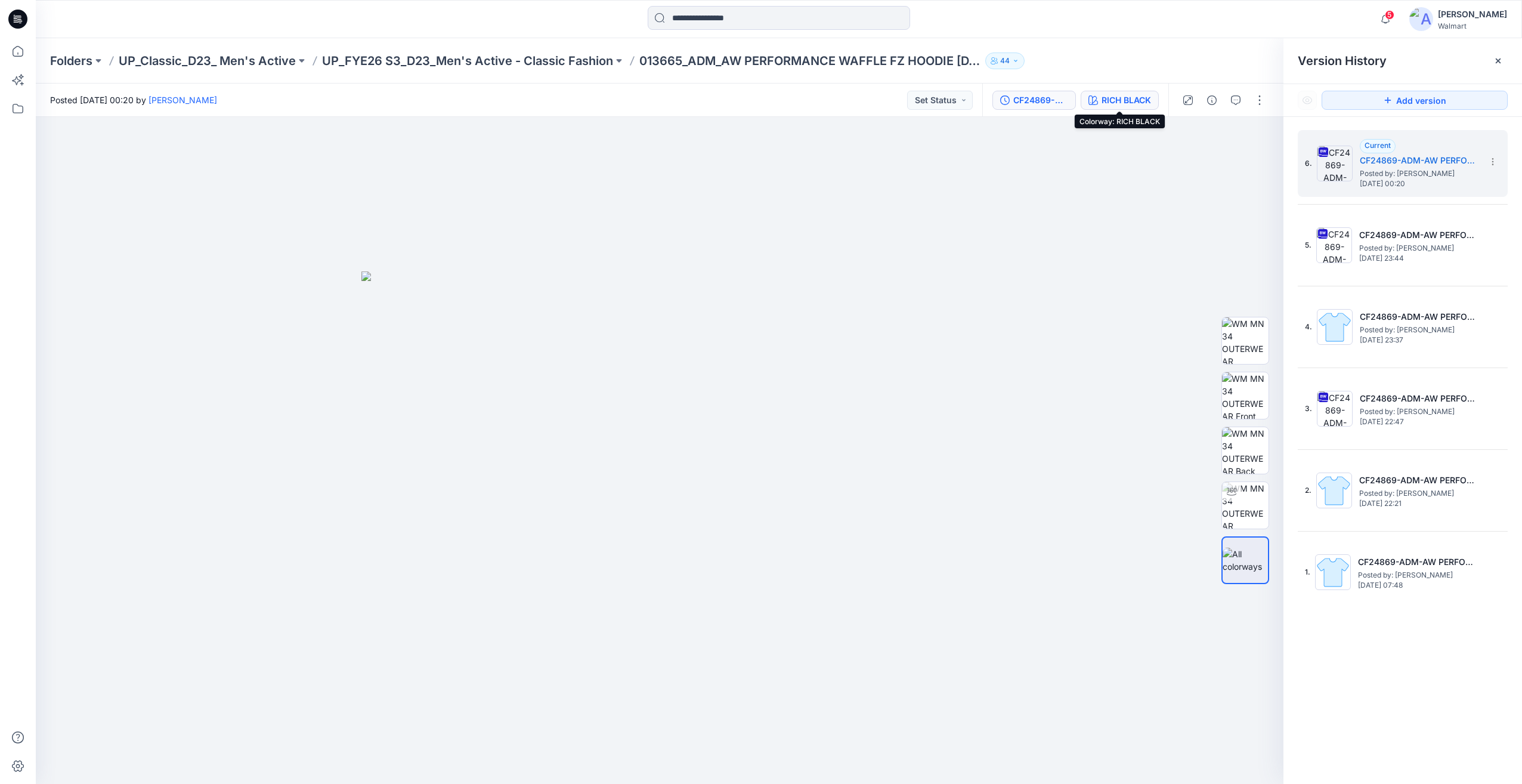
click at [1121, 95] on div "RICH BLACK" at bounding box center [1126, 100] width 50 height 13
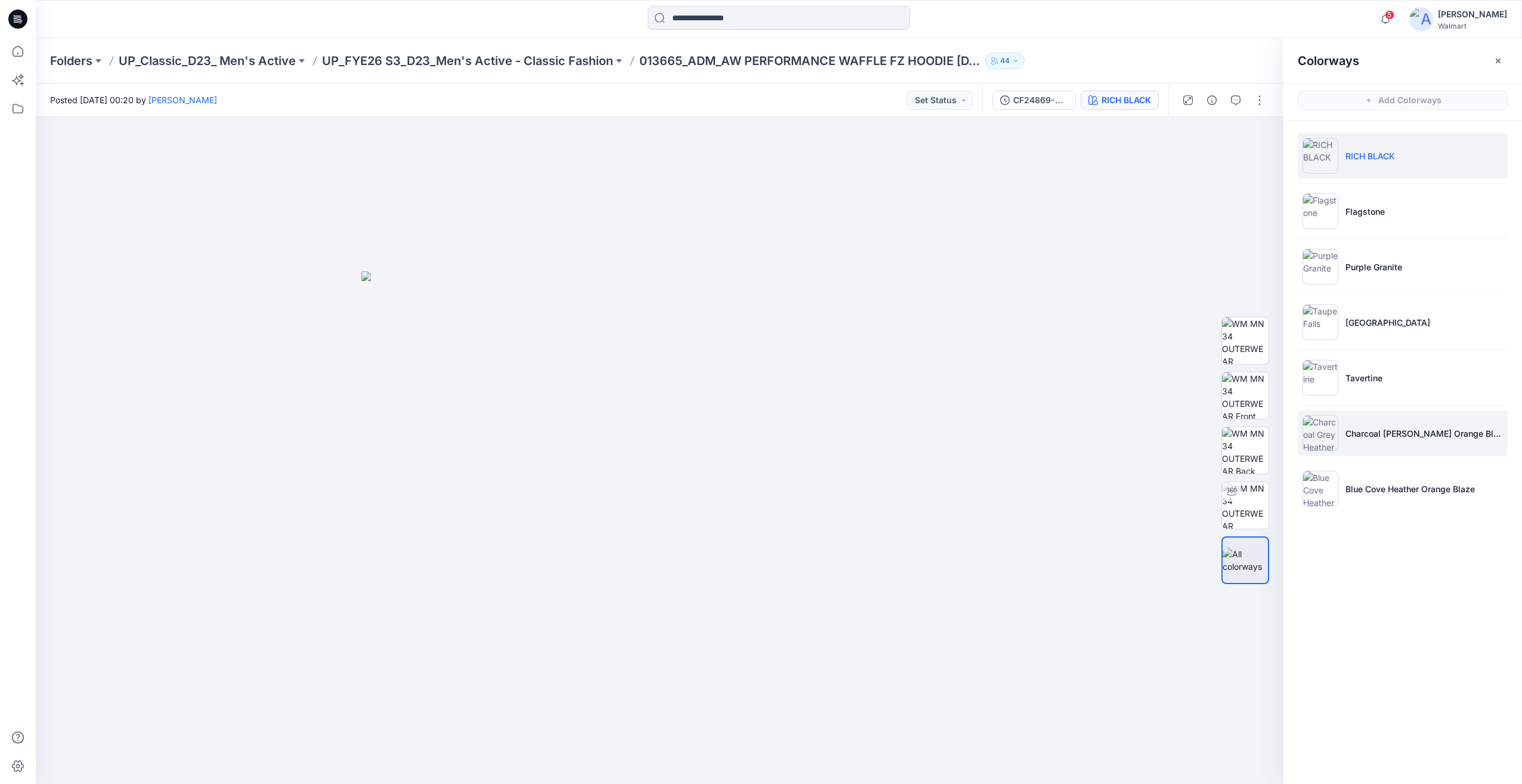
click at [1436, 442] on li "Charcoal Grey Heather Orange Blaze" at bounding box center [1403, 433] width 210 height 45
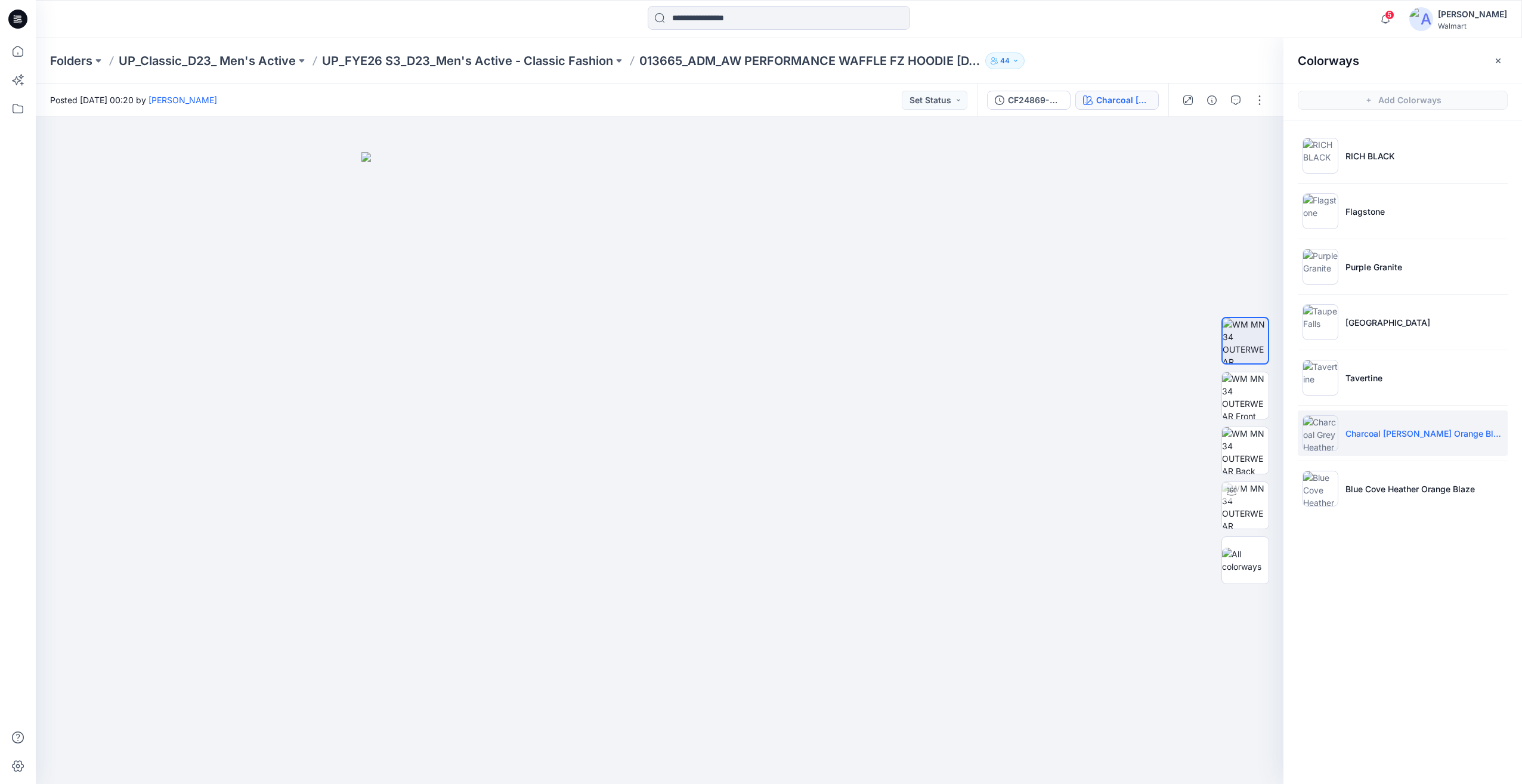
click at [1036, 110] on div "CF24869-ADM-AW PERFORMANCE WAFFLE FZ HOODIE 18SEP24 Charcoal Grey Heather Orang…" at bounding box center [1072, 100] width 191 height 33
click at [1038, 102] on div "CF24869-ADM-AW PERFORMANCE WAFFLE FZ HOODIE 18SEP24" at bounding box center [1036, 100] width 55 height 13
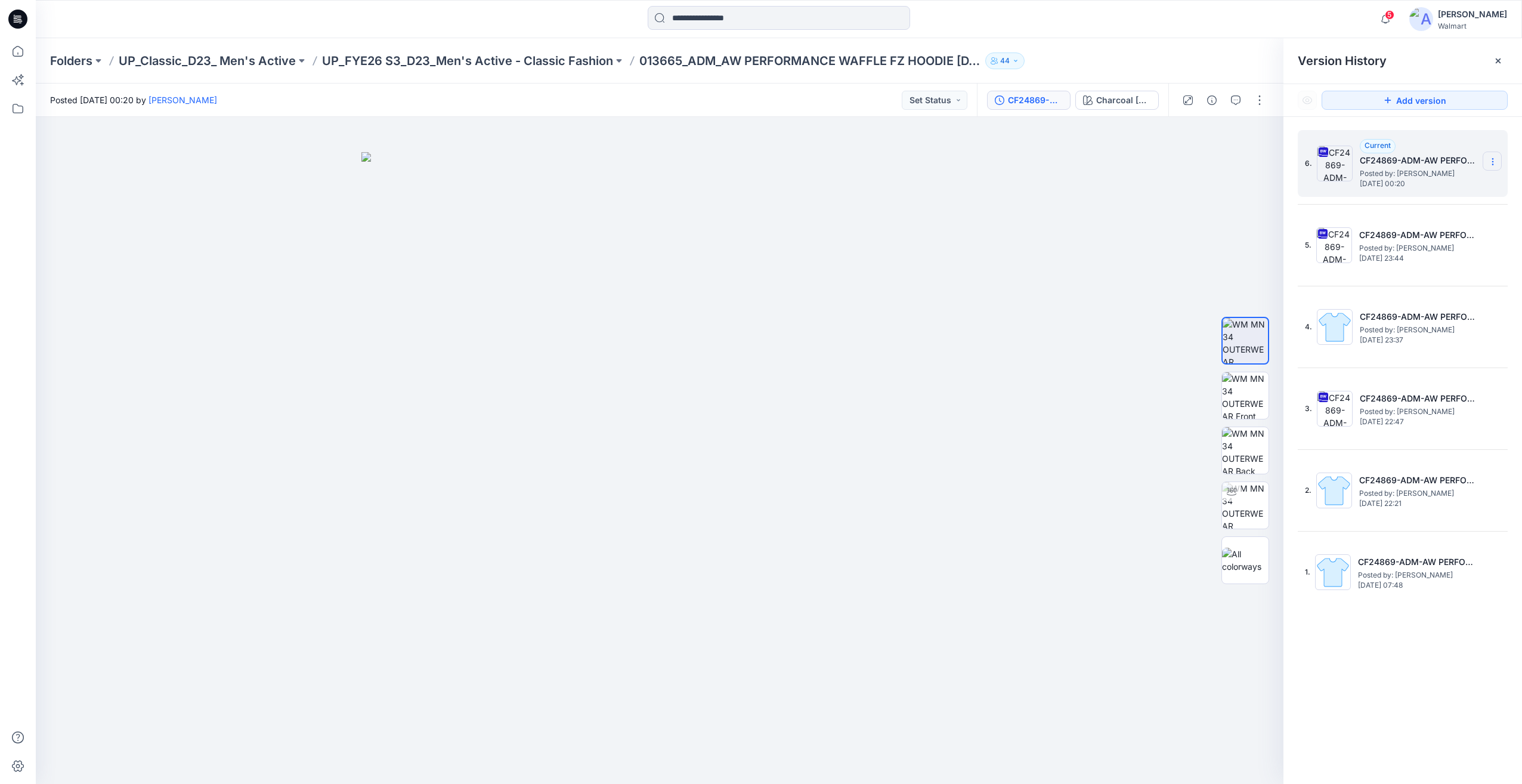
click at [1493, 165] on icon at bounding box center [1493, 164] width 1 height 1
click at [1419, 190] on span "Download Source BW File" at bounding box center [1432, 185] width 100 height 14
click at [715, 35] on div "5 Notifications Chantal Blommerde shared CF23180_ADM_AW Tri Blend LS Tee 03OCT2…" at bounding box center [779, 19] width 1487 height 38
click at [717, 26] on input at bounding box center [779, 17] width 263 height 24
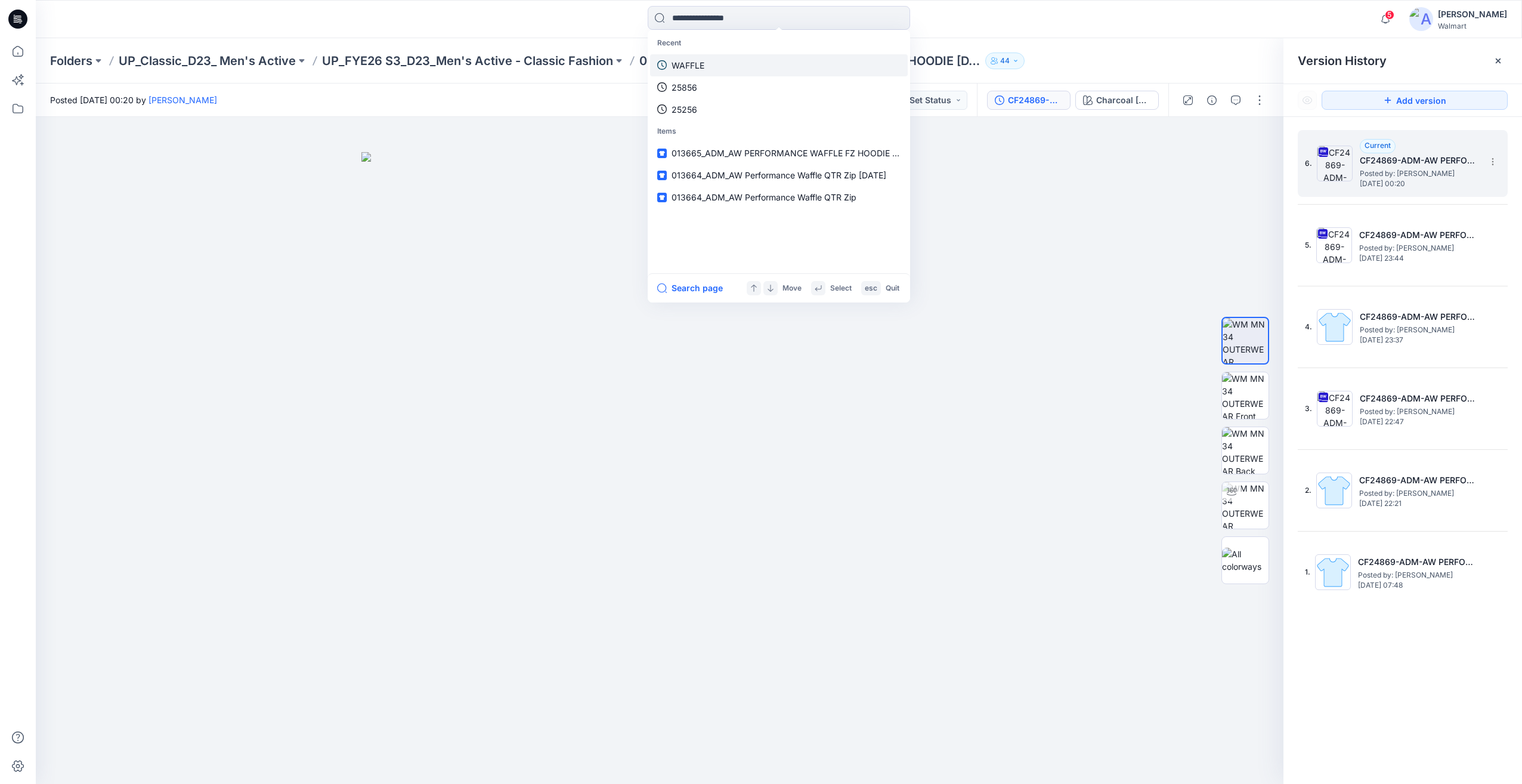
click at [715, 61] on link "WAFFLE" at bounding box center [779, 65] width 258 height 22
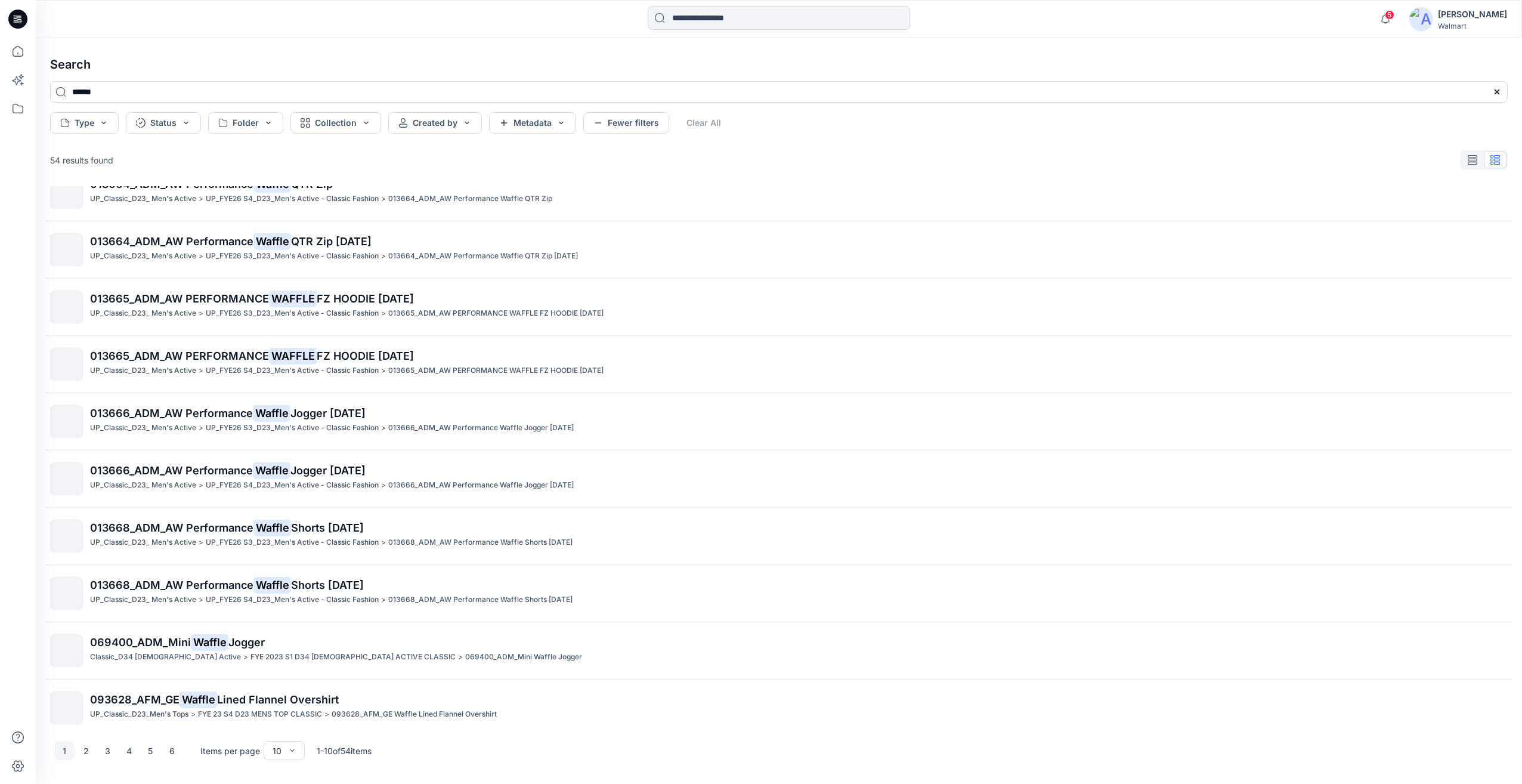
scroll to position [32, 0]
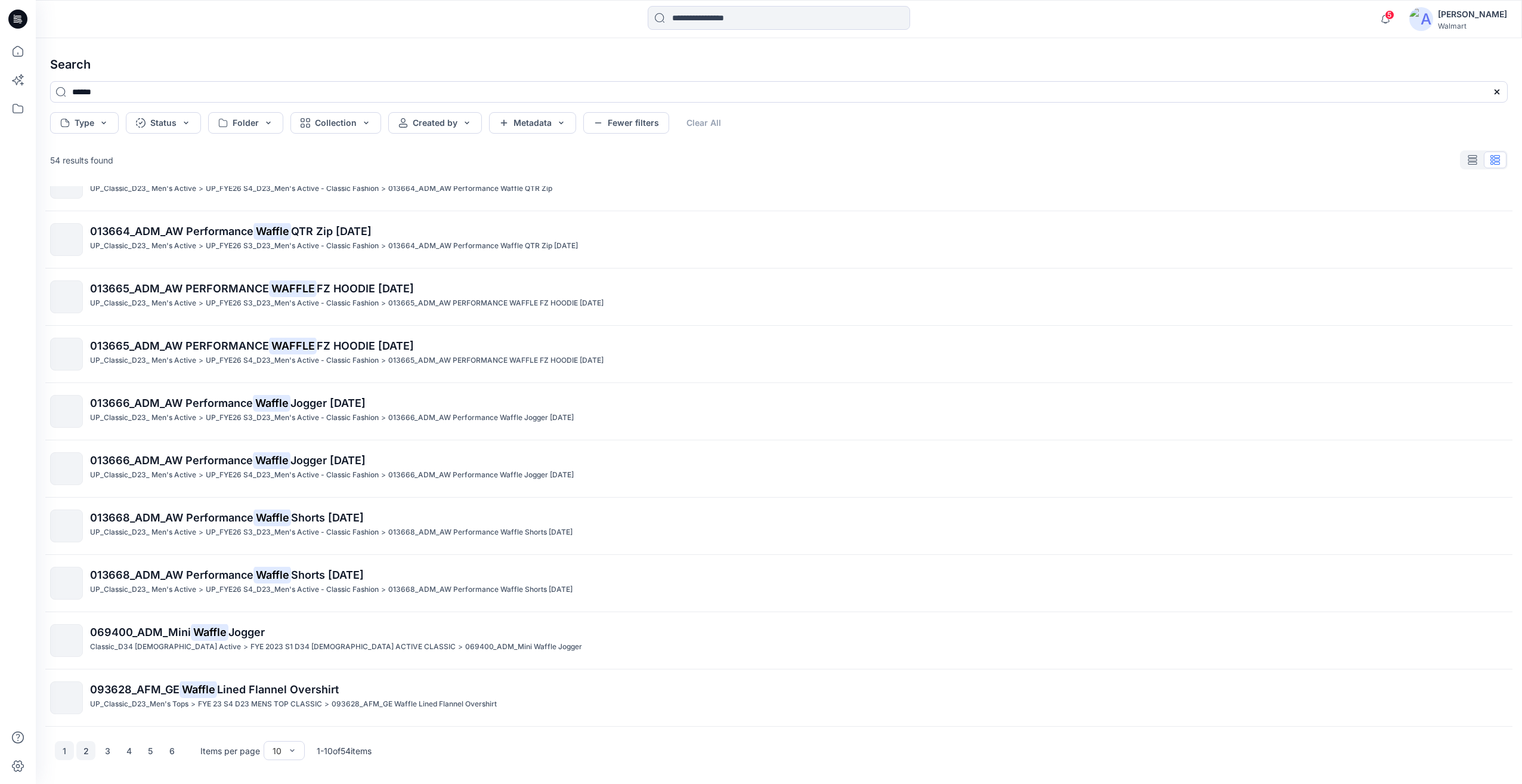
click at [81, 751] on button "2" at bounding box center [86, 750] width 19 height 19
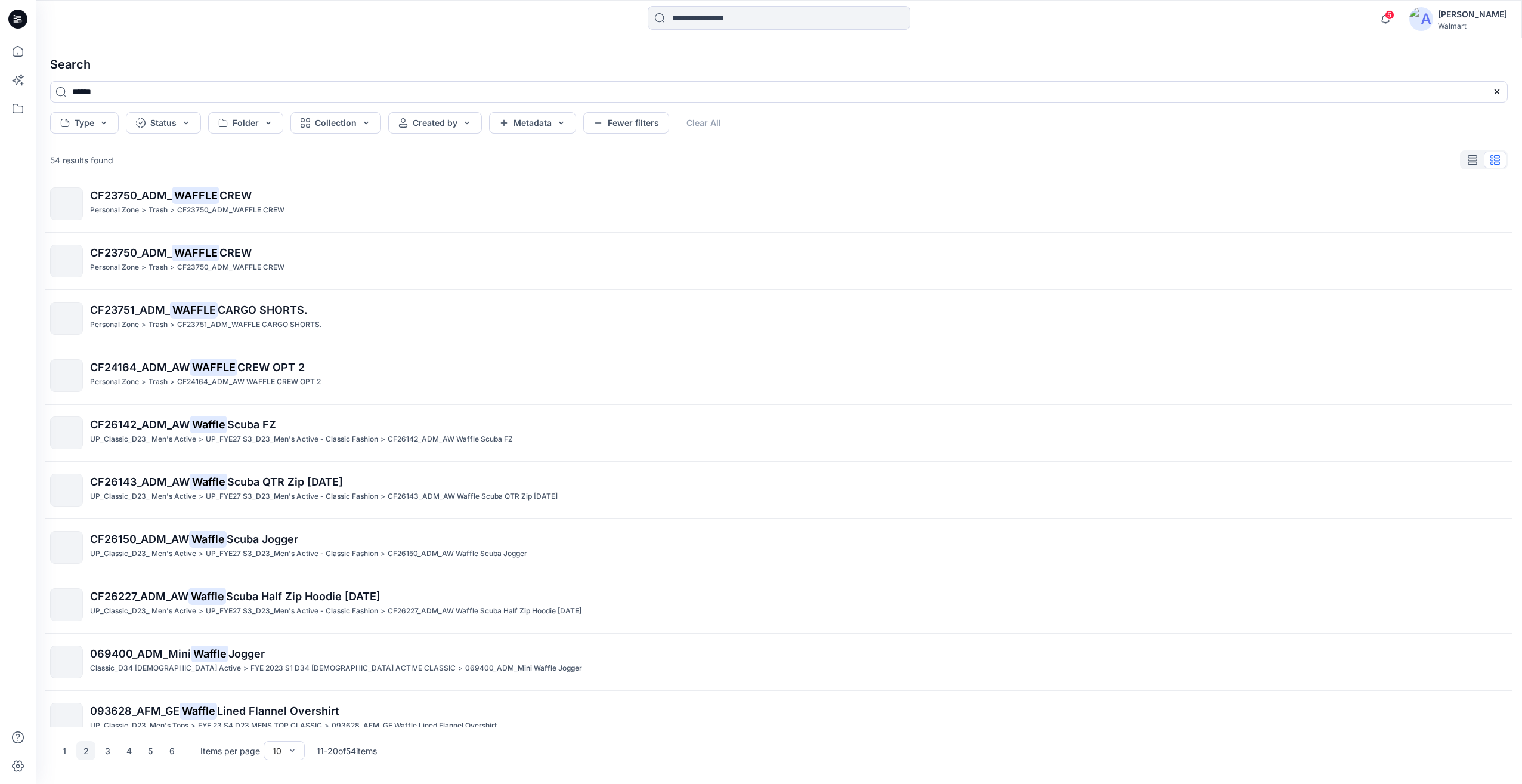
scroll to position [0, 0]
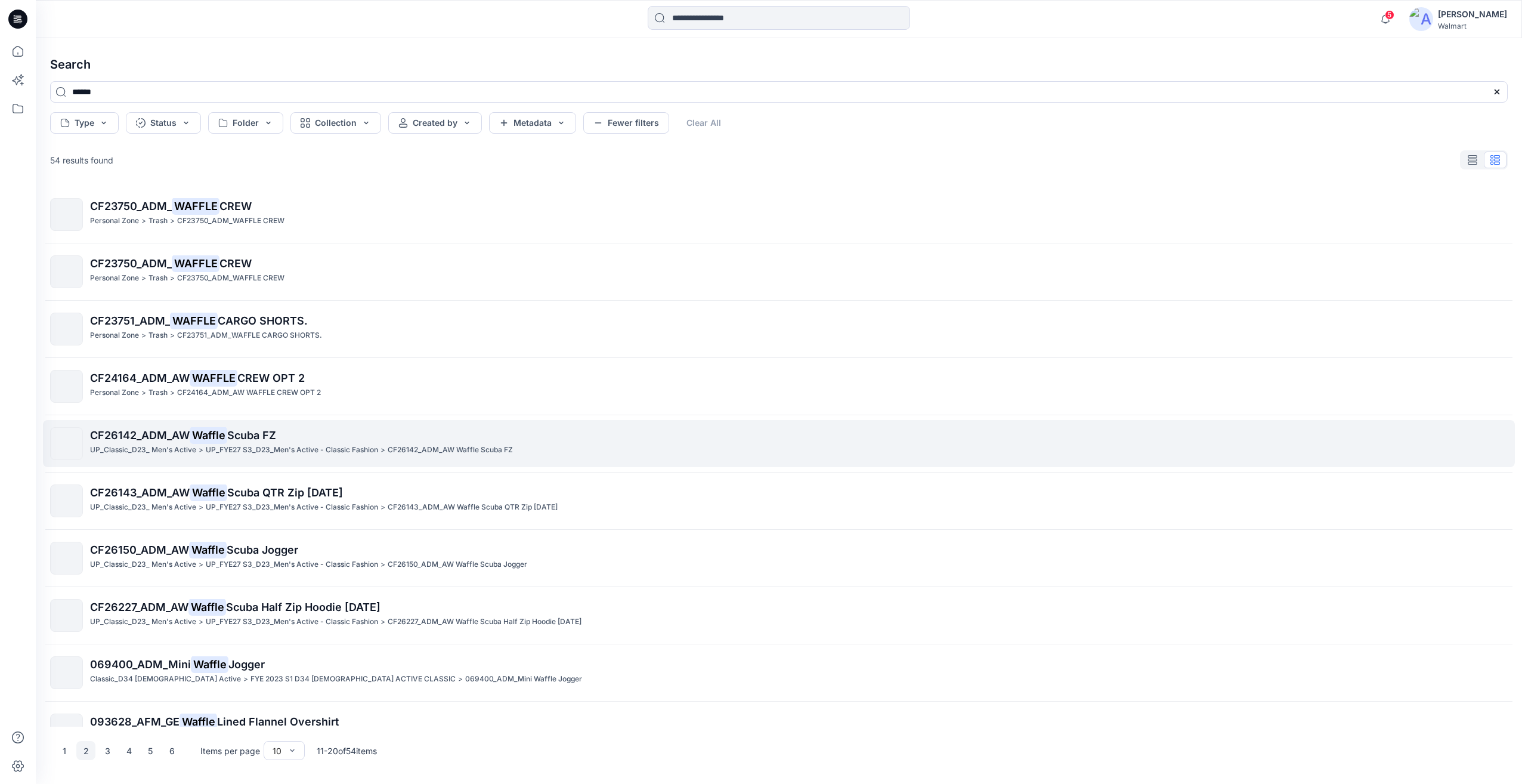
click at [288, 448] on p "UP_FYE27 S3_D23_Men's Active - Classic Fashion" at bounding box center [292, 450] width 173 height 12
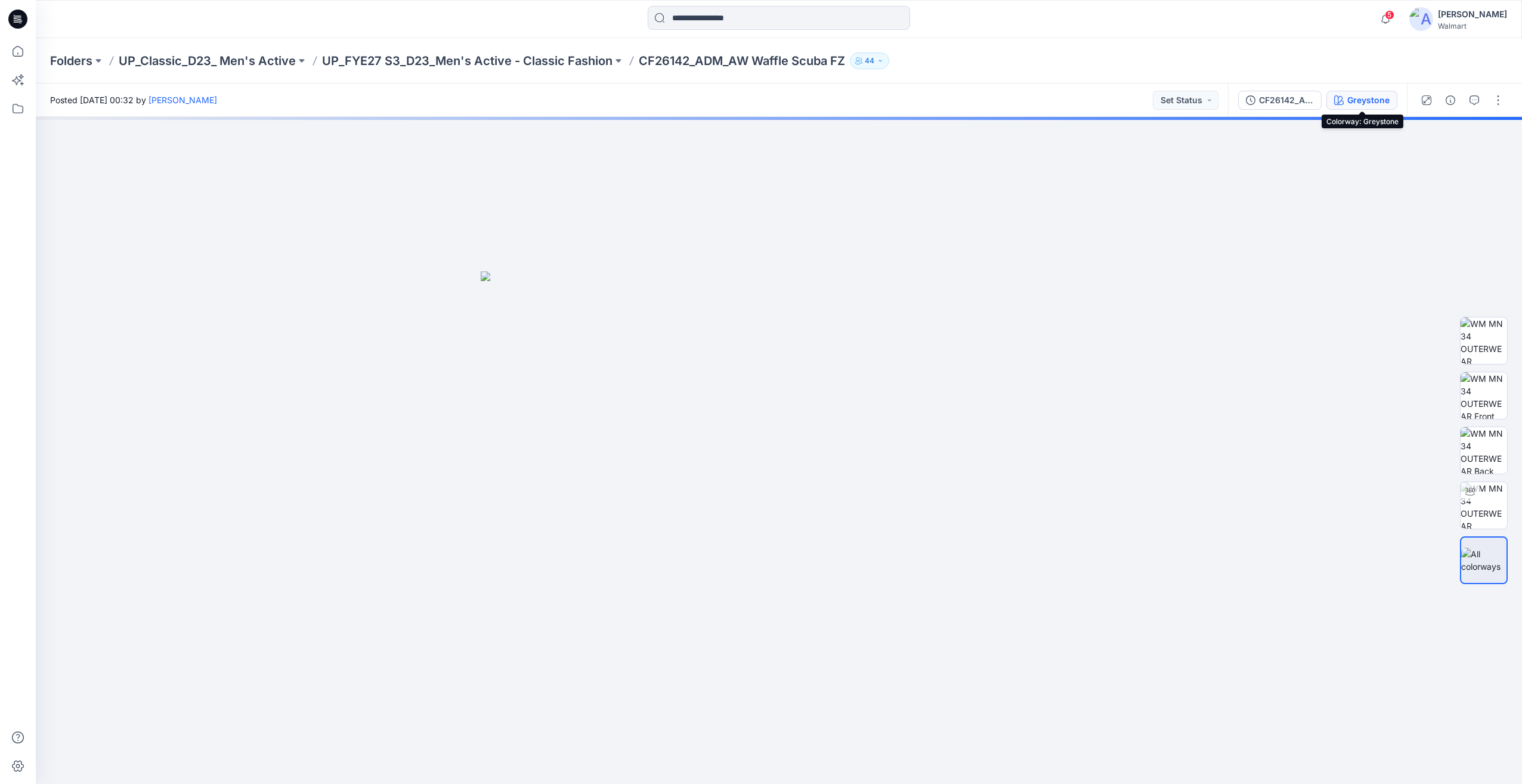
click at [1362, 101] on div "Greystone" at bounding box center [1368, 100] width 42 height 13
